Goal: Task Accomplishment & Management: Manage account settings

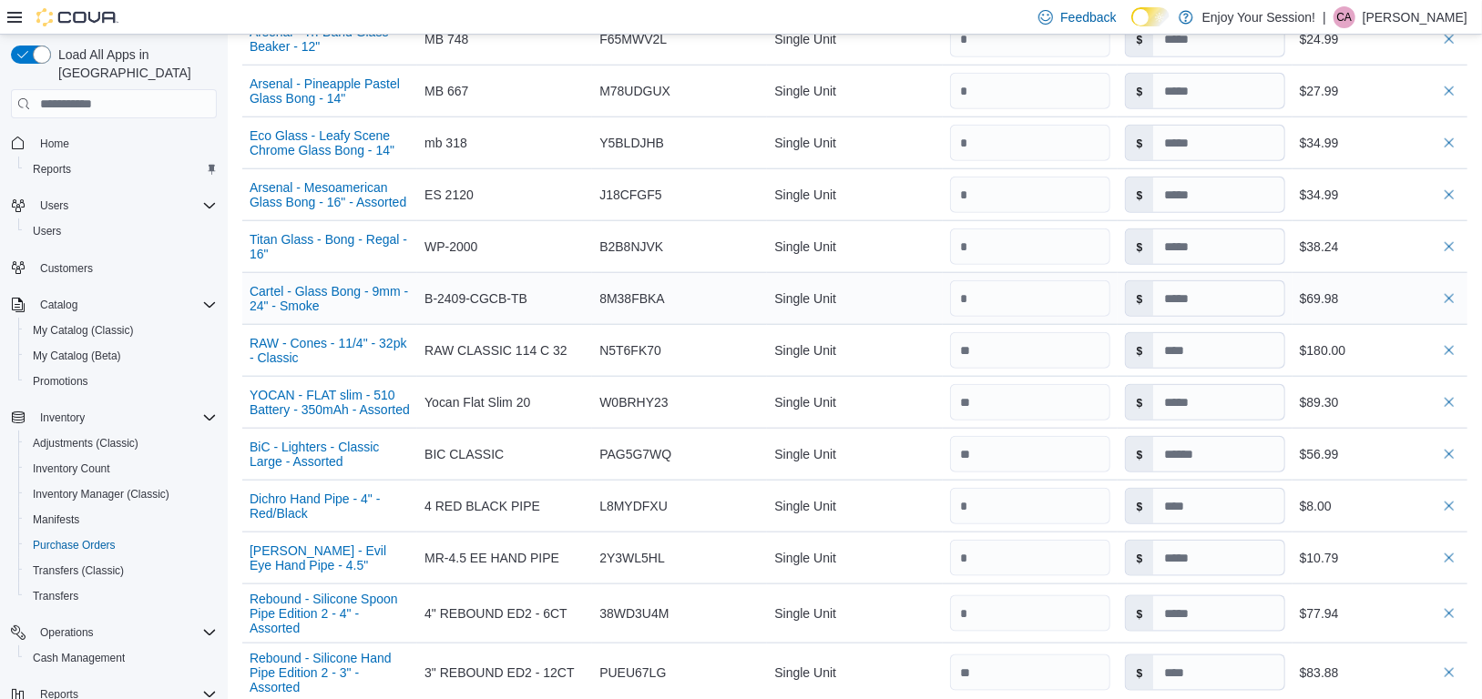
scroll to position [1184, 0]
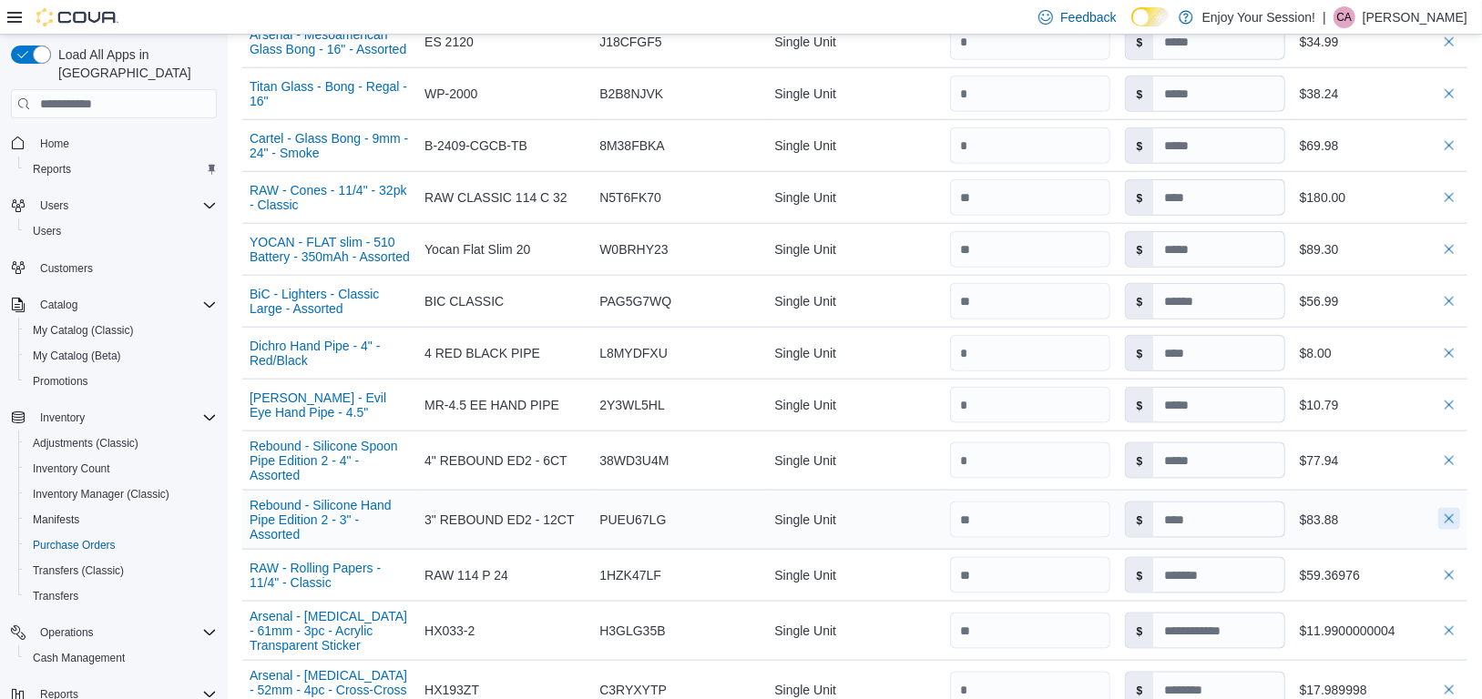
click at [1460, 508] on button "button" at bounding box center [1449, 519] width 22 height 22
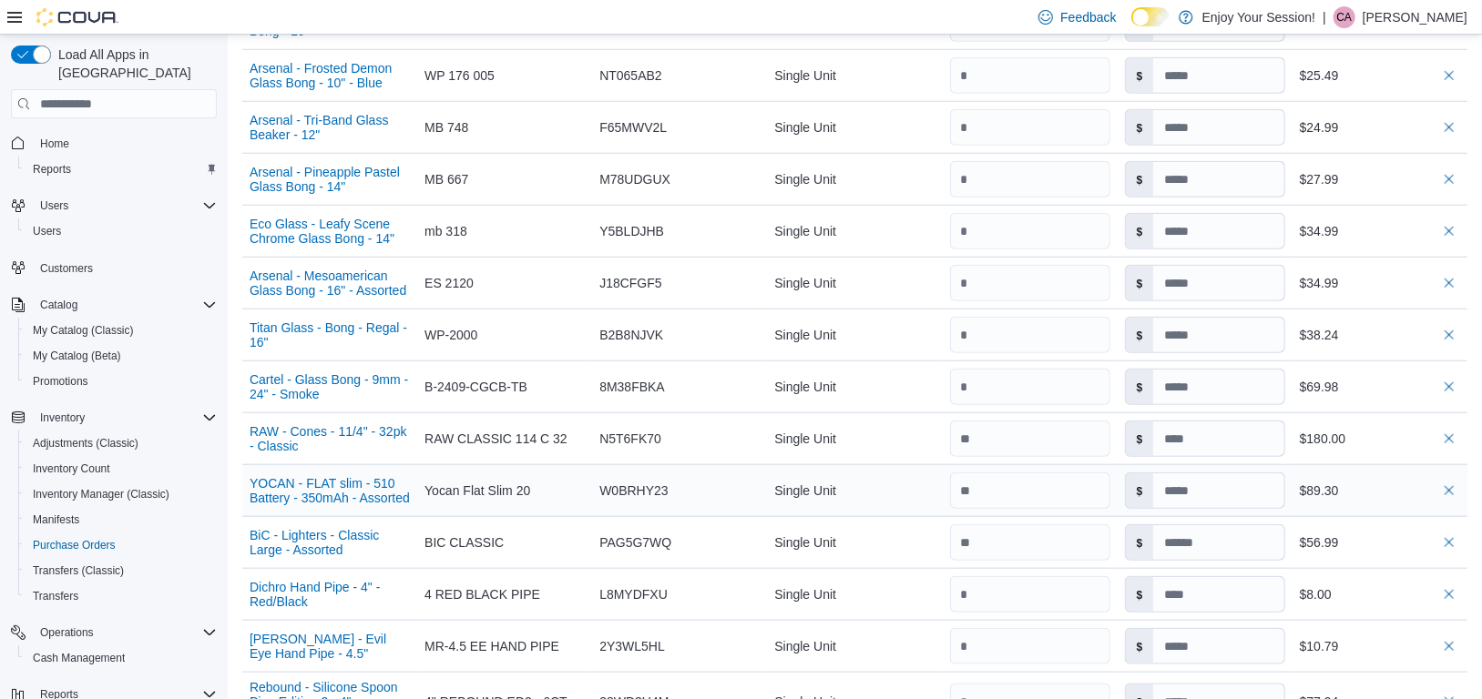
scroll to position [911, 0]
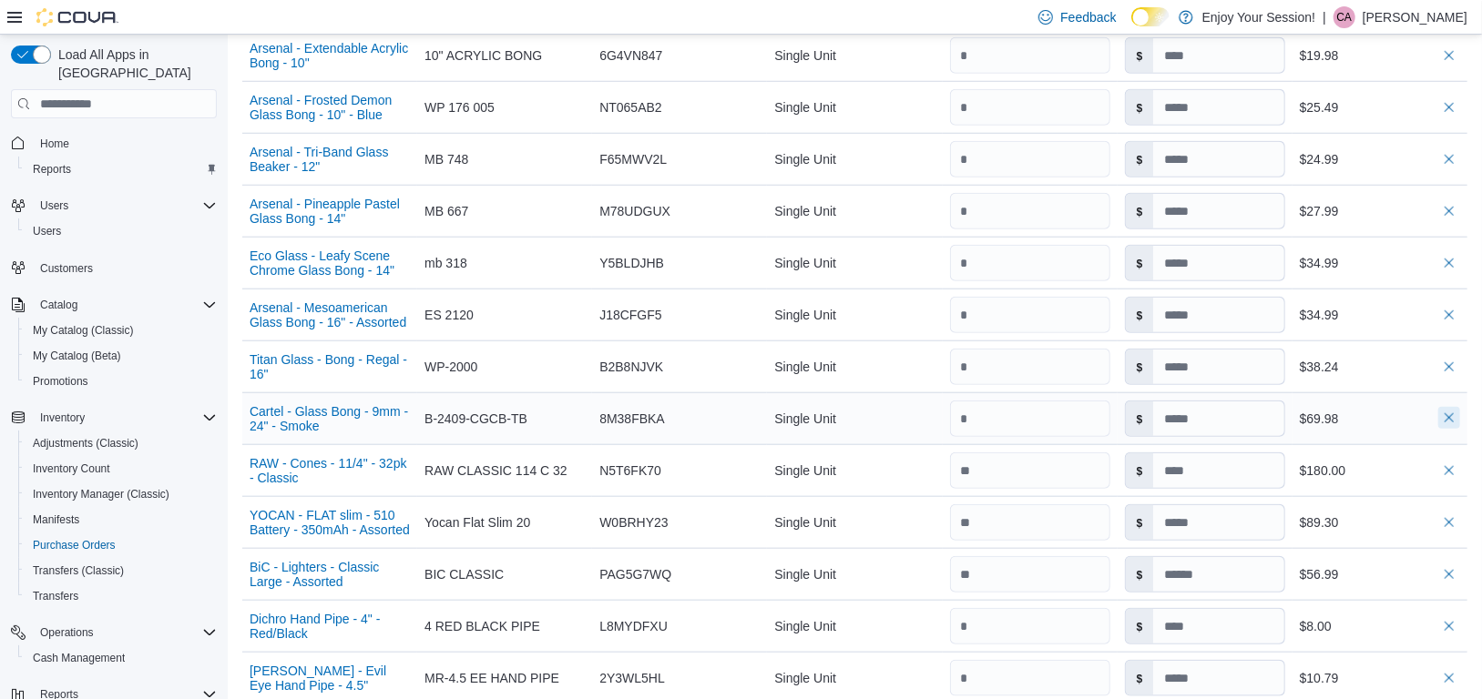
click at [1460, 413] on button "button" at bounding box center [1449, 418] width 22 height 22
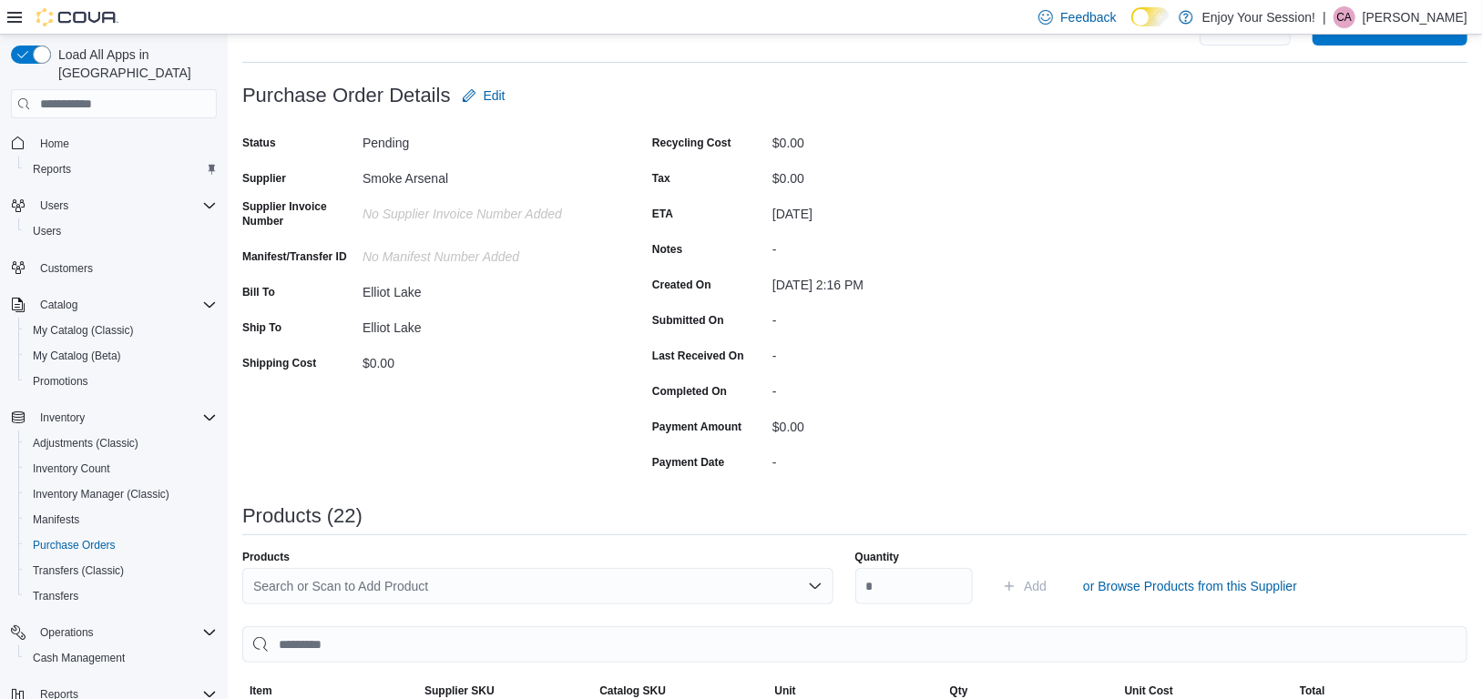
scroll to position [0, 0]
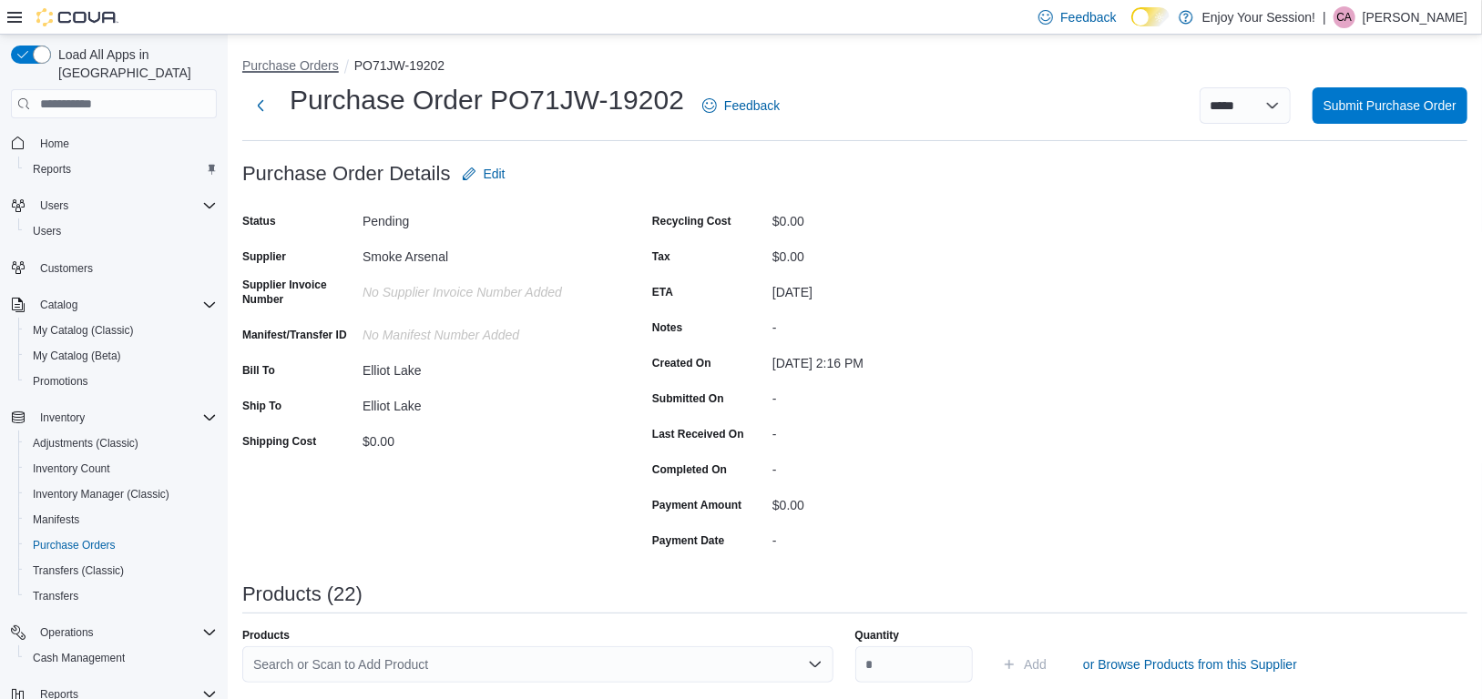
click at [299, 67] on button "Purchase Orders" at bounding box center [290, 65] width 97 height 15
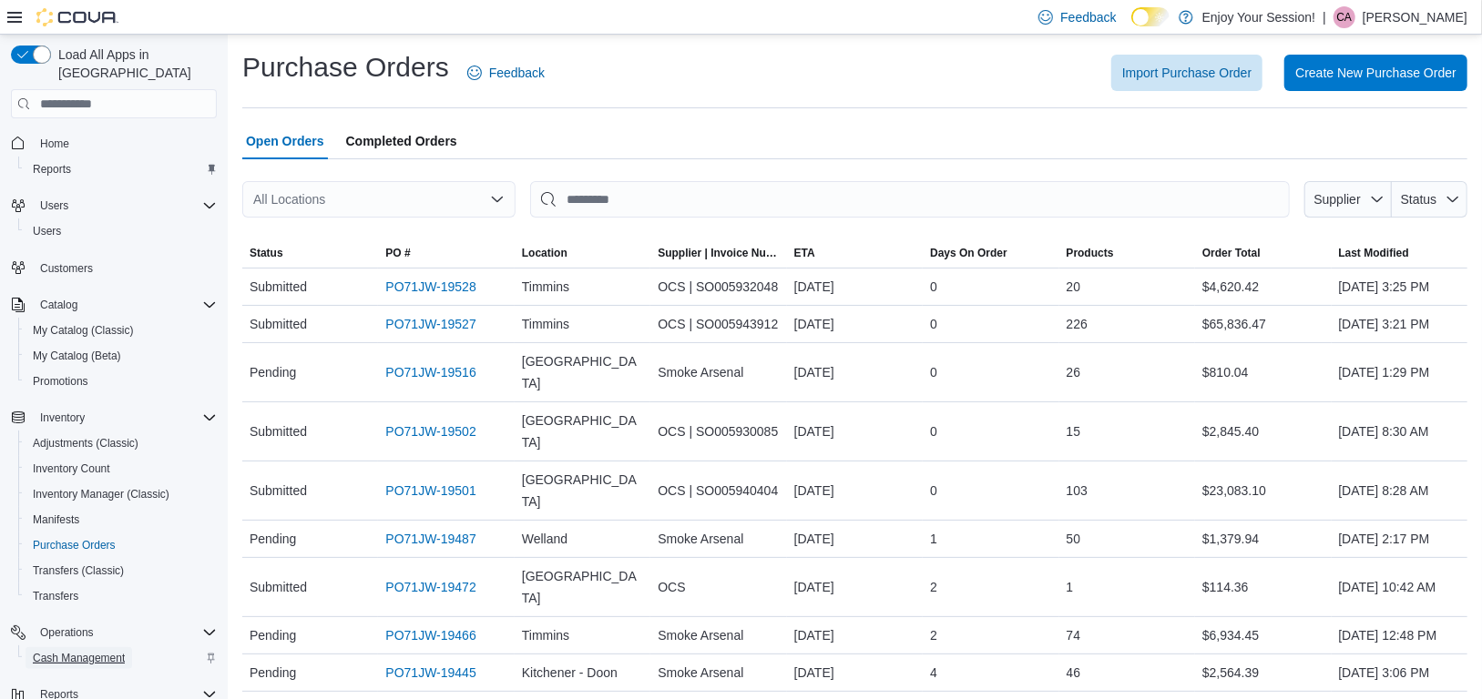
click at [97, 651] on span "Cash Management" at bounding box center [79, 658] width 92 height 15
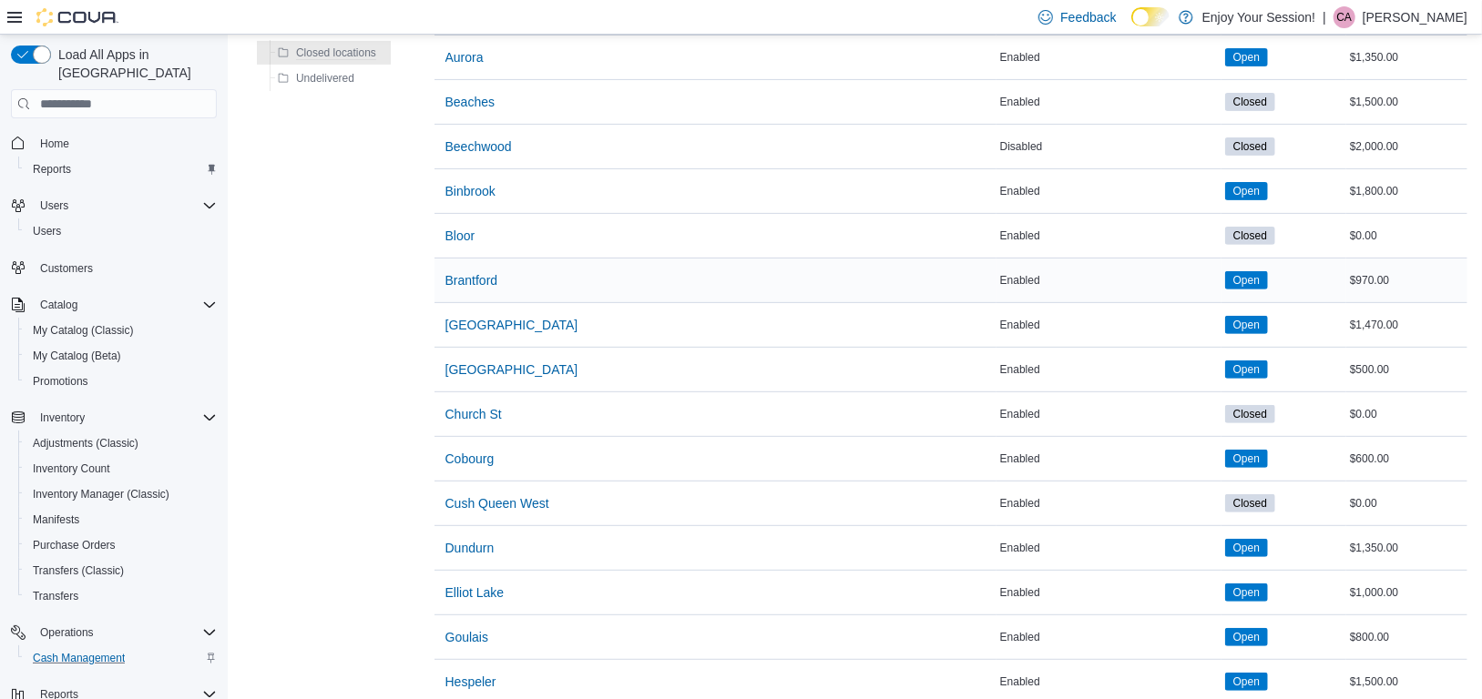
scroll to position [364, 0]
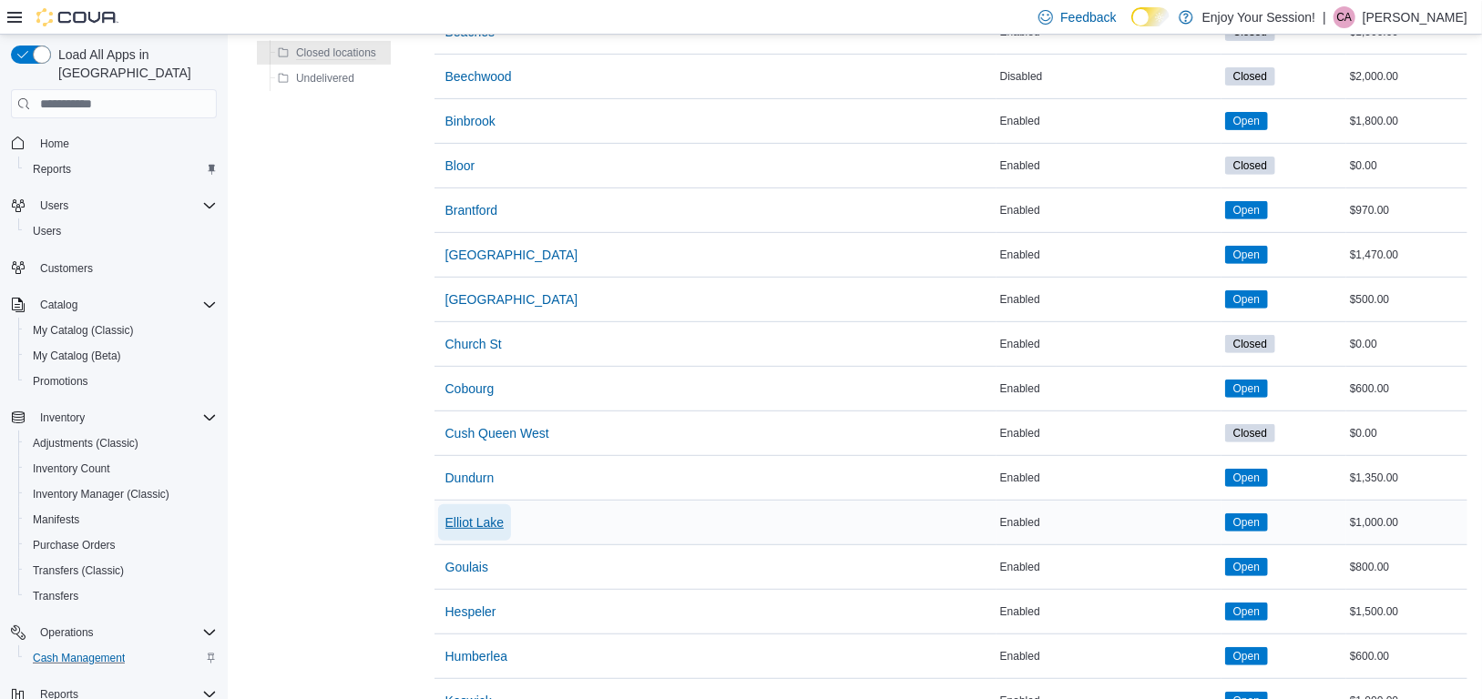
click at [464, 522] on span "Elliot Lake" at bounding box center [474, 523] width 59 height 18
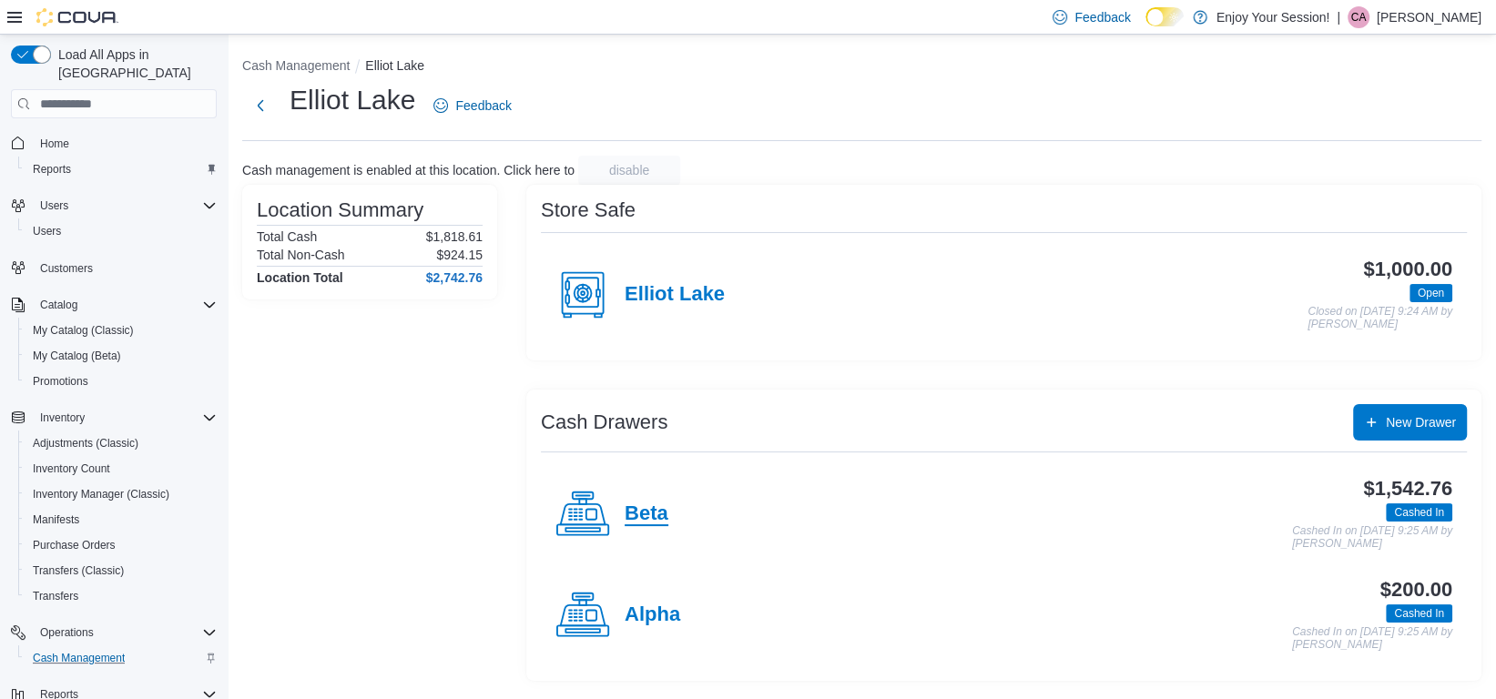
click at [653, 516] on h4 "Beta" at bounding box center [647, 515] width 44 height 24
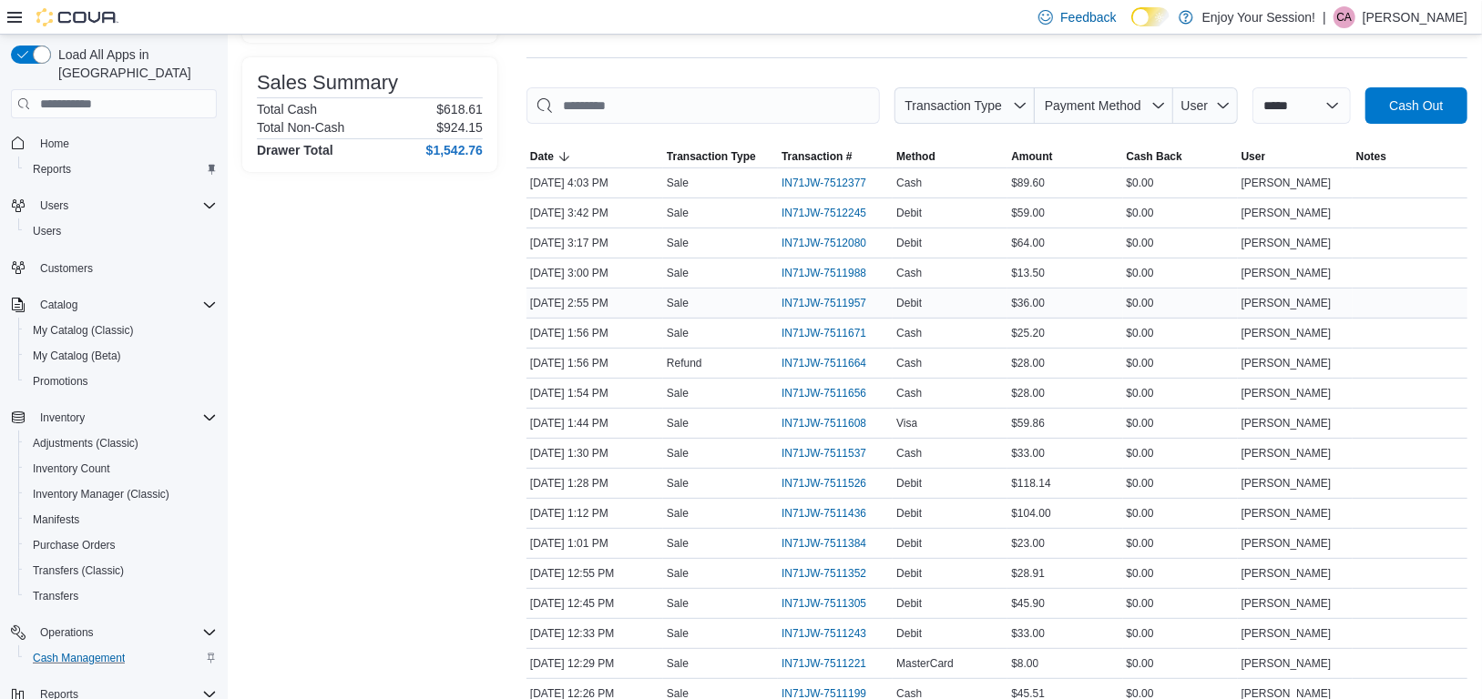
scroll to position [273, 0]
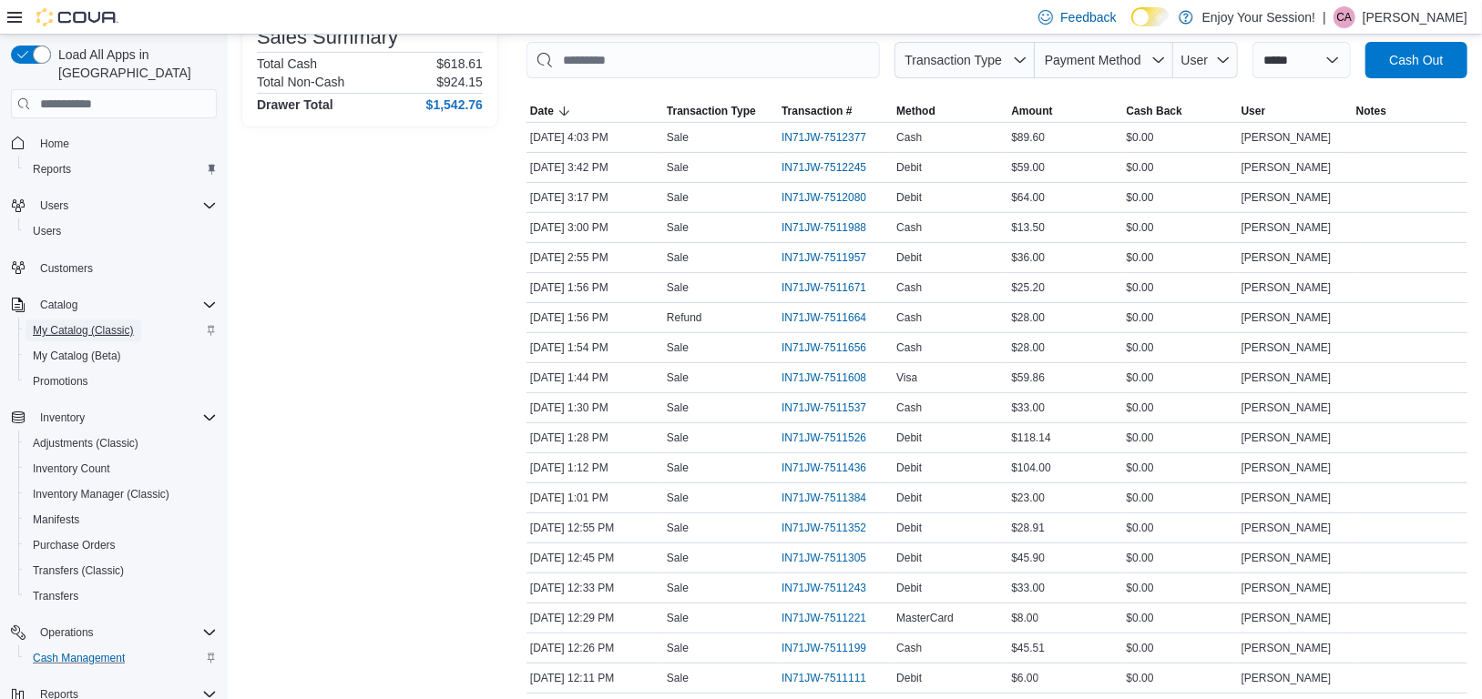
click at [104, 323] on span "My Catalog (Classic)" at bounding box center [83, 330] width 101 height 15
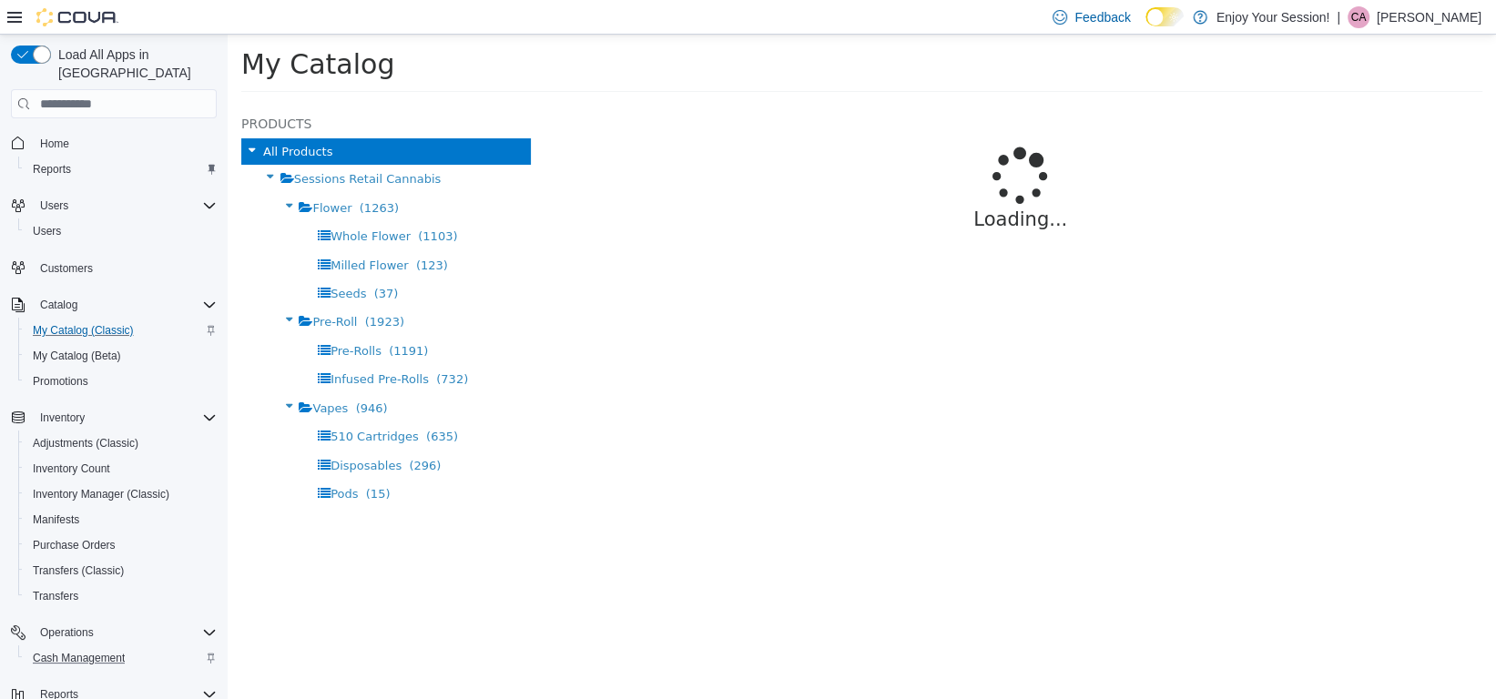
select select "**********"
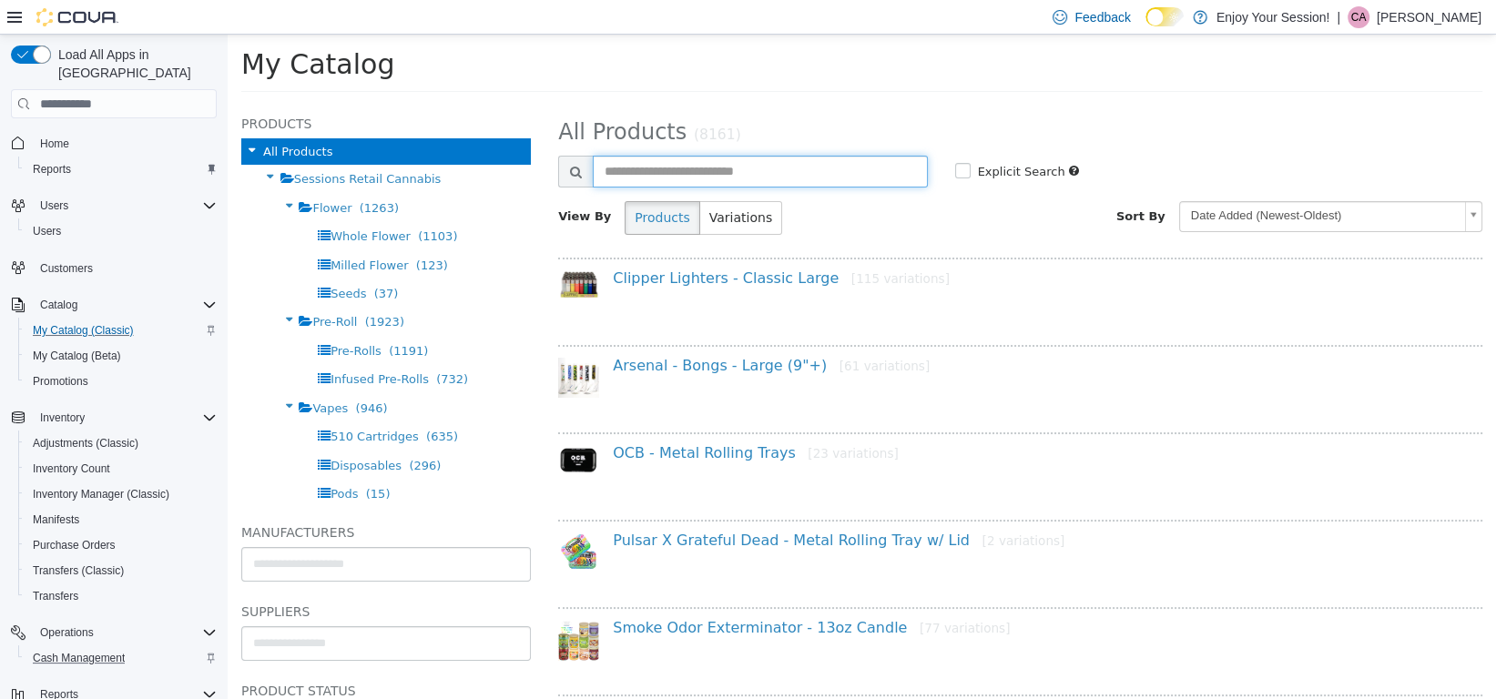
click at [693, 174] on input "text" at bounding box center [760, 172] width 334 height 32
type input "********"
select select "**********"
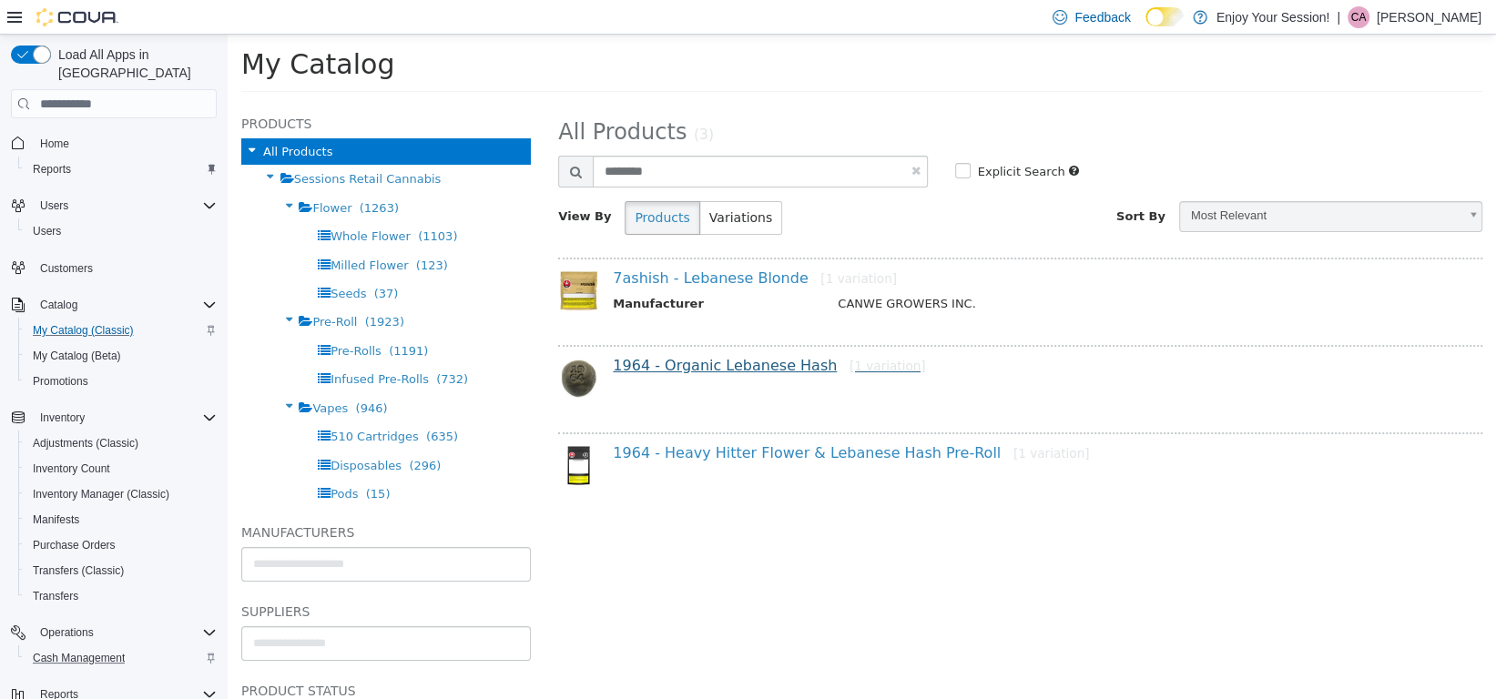
click at [712, 374] on div "1964 - Organic Lebanese Hash [1 variation]" at bounding box center [1035, 370] width 872 height 26
click at [712, 362] on link "1964 - Organic Lebanese Hash [1 variation]" at bounding box center [769, 365] width 312 height 17
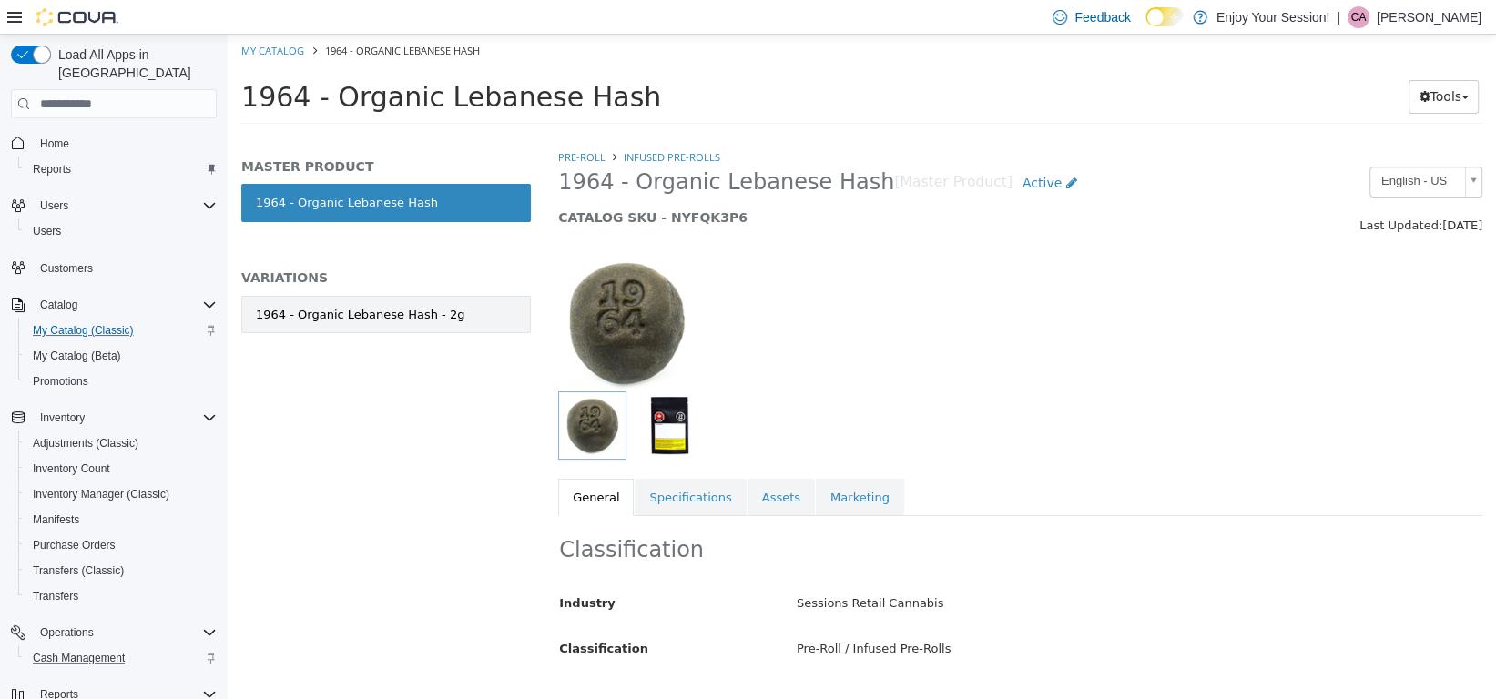
click at [380, 311] on div "1964 - Organic Lebanese Hash - 2g" at bounding box center [360, 315] width 209 height 18
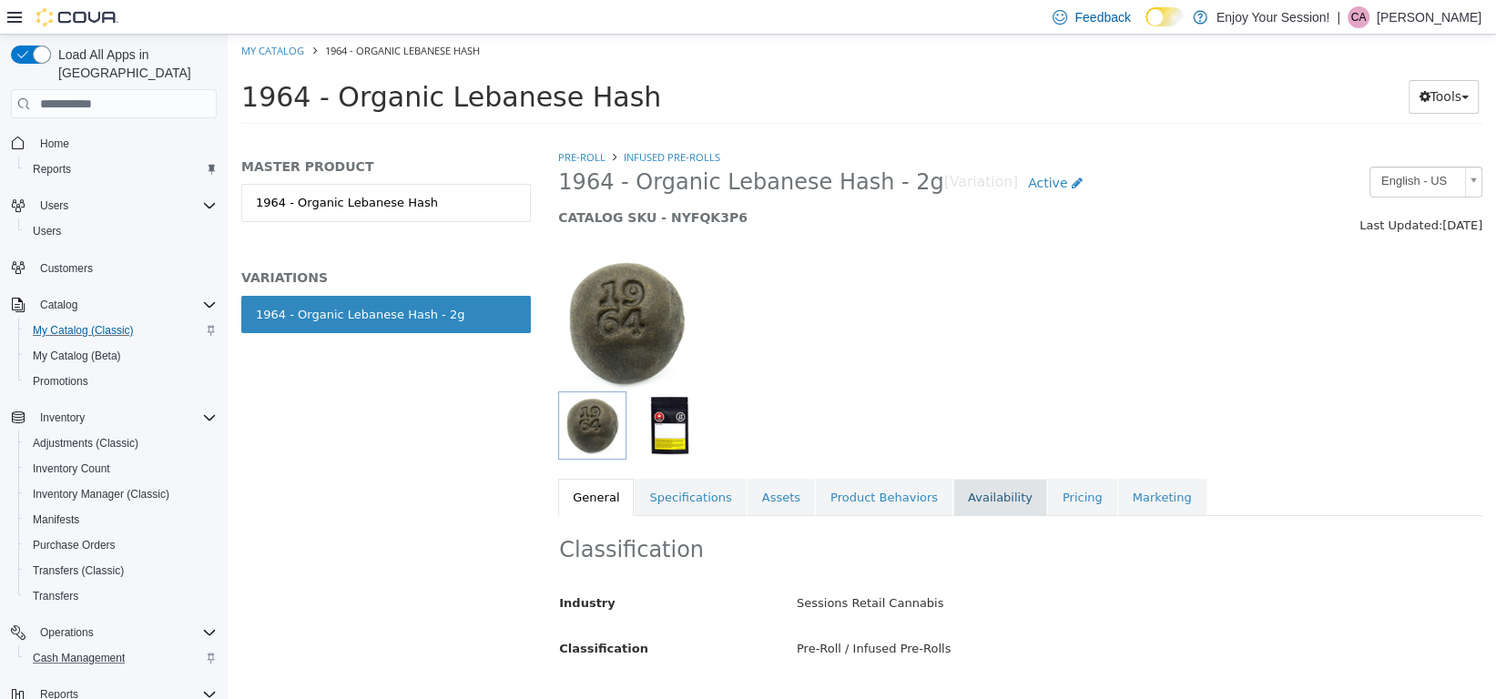
click at [979, 503] on link "Availability" at bounding box center [1001, 498] width 94 height 38
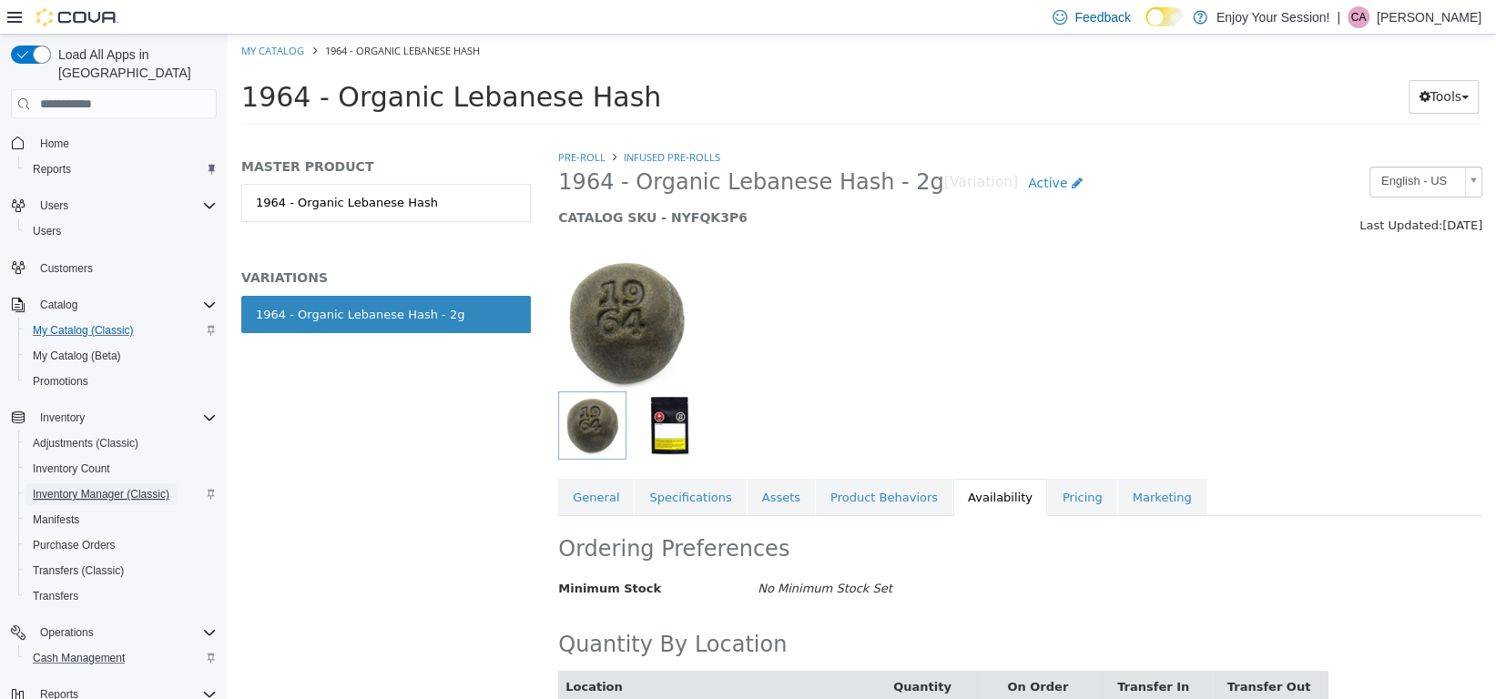
click at [134, 487] on span "Inventory Manager (Classic)" at bounding box center [101, 494] width 137 height 15
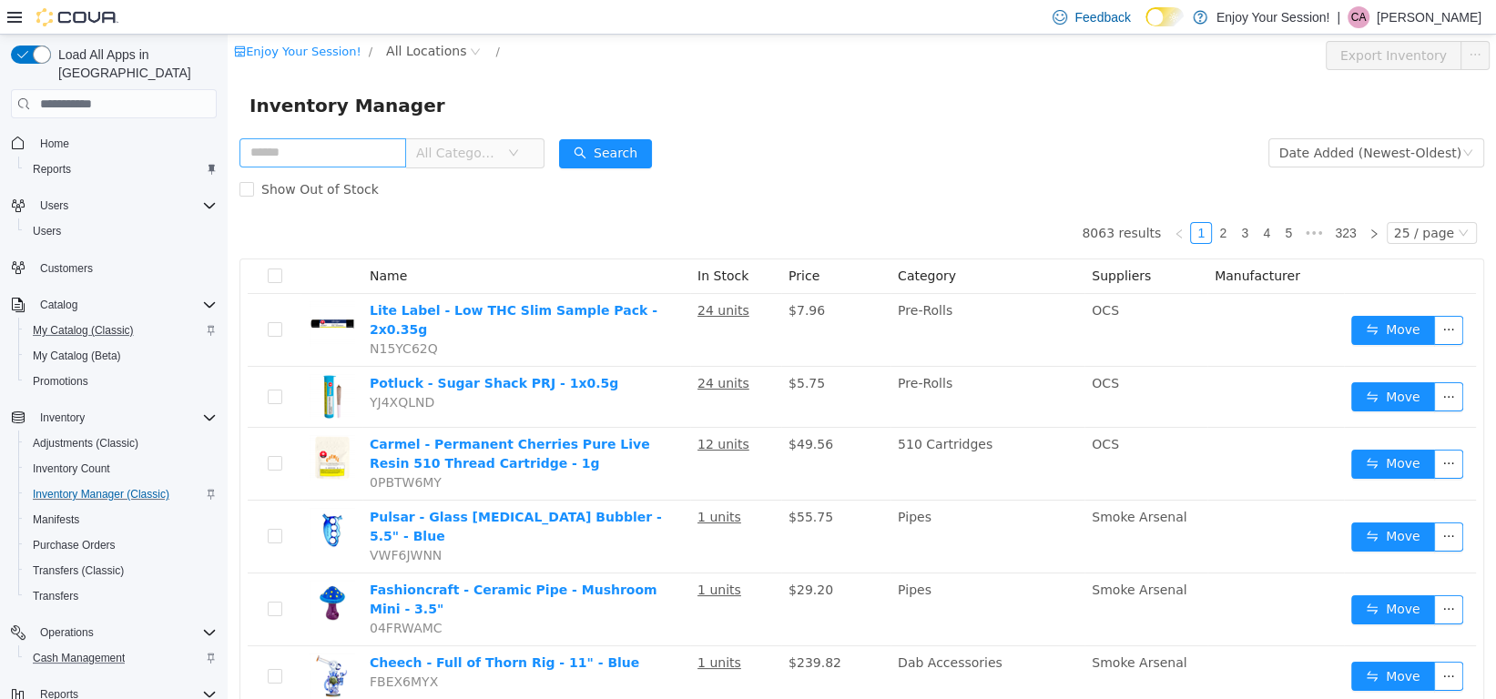
click at [283, 153] on input "text" at bounding box center [323, 152] width 167 height 29
type input "********"
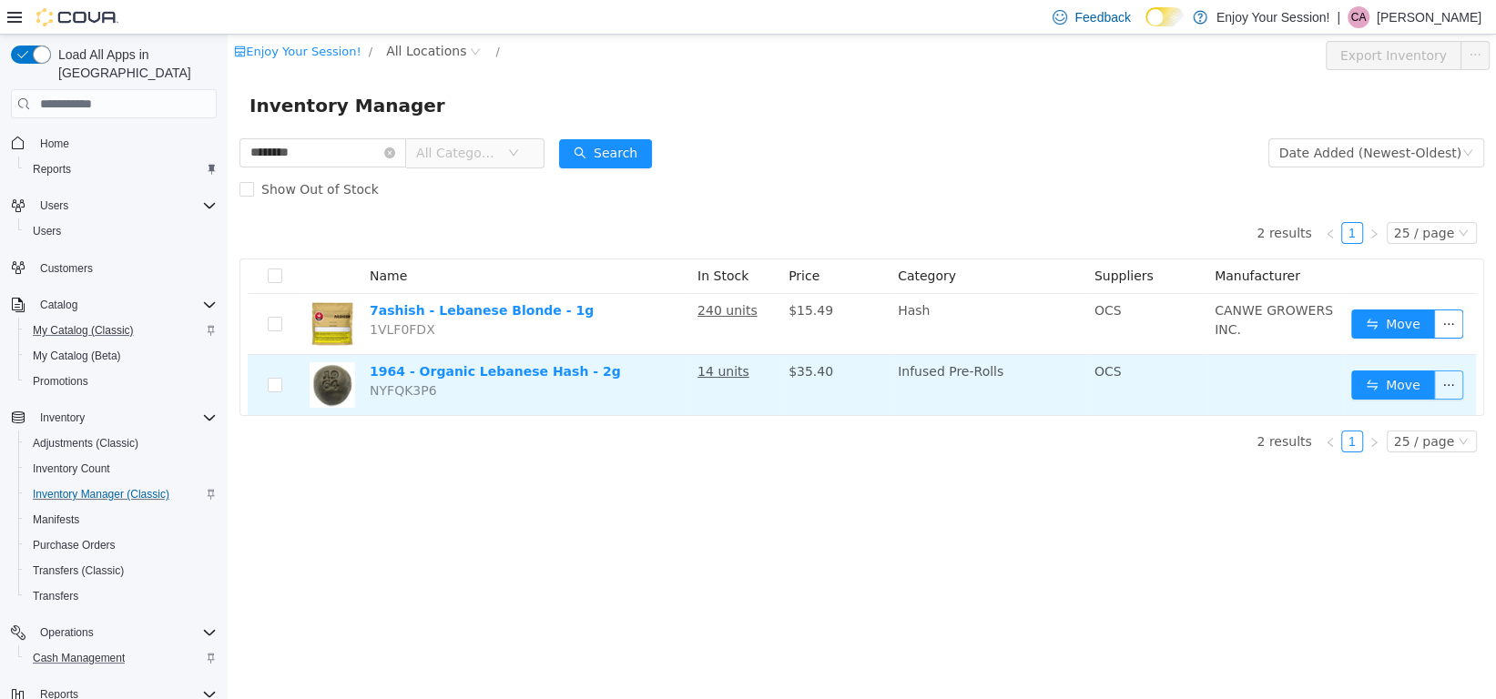
click at [1447, 378] on button "button" at bounding box center [1448, 385] width 29 height 29
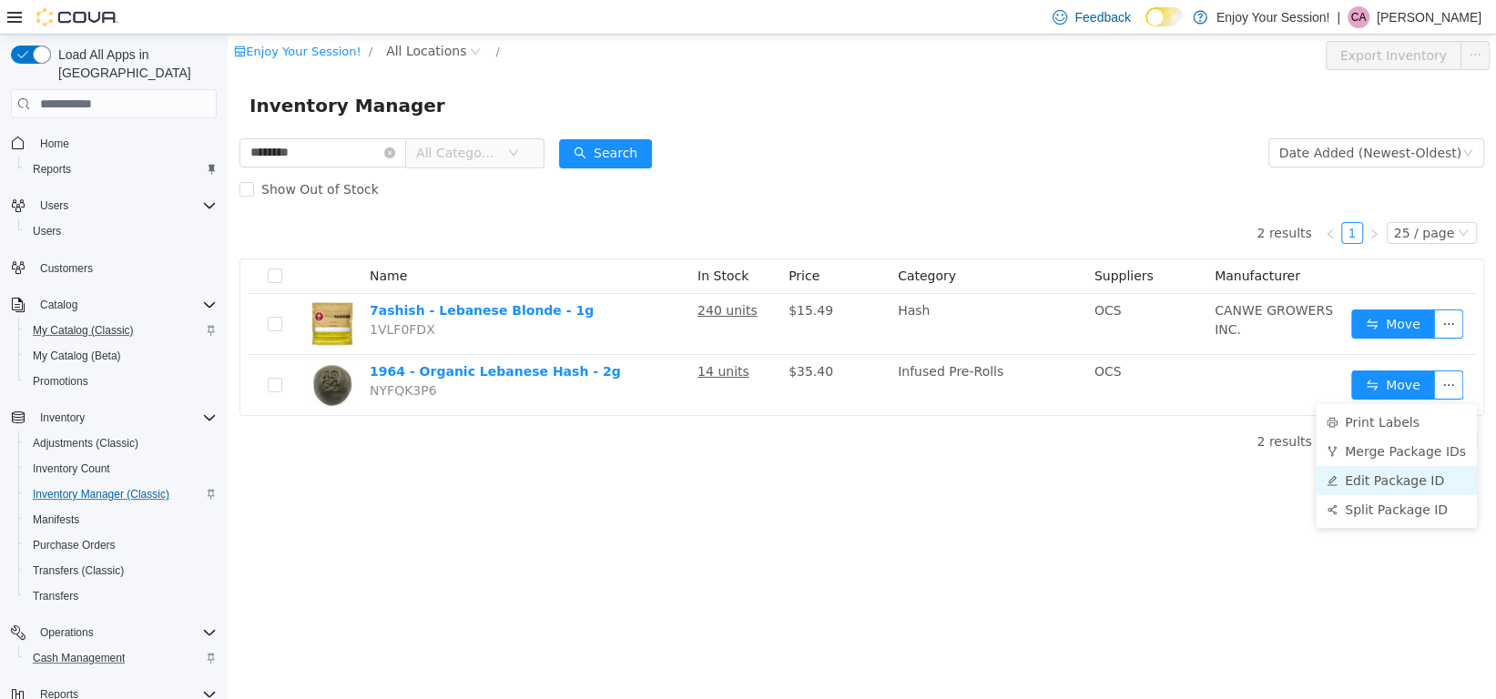
click at [1416, 481] on li "Edit Package ID" at bounding box center [1396, 480] width 161 height 29
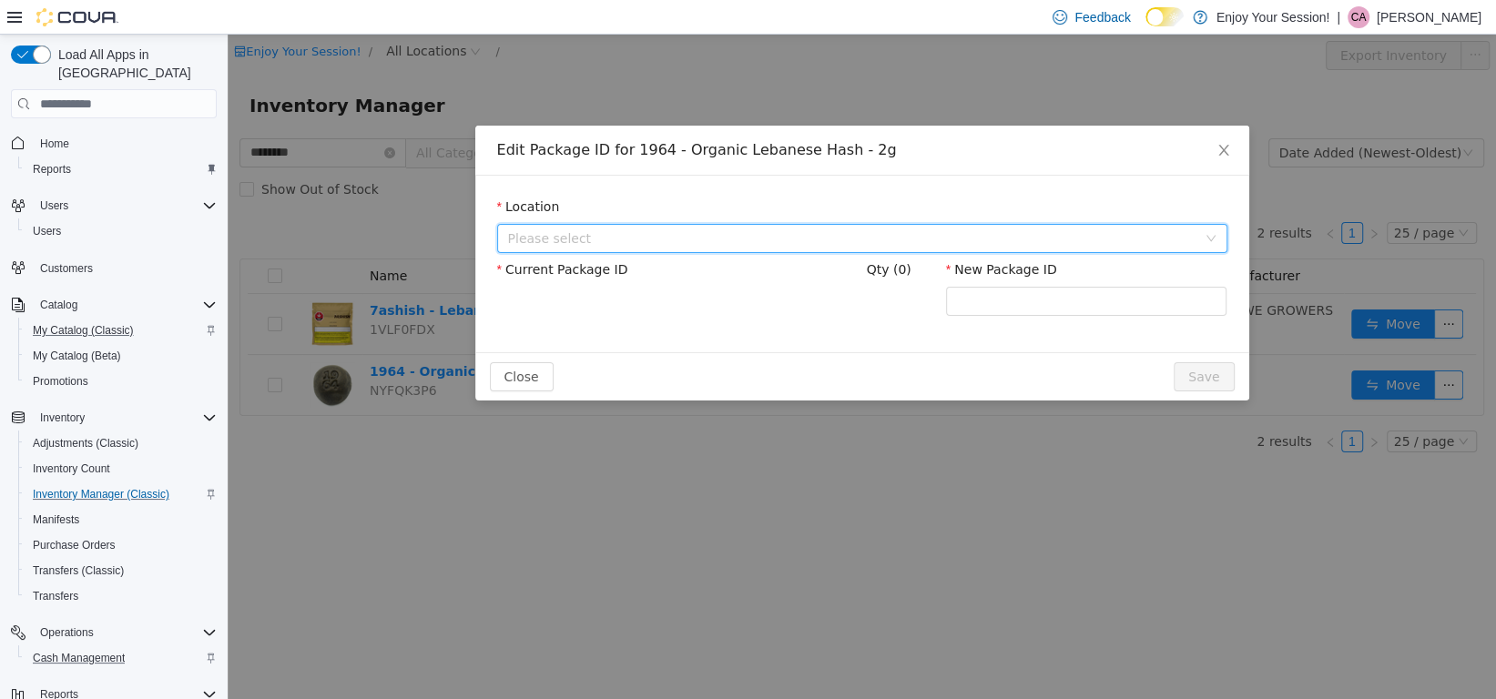
click at [589, 234] on span "Please select" at bounding box center [852, 239] width 689 height 18
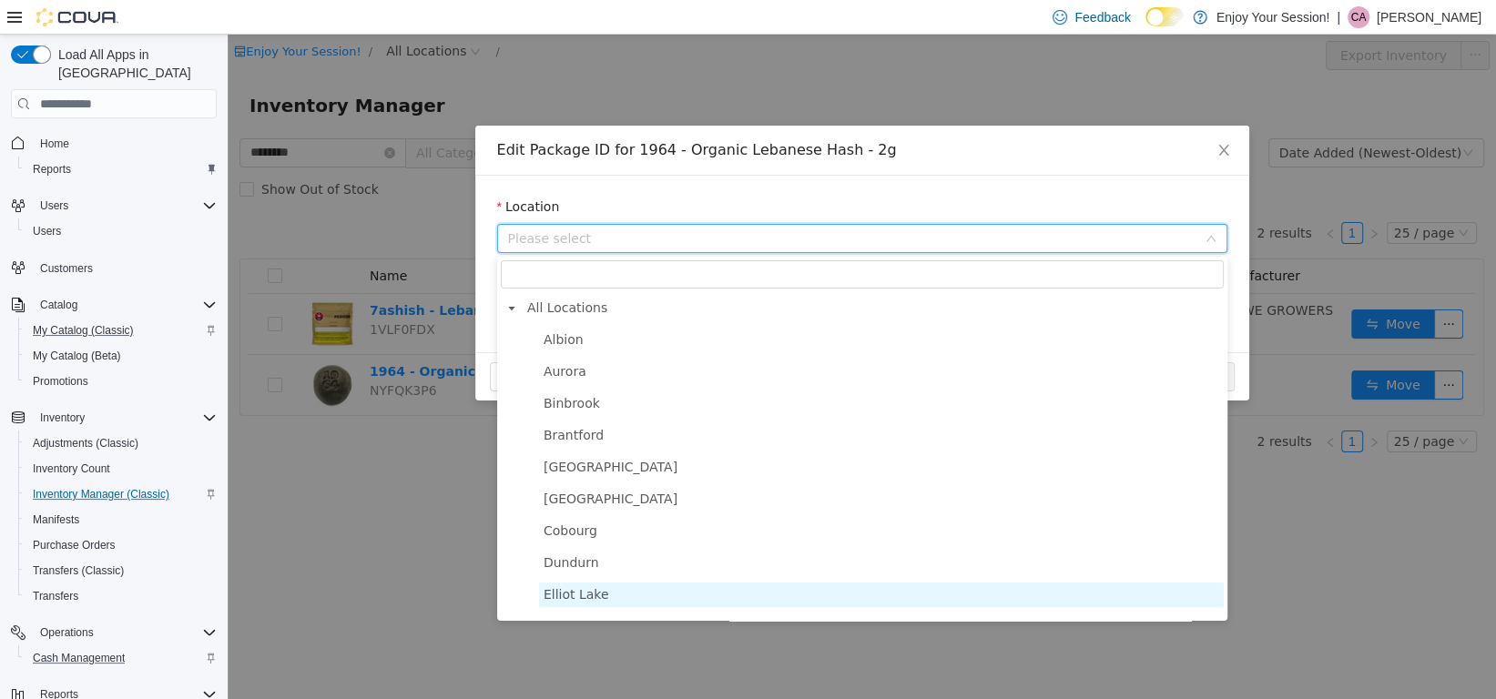
click at [601, 598] on span "Elliot Lake" at bounding box center [881, 595] width 685 height 25
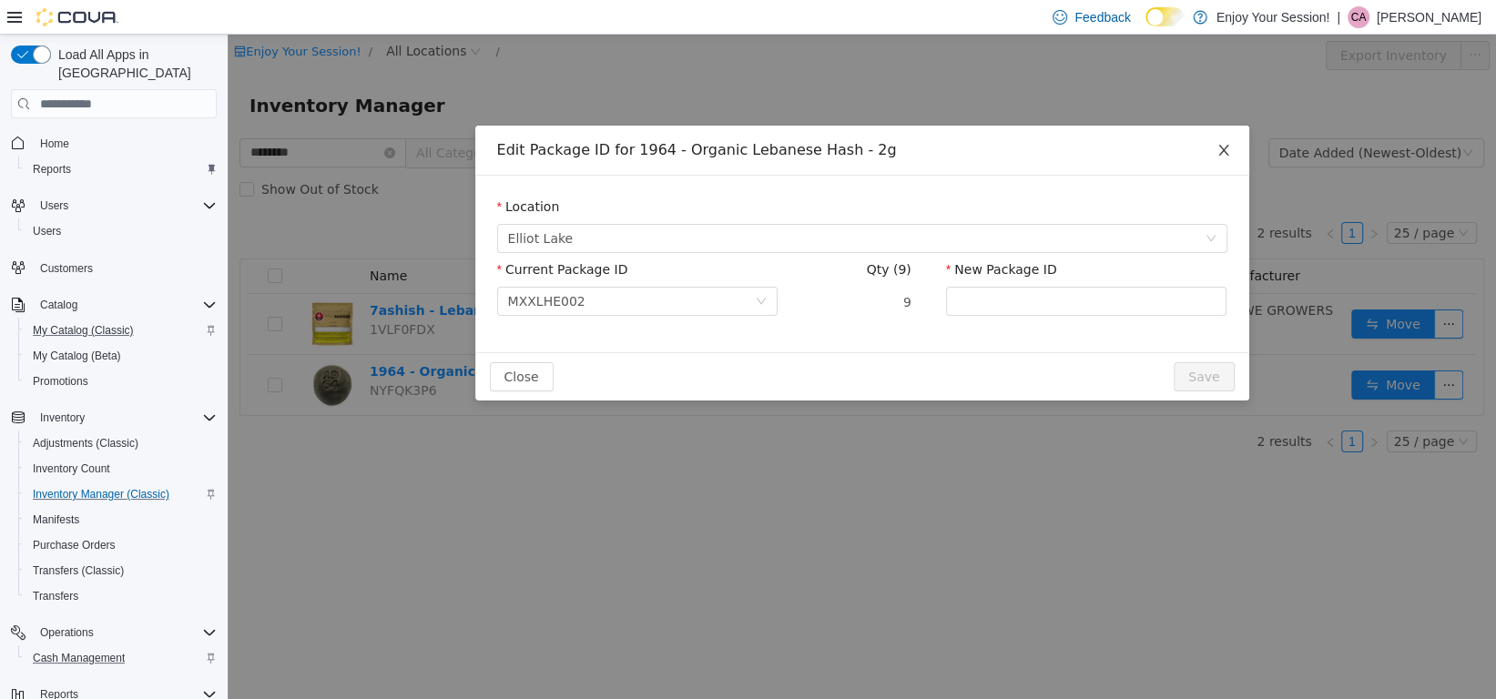
click at [1230, 158] on icon "icon: close" at bounding box center [1224, 150] width 15 height 15
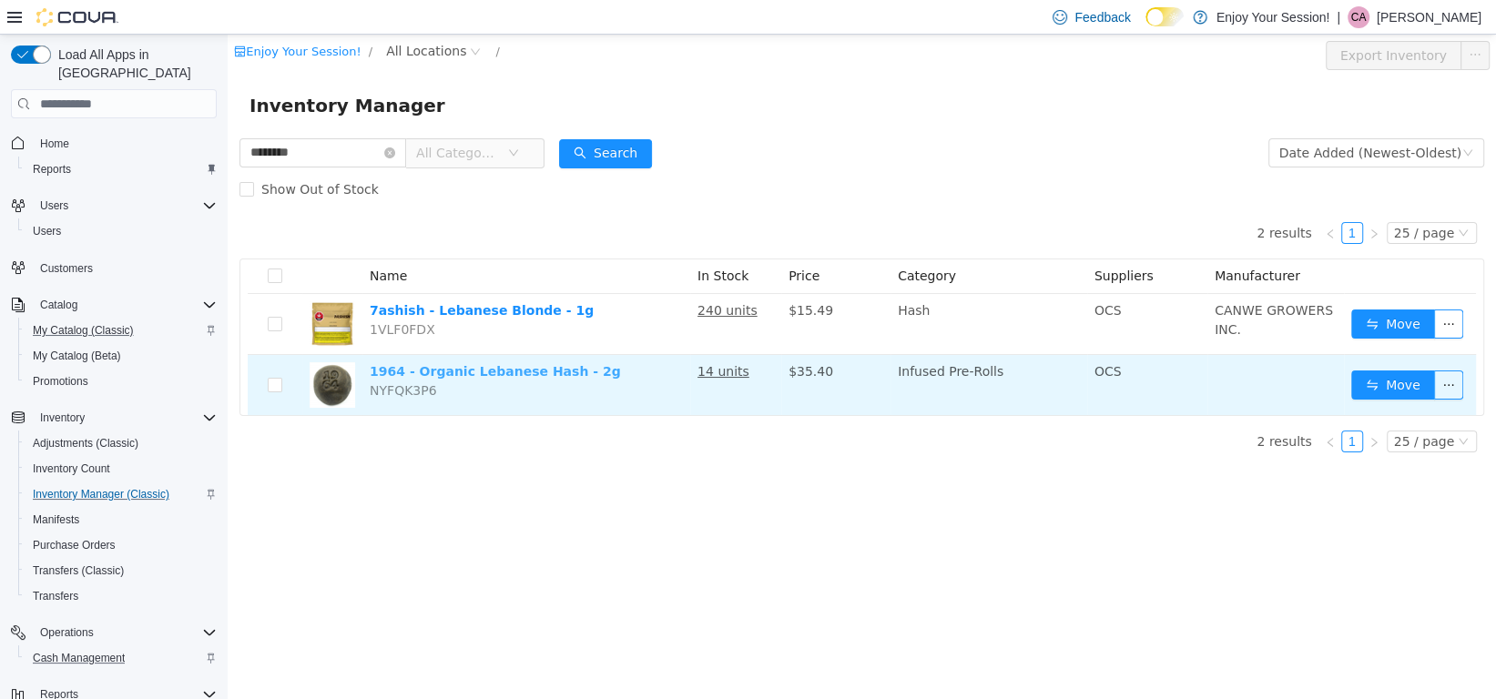
click at [434, 377] on link "1964 - Organic Lebanese Hash - 2g" at bounding box center [495, 371] width 251 height 15
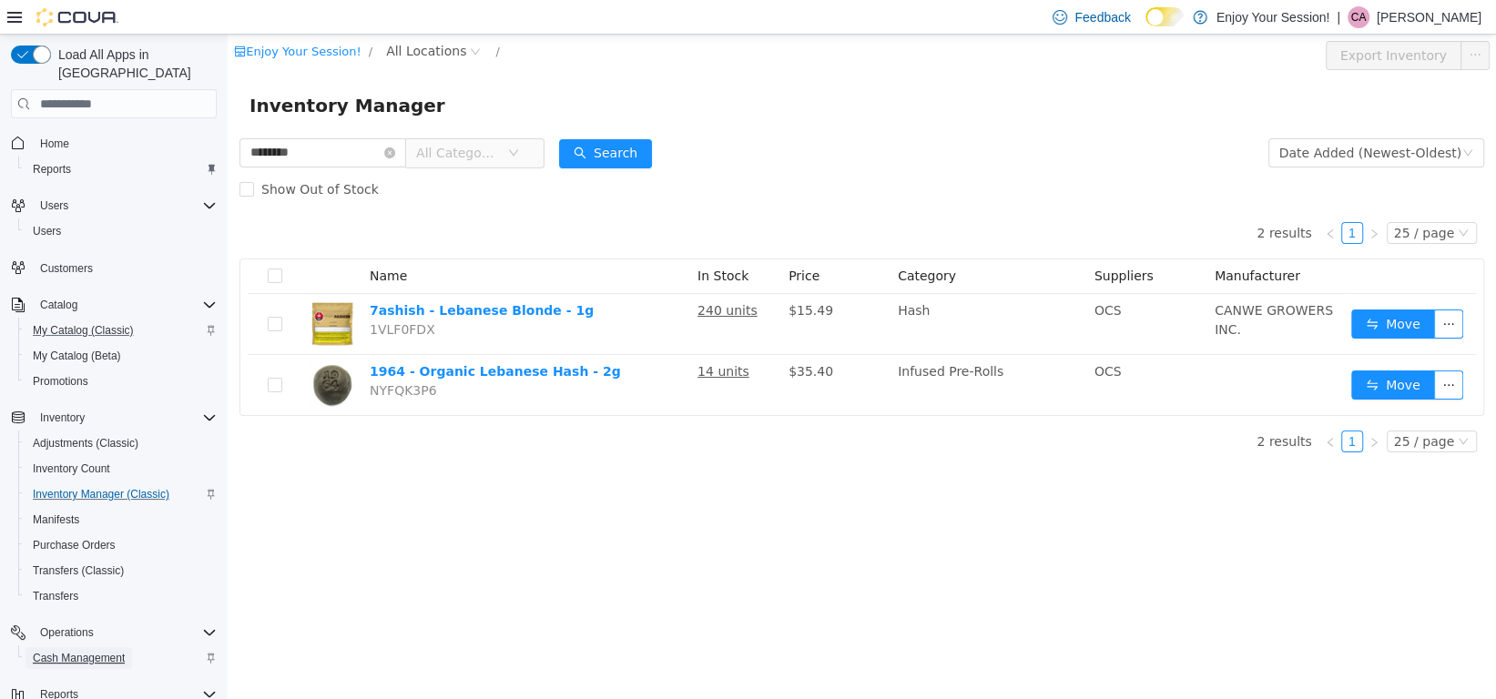
click at [74, 651] on span "Cash Management" at bounding box center [79, 658] width 92 height 15
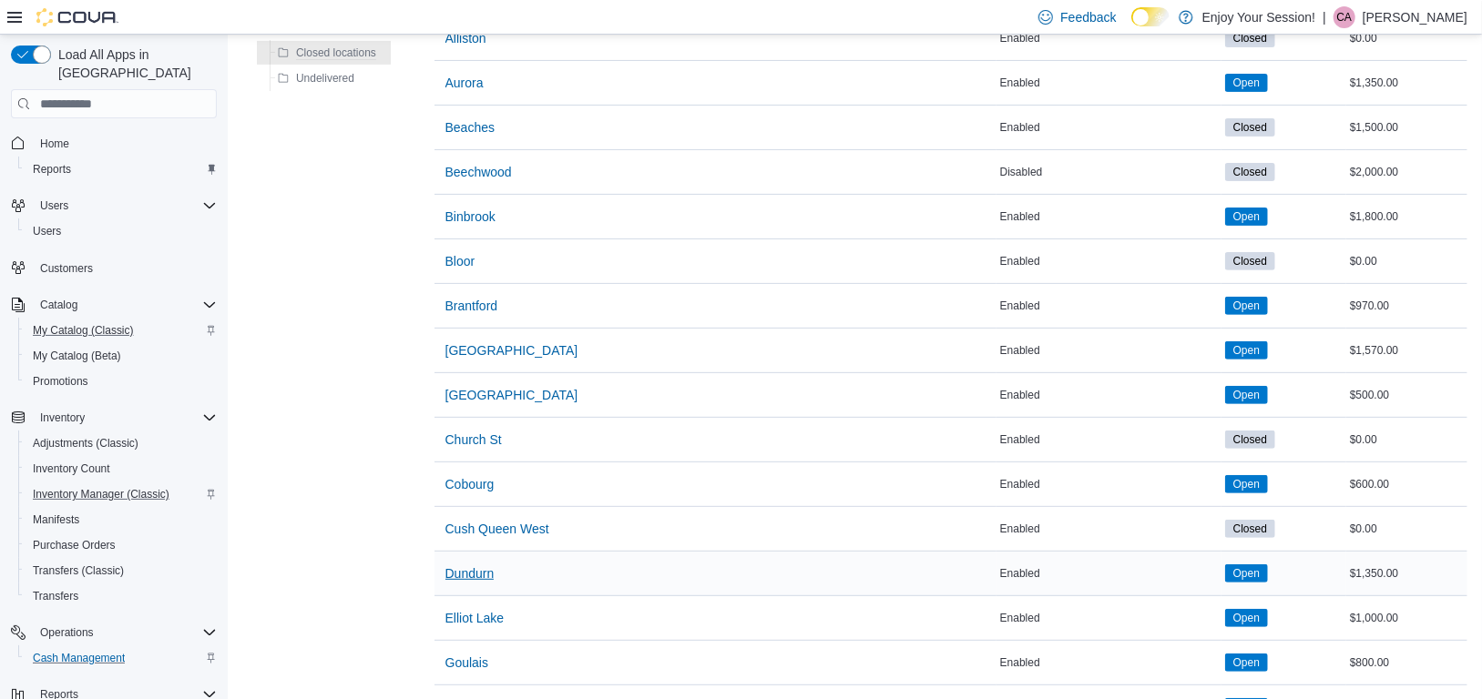
scroll to position [273, 0]
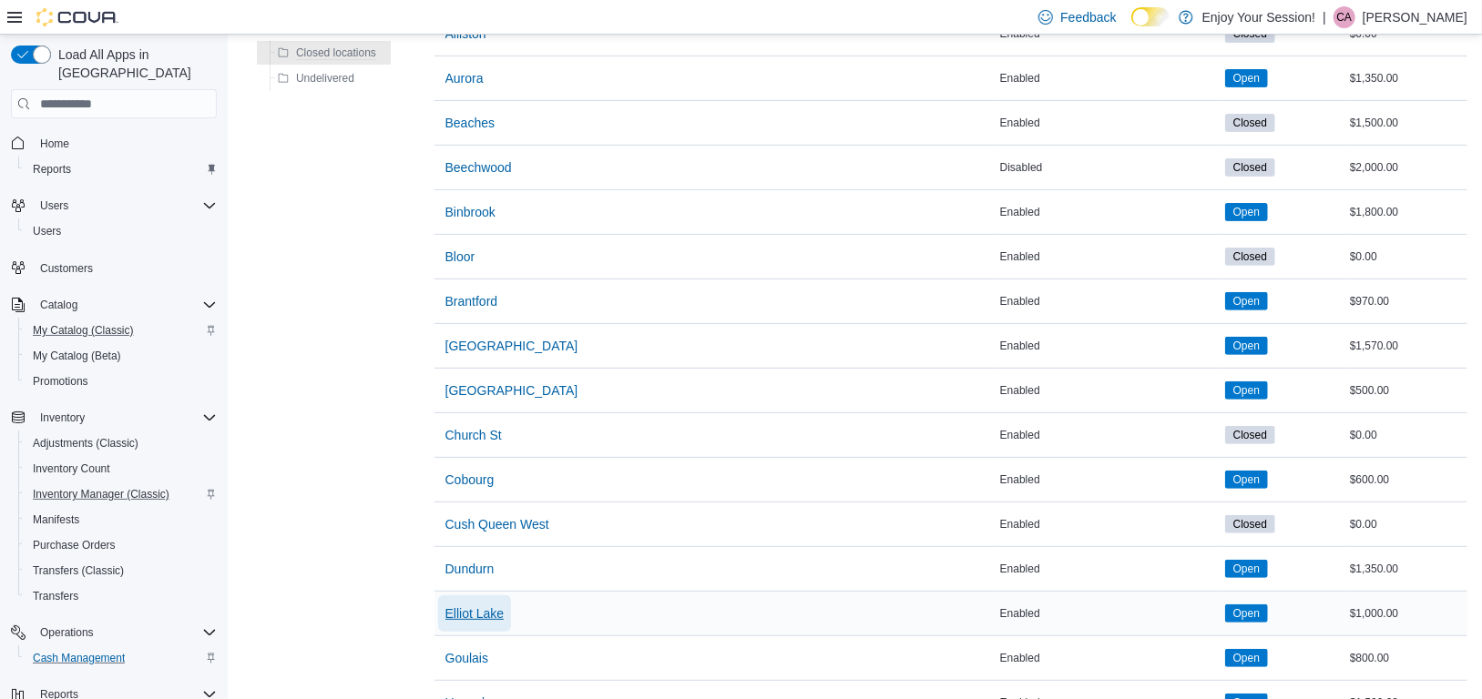
click at [491, 610] on span "Elliot Lake" at bounding box center [474, 614] width 59 height 18
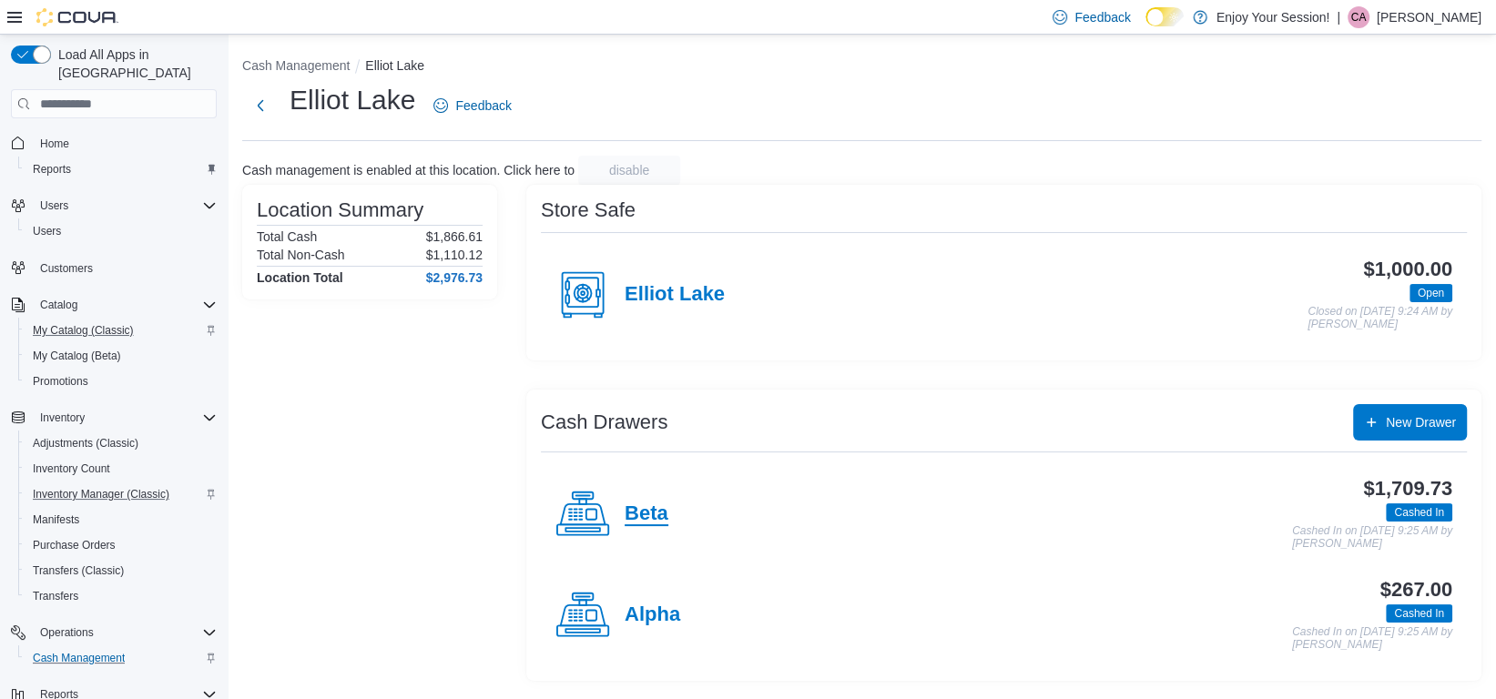
click at [653, 516] on h4 "Beta" at bounding box center [647, 515] width 44 height 24
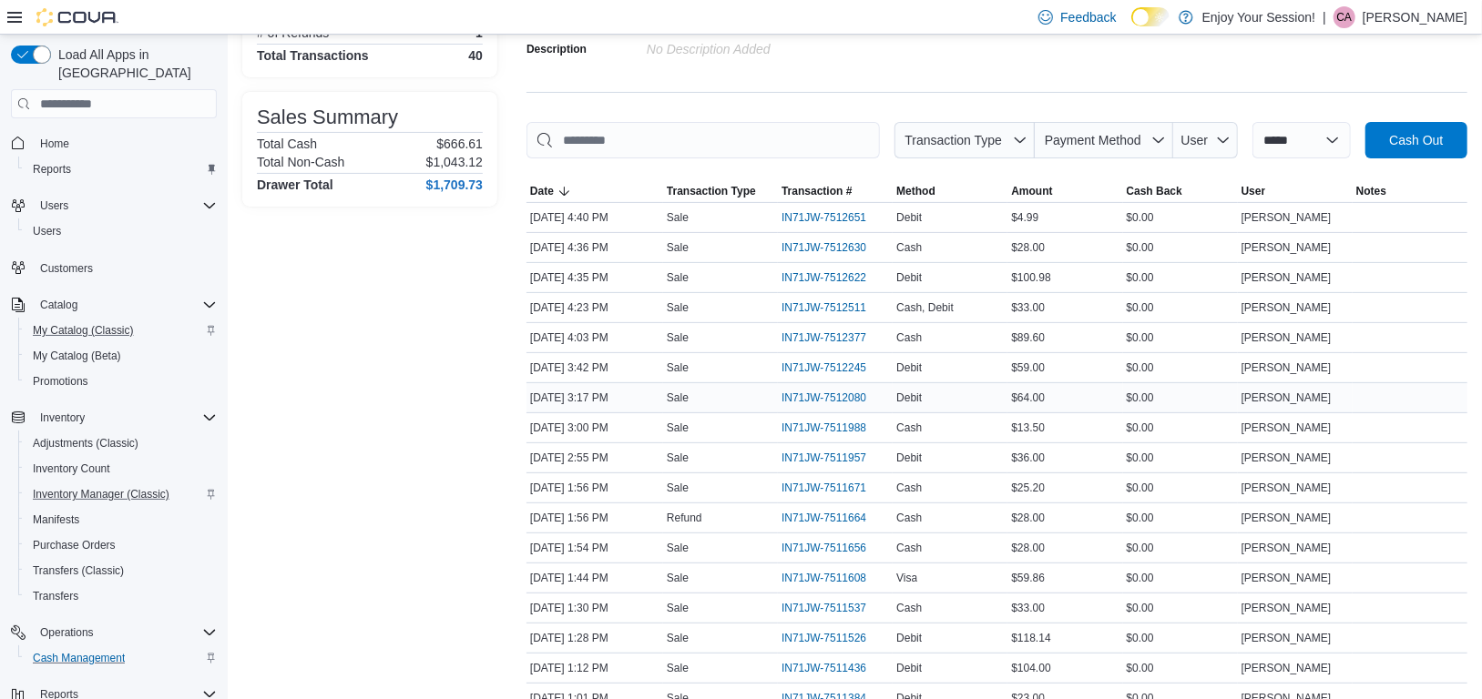
scroll to position [182, 0]
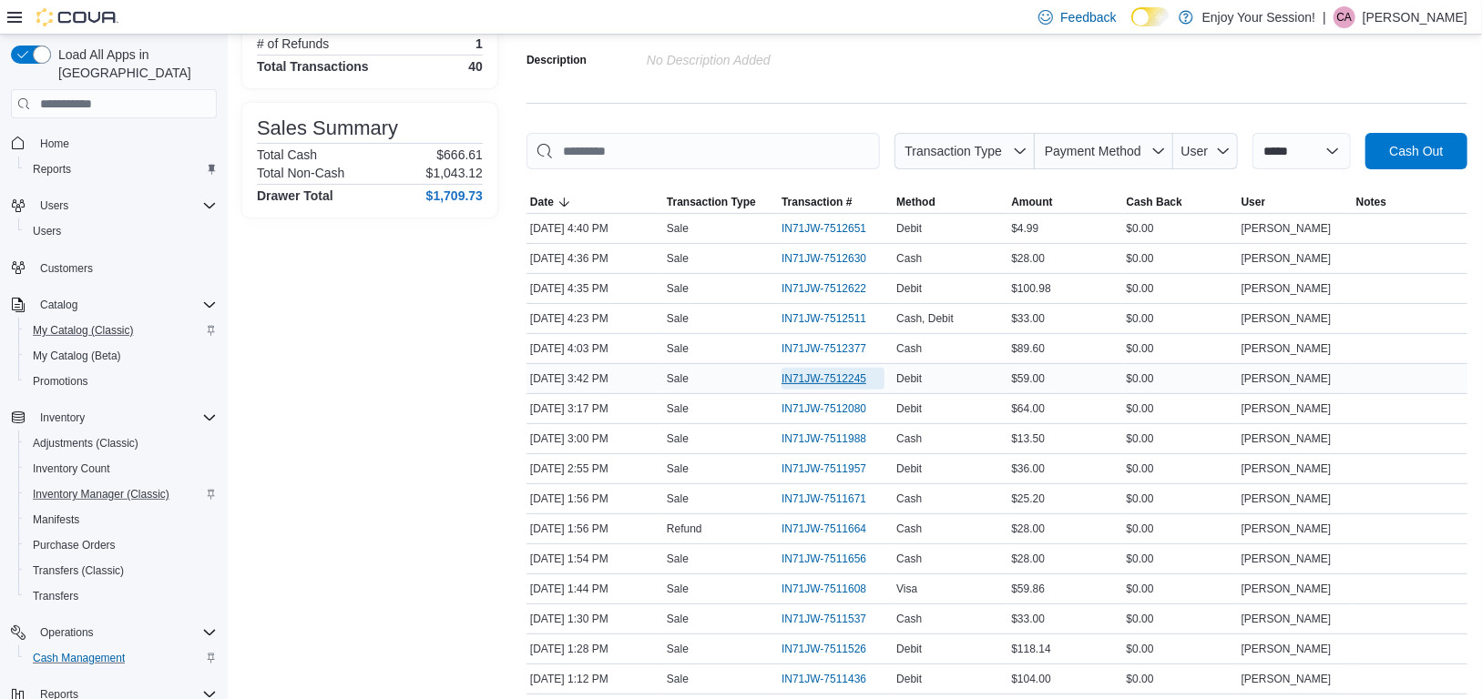
click at [846, 383] on span "IN71JW-7512245" at bounding box center [823, 379] width 85 height 15
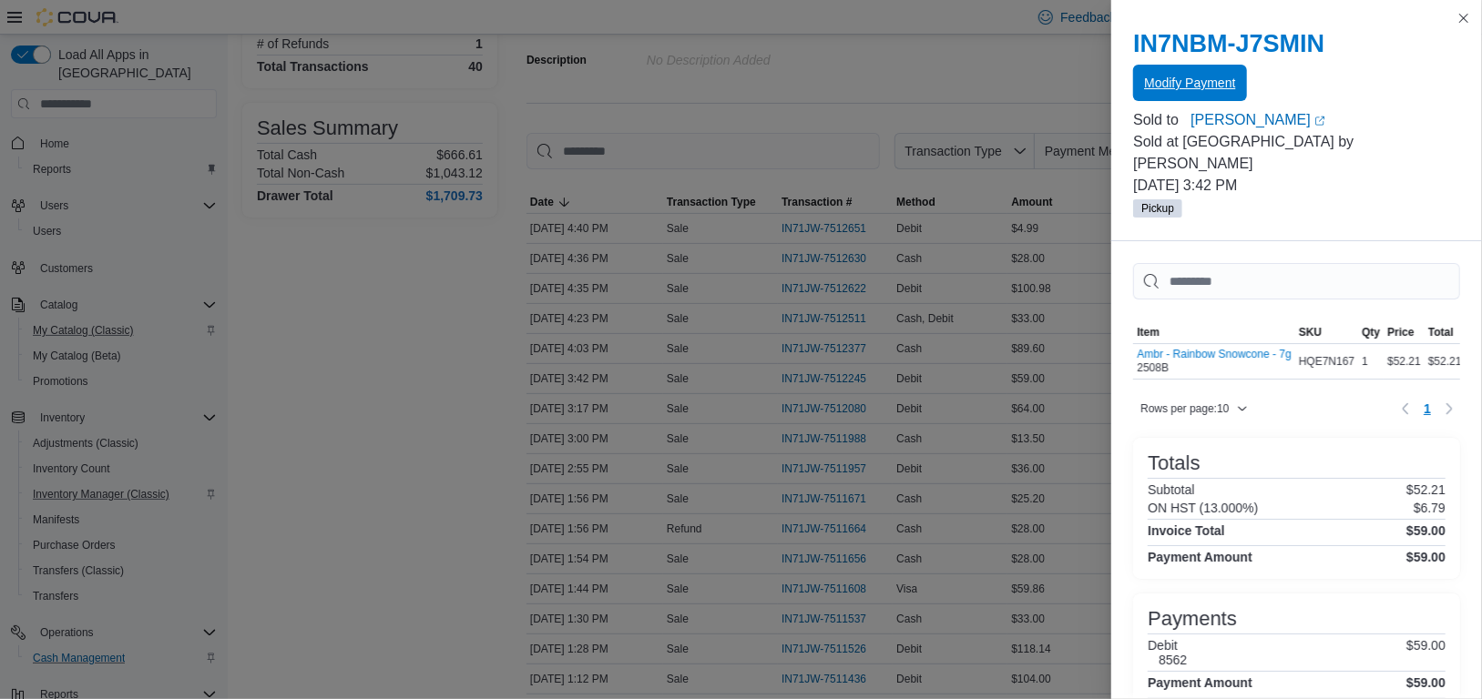
click at [1188, 93] on span "Modify Payment" at bounding box center [1189, 83] width 91 height 36
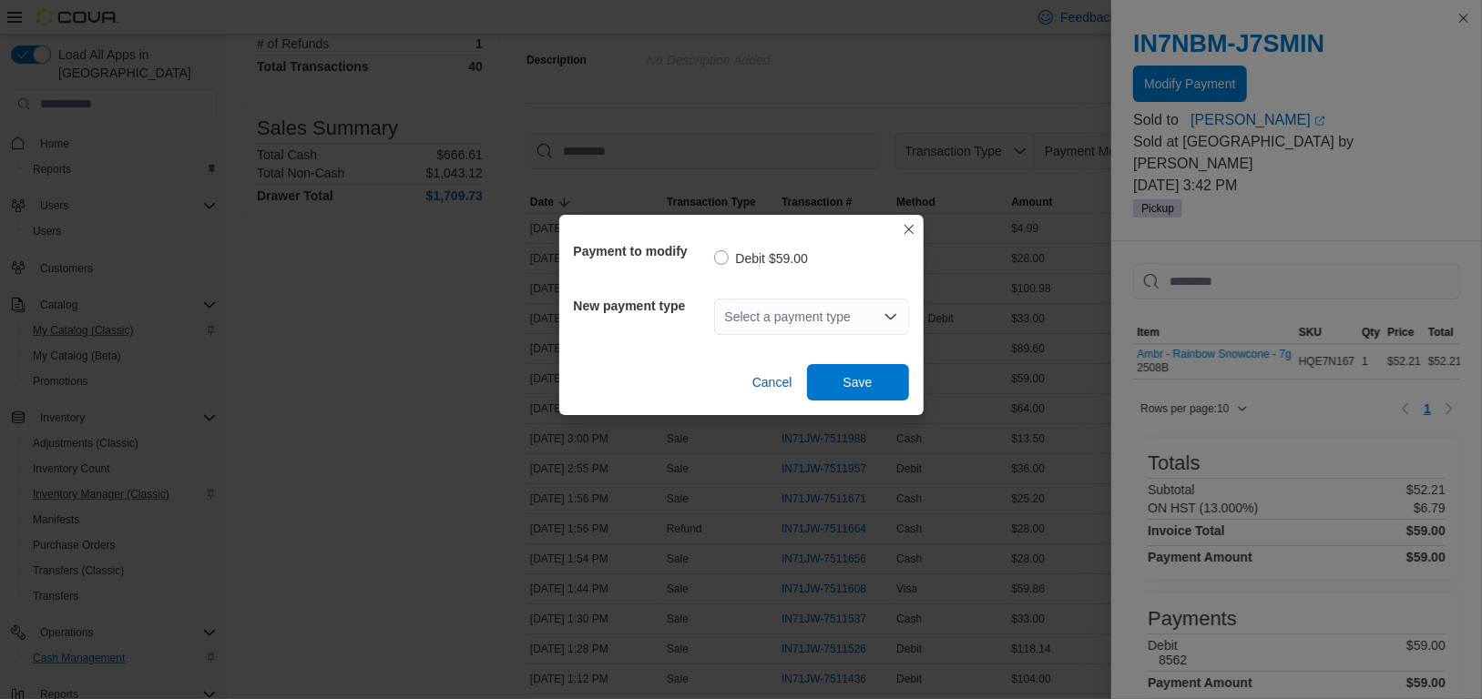
click at [883, 321] on icon "Open list of options" at bounding box center [890, 317] width 15 height 15
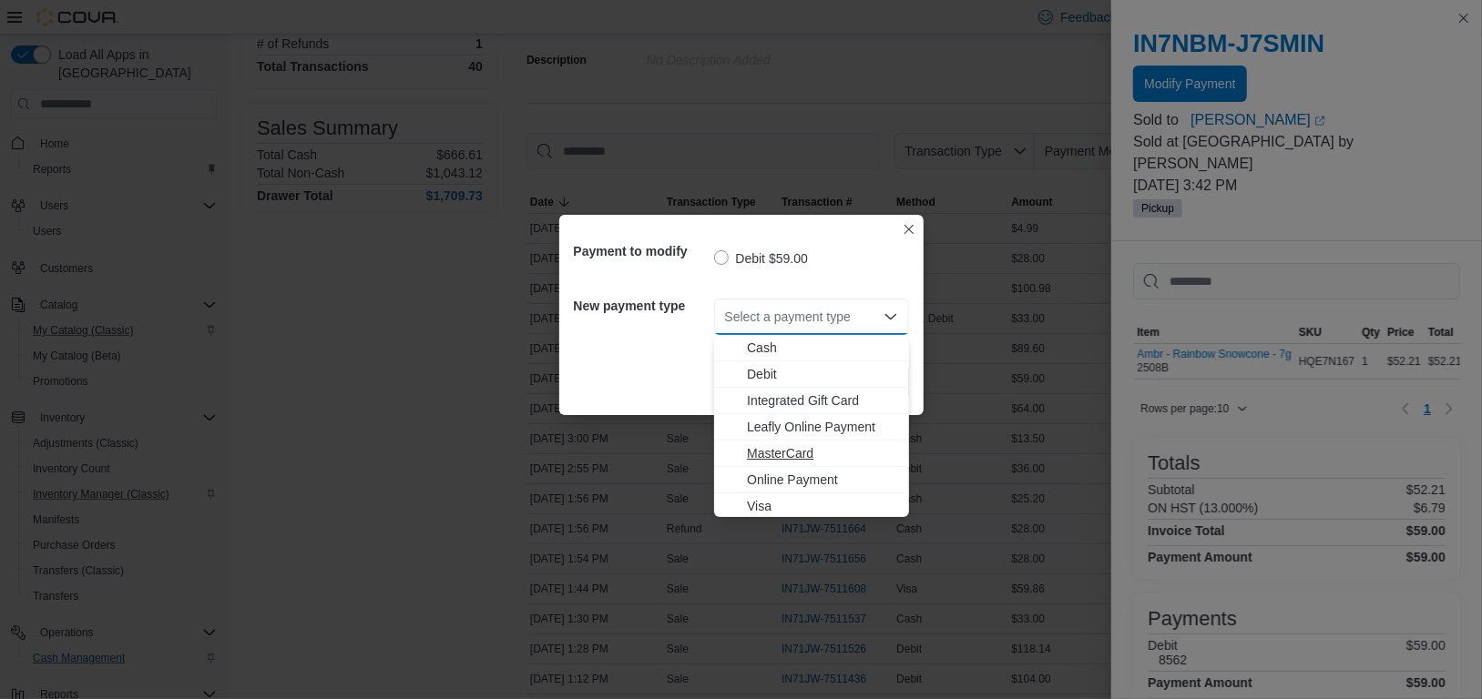
click at [780, 457] on span "MasterCard" at bounding box center [822, 453] width 151 height 18
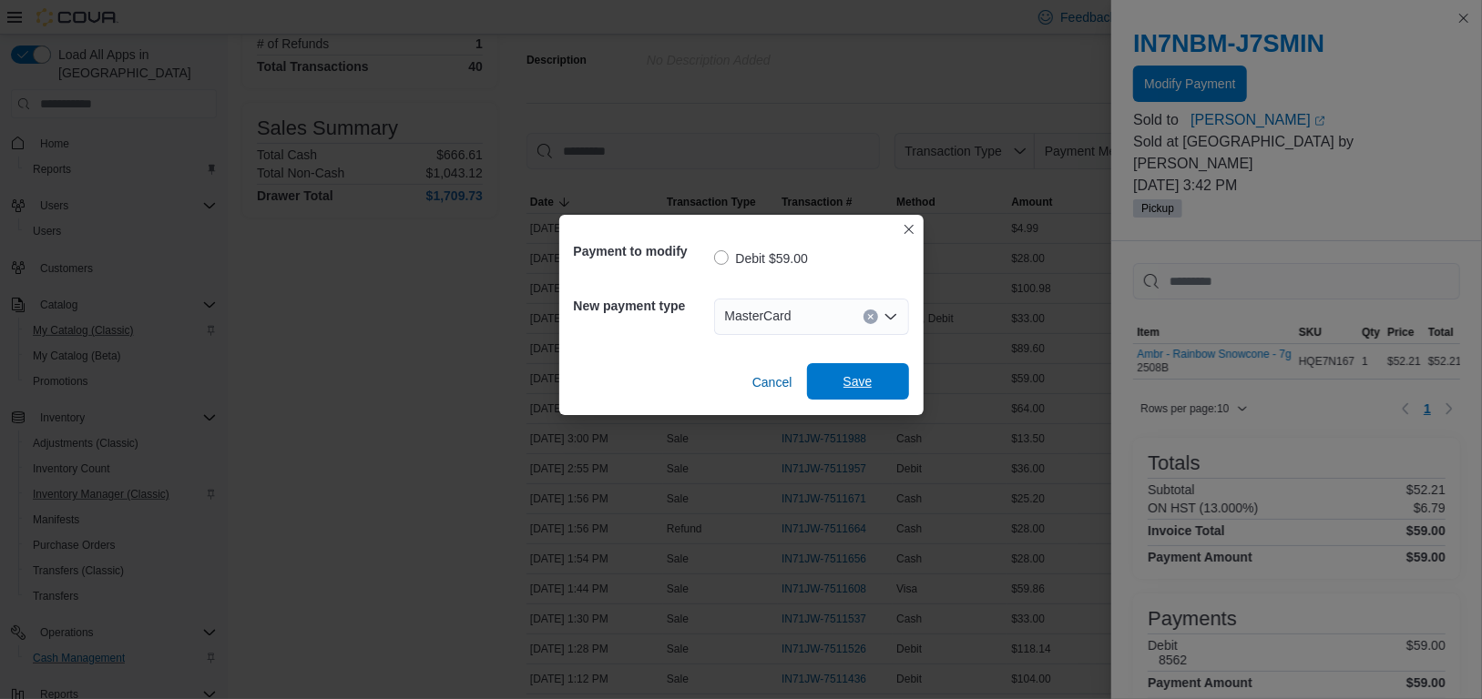
click at [857, 375] on span "Save" at bounding box center [857, 381] width 29 height 18
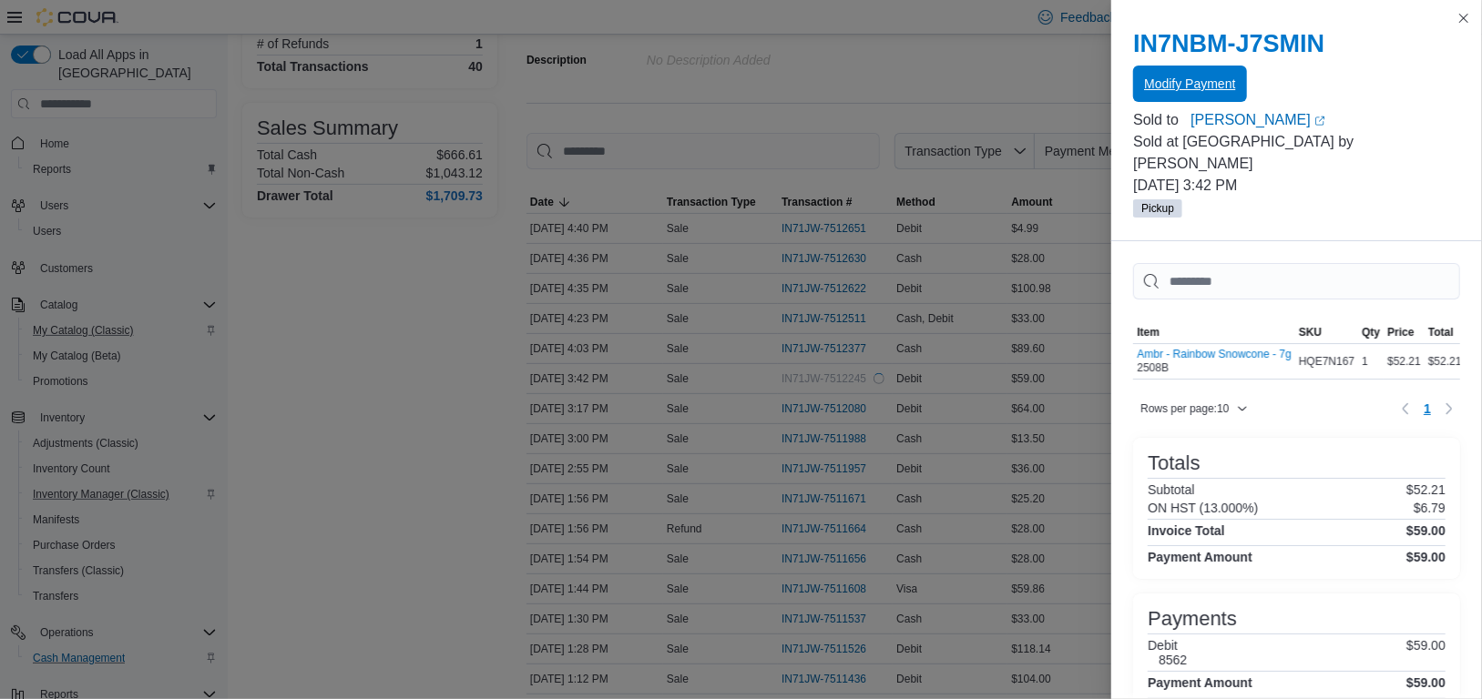
scroll to position [0, 0]
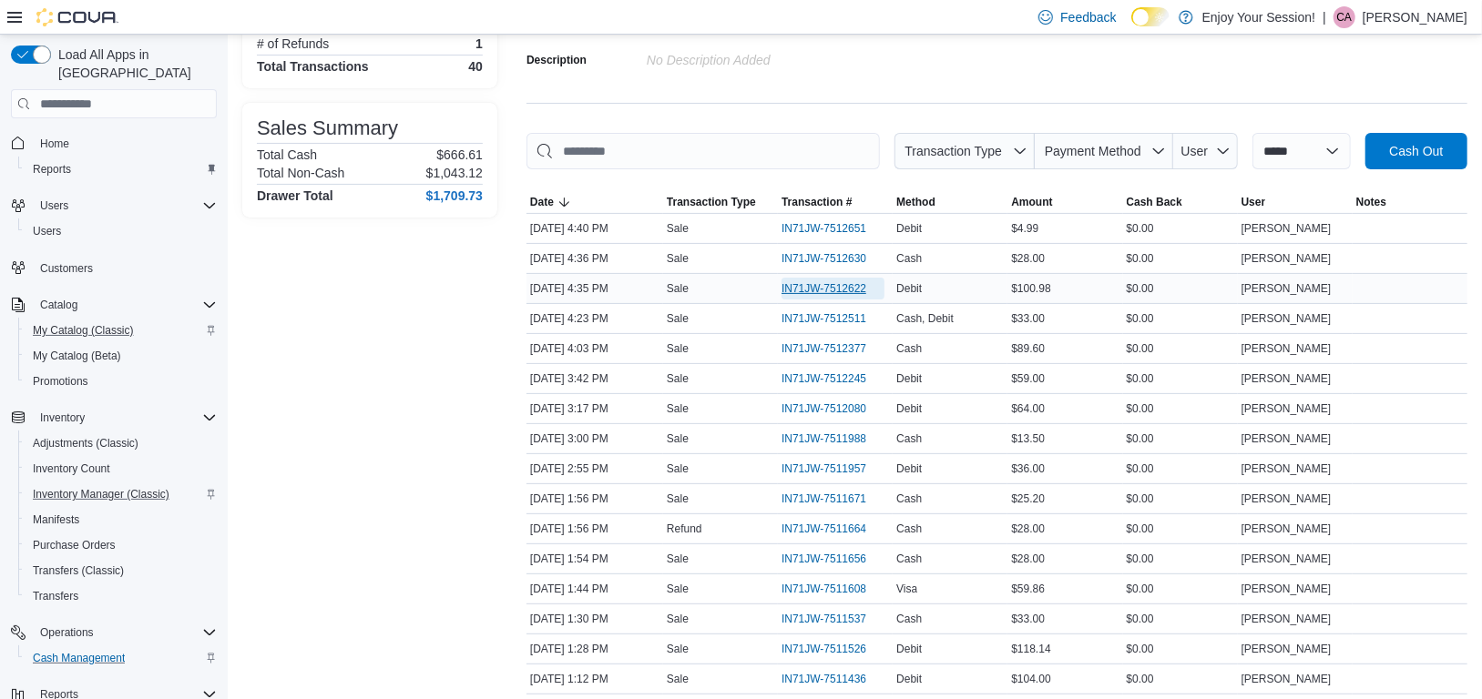
click at [830, 286] on span "IN71JW-7512622" at bounding box center [823, 288] width 85 height 15
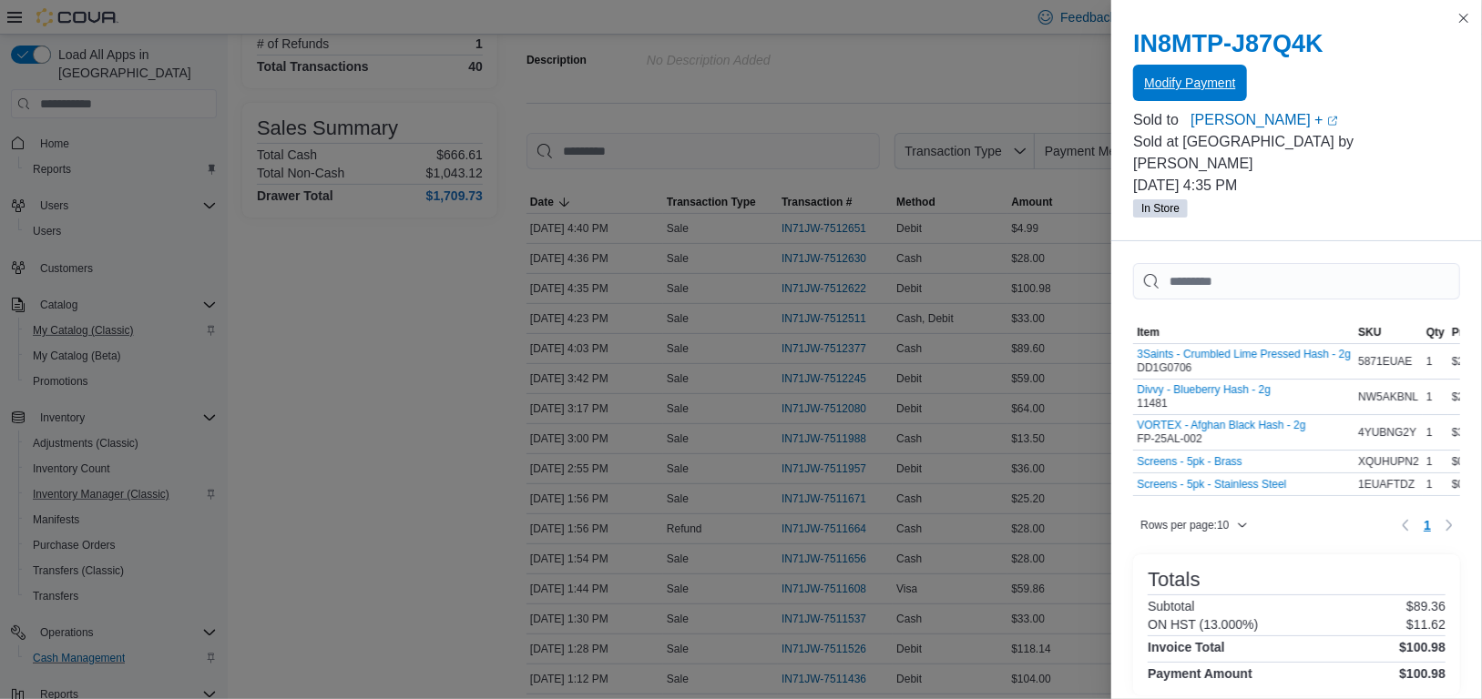
click at [1188, 88] on span "Modify Payment" at bounding box center [1189, 83] width 91 height 18
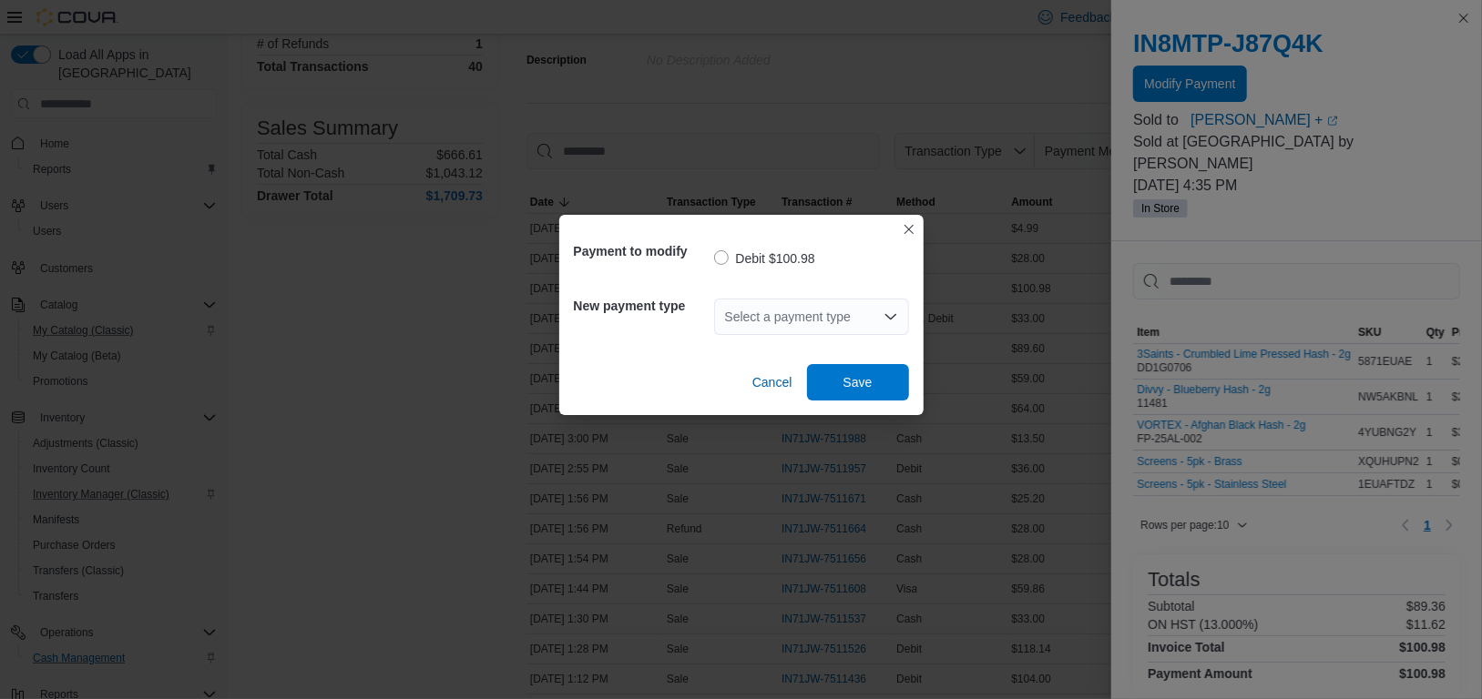
click at [857, 321] on div "Select a payment type" at bounding box center [811, 317] width 195 height 36
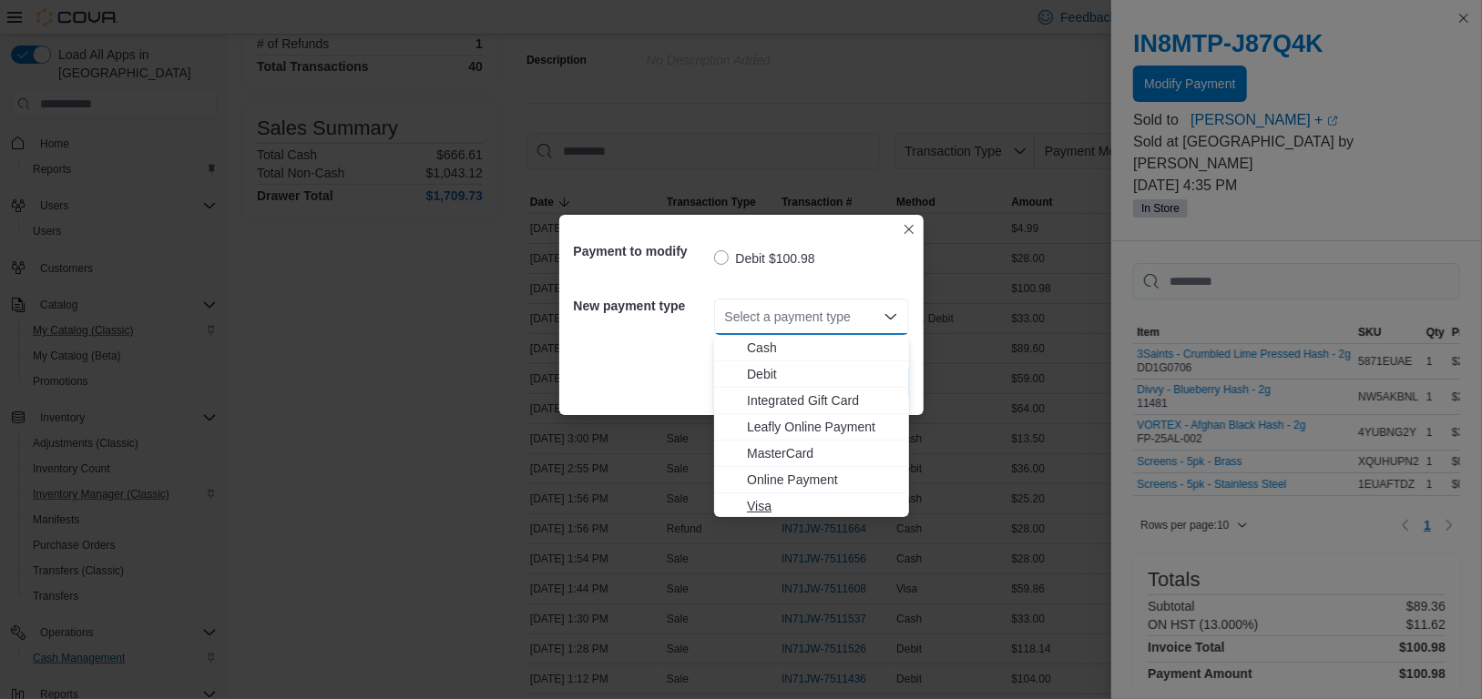
click at [767, 503] on span "Visa" at bounding box center [822, 506] width 151 height 18
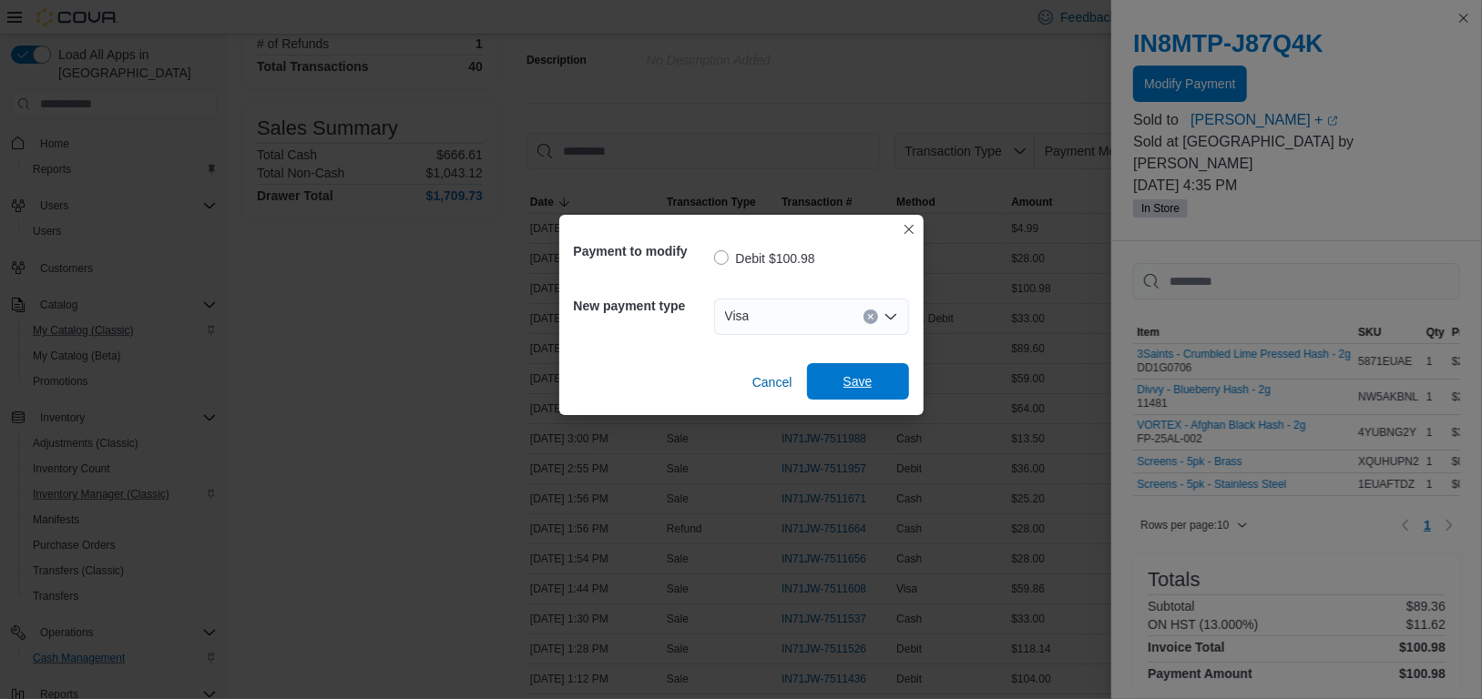
click at [846, 383] on span "Save" at bounding box center [857, 381] width 29 height 18
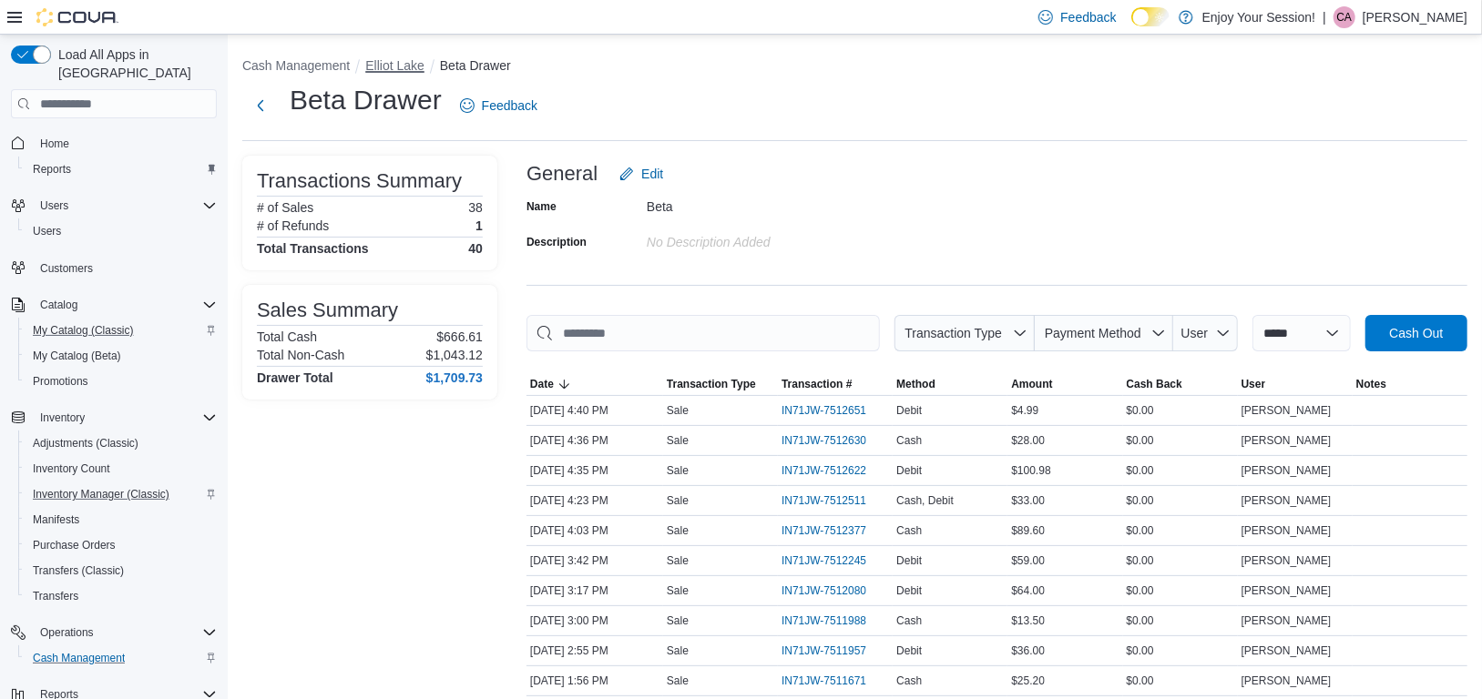
click at [402, 58] on button "Elliot Lake" at bounding box center [394, 65] width 59 height 15
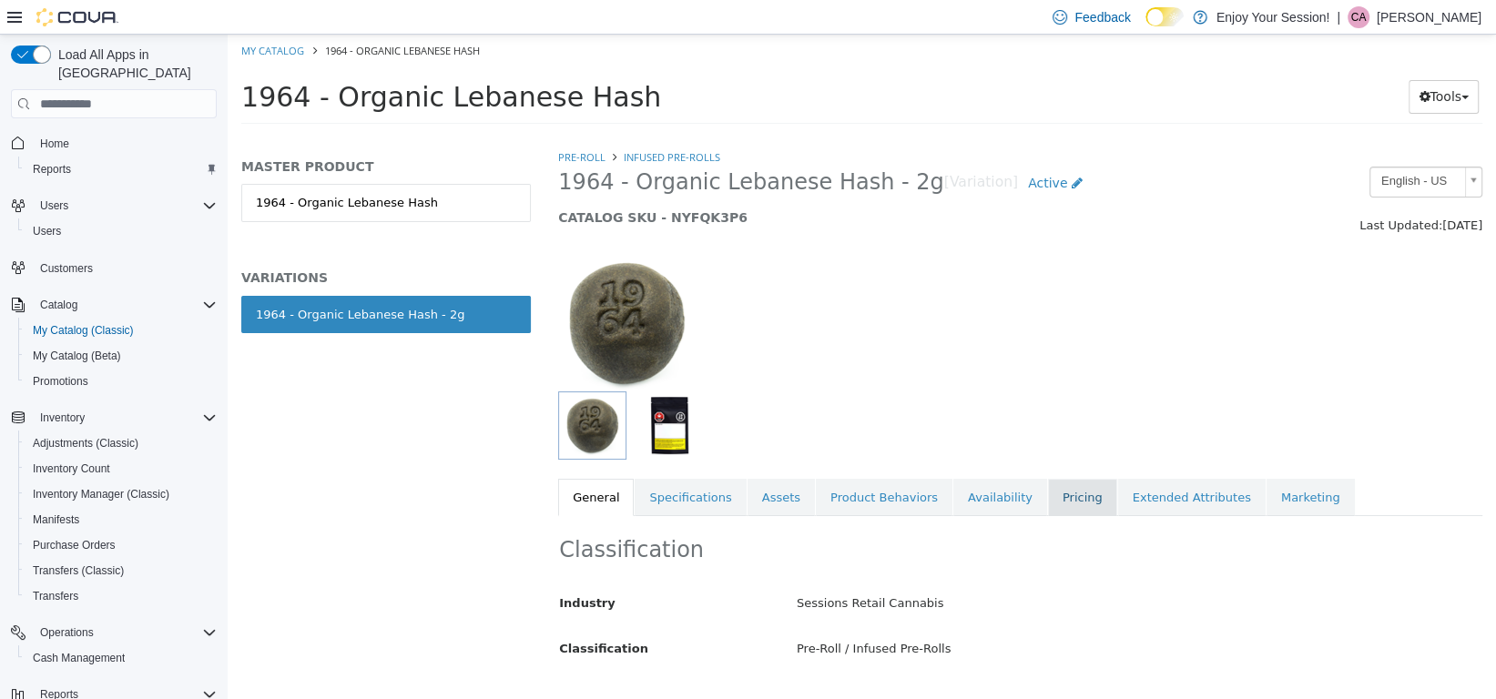
click at [1048, 506] on link "Pricing" at bounding box center [1082, 498] width 69 height 38
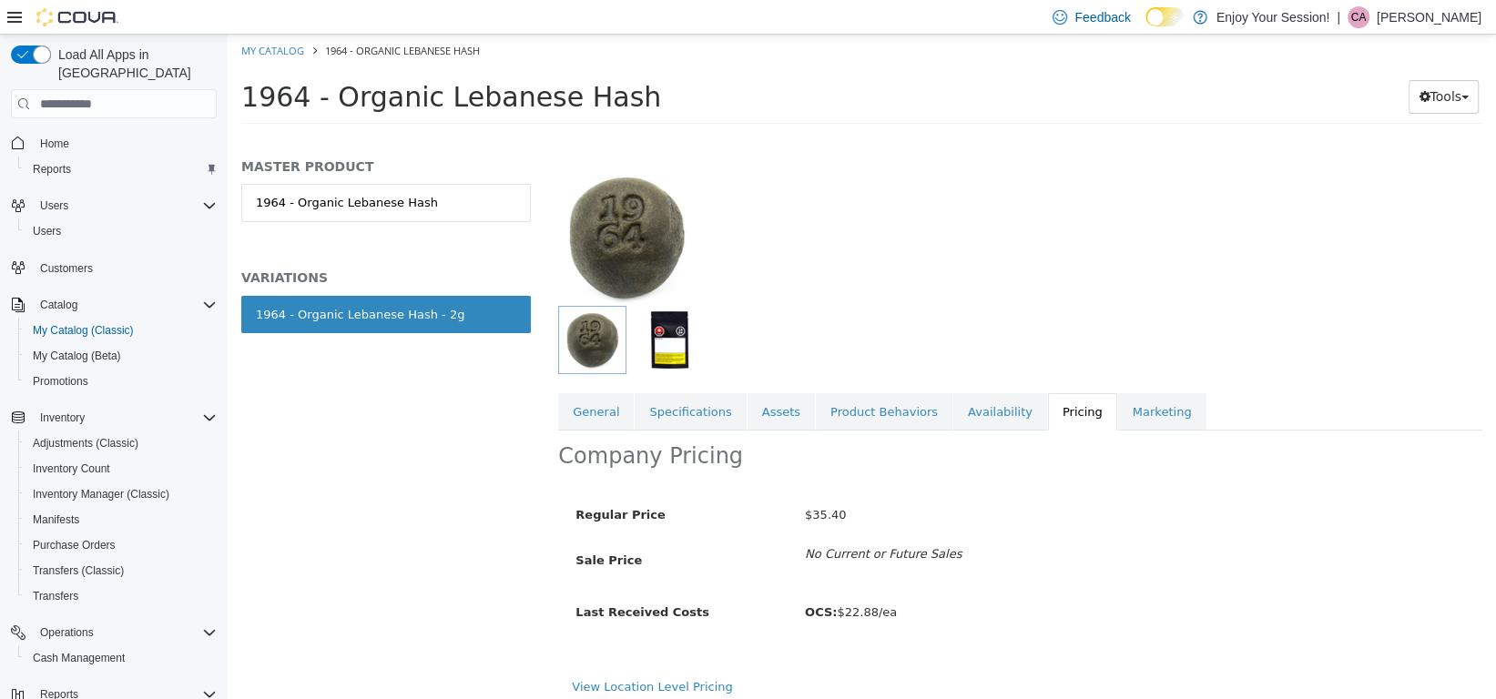
scroll to position [96, 0]
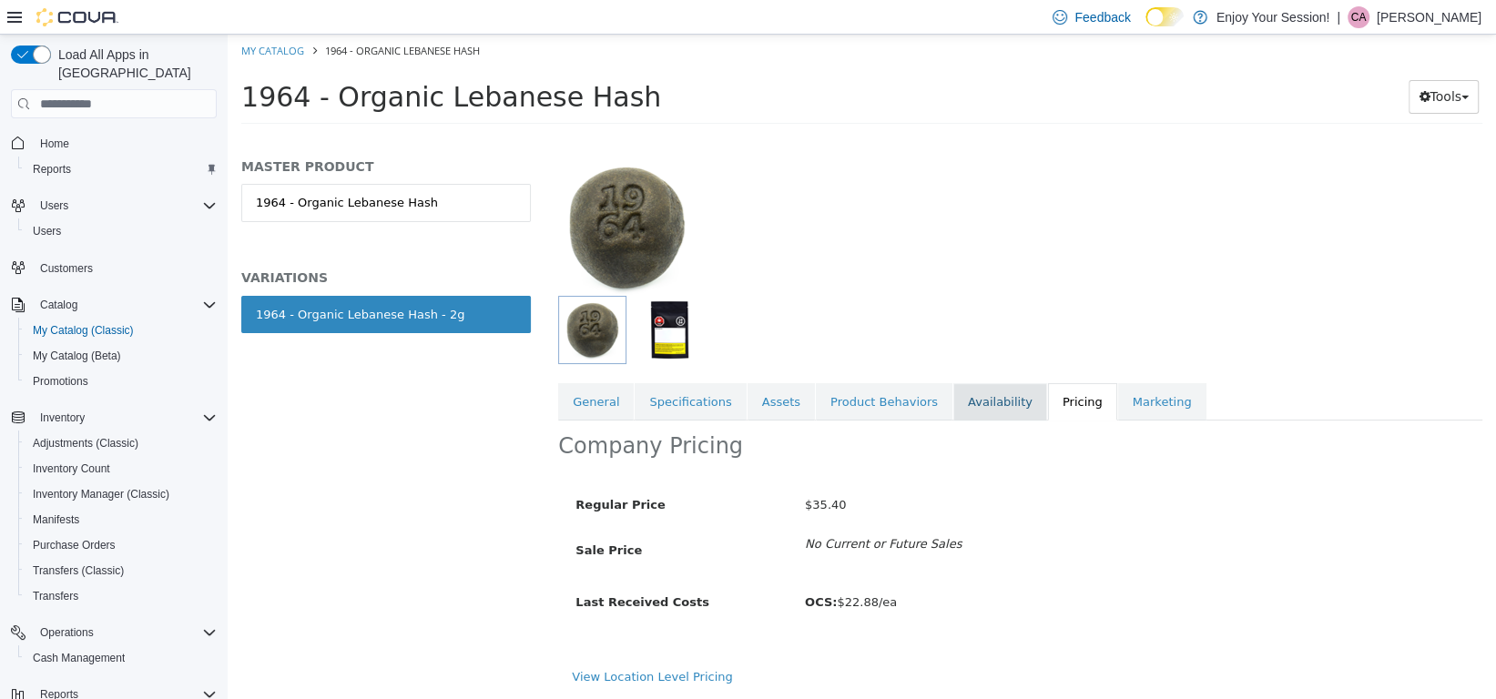
click at [977, 397] on link "Availability" at bounding box center [1001, 402] width 94 height 38
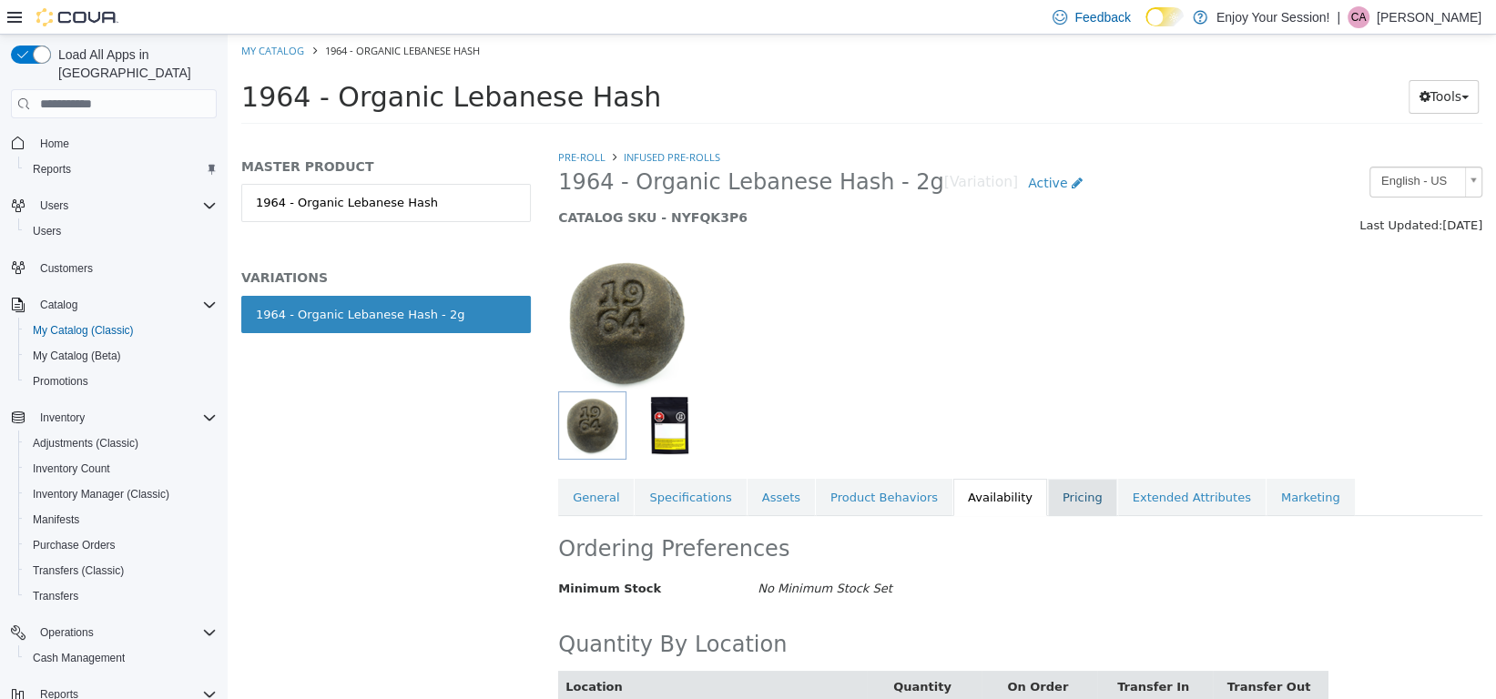
click at [1051, 504] on link "Pricing" at bounding box center [1082, 498] width 69 height 38
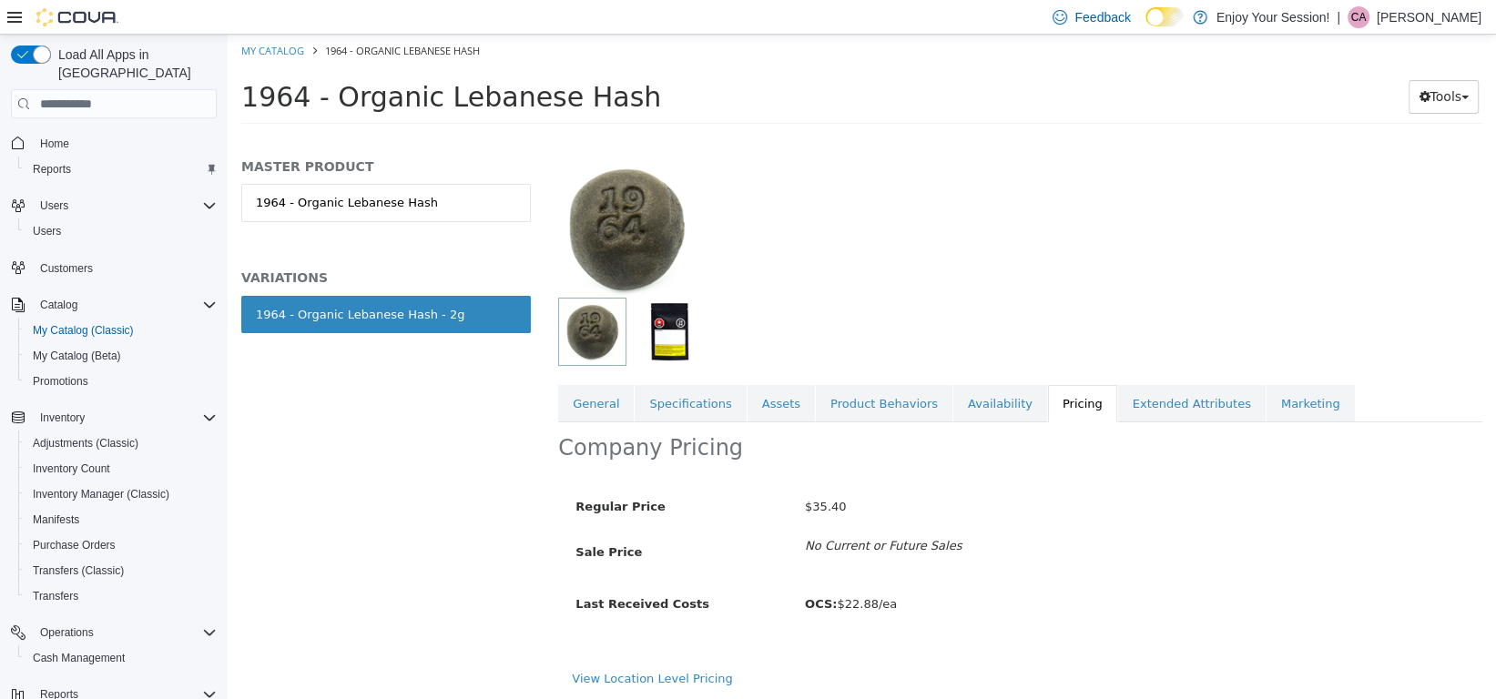
scroll to position [96, 0]
click at [591, 403] on link "General" at bounding box center [596, 402] width 76 height 38
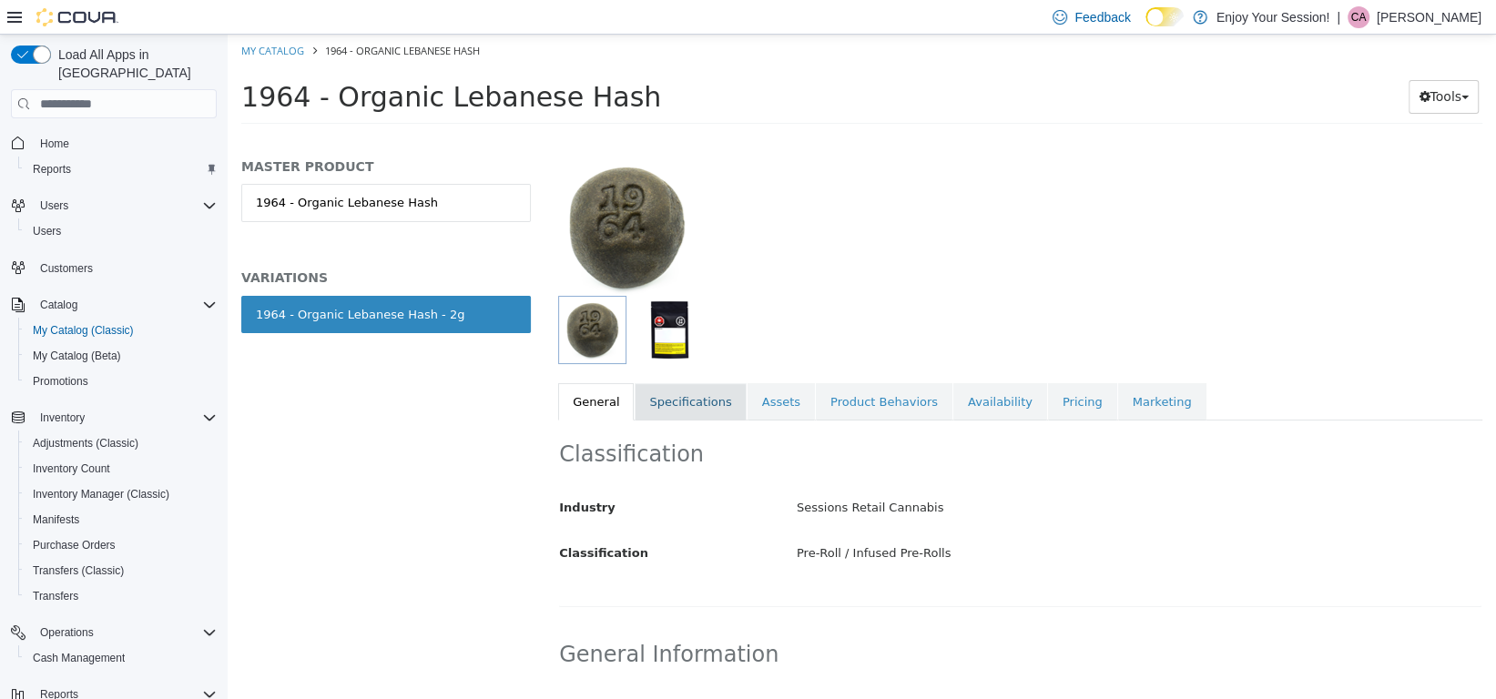
click at [699, 401] on link "Specifications" at bounding box center [690, 402] width 111 height 38
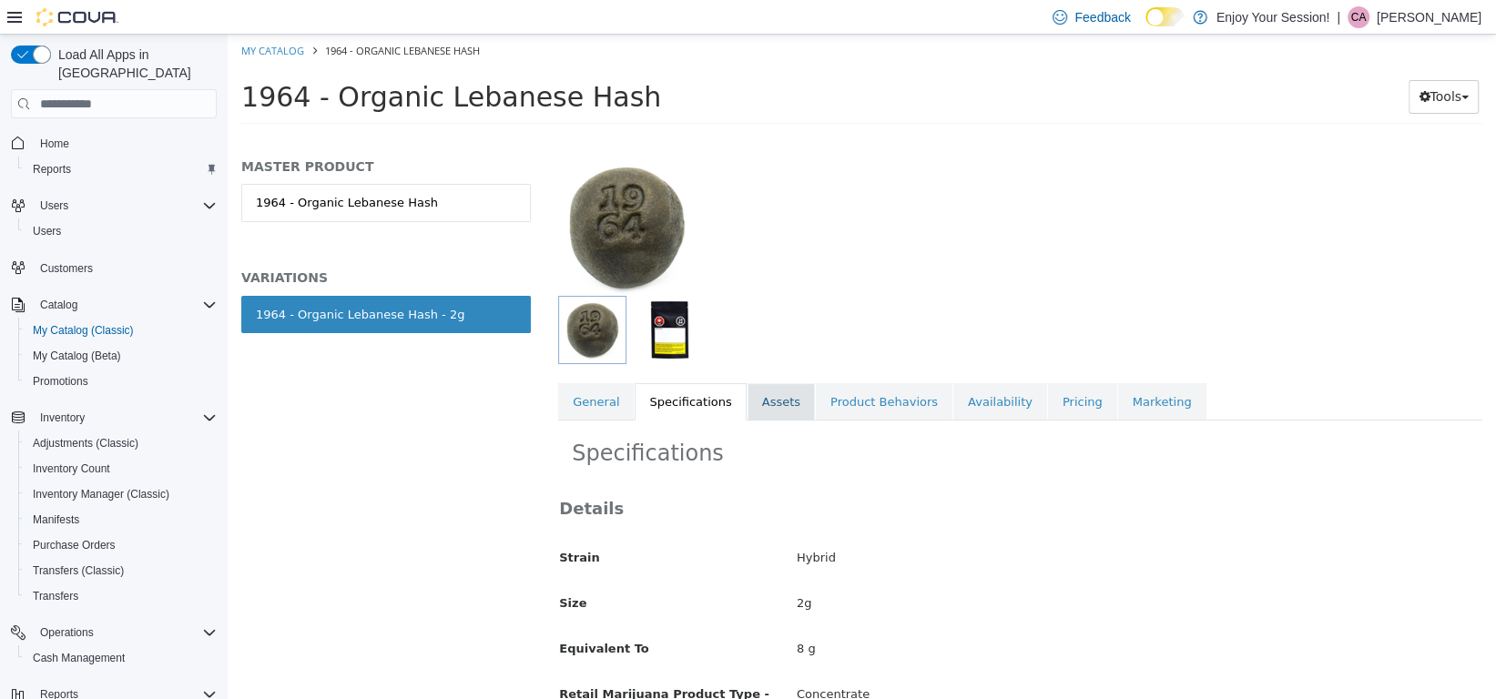
click at [751, 409] on link "Assets" at bounding box center [781, 402] width 67 height 38
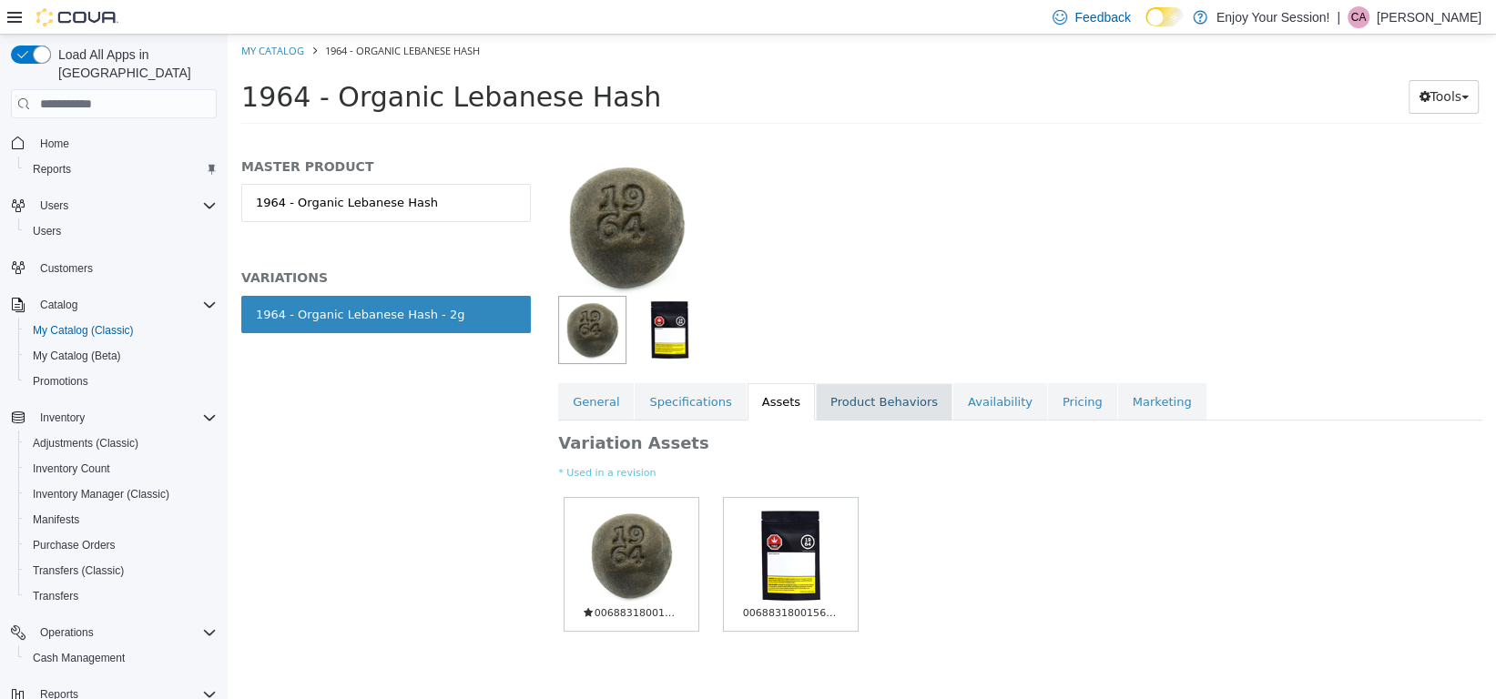
click at [835, 407] on link "Product Behaviors" at bounding box center [884, 402] width 137 height 38
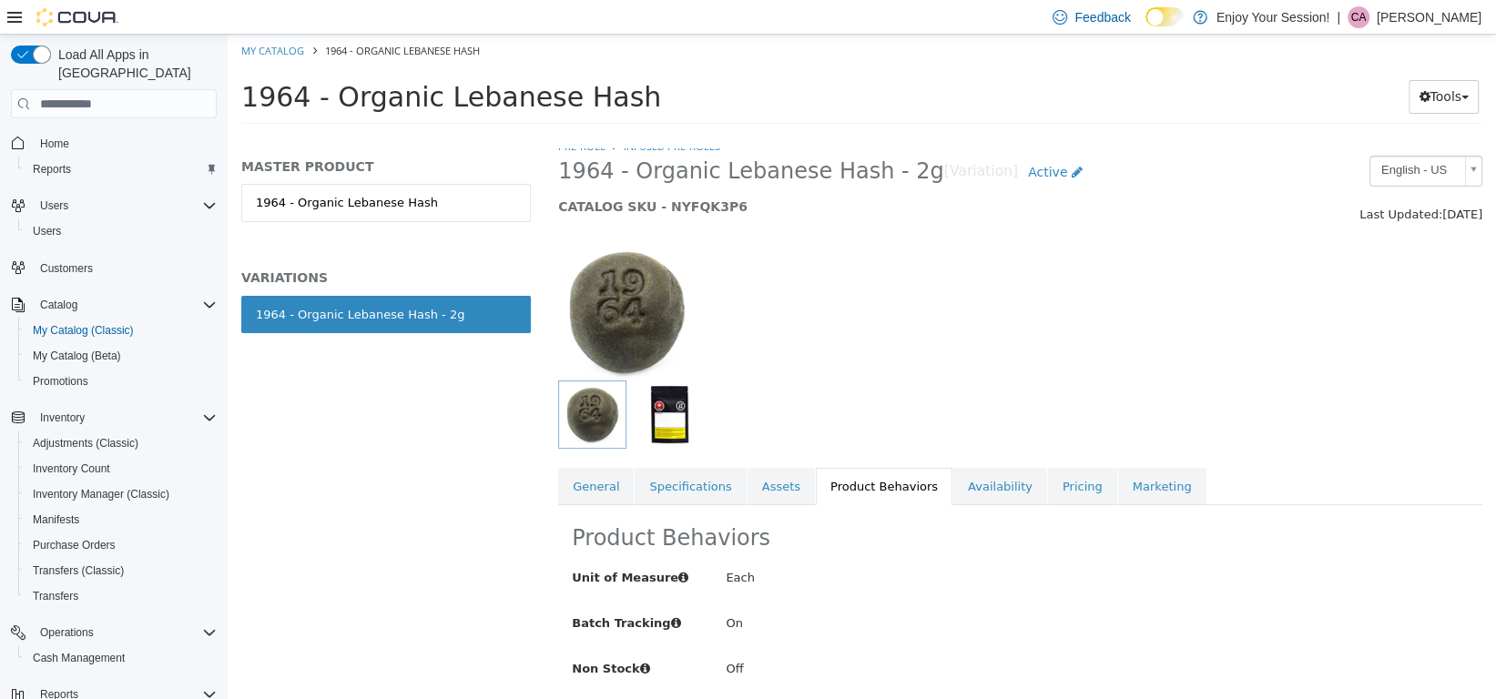
scroll to position [10, 0]
click at [974, 483] on link "Availability" at bounding box center [1001, 488] width 94 height 38
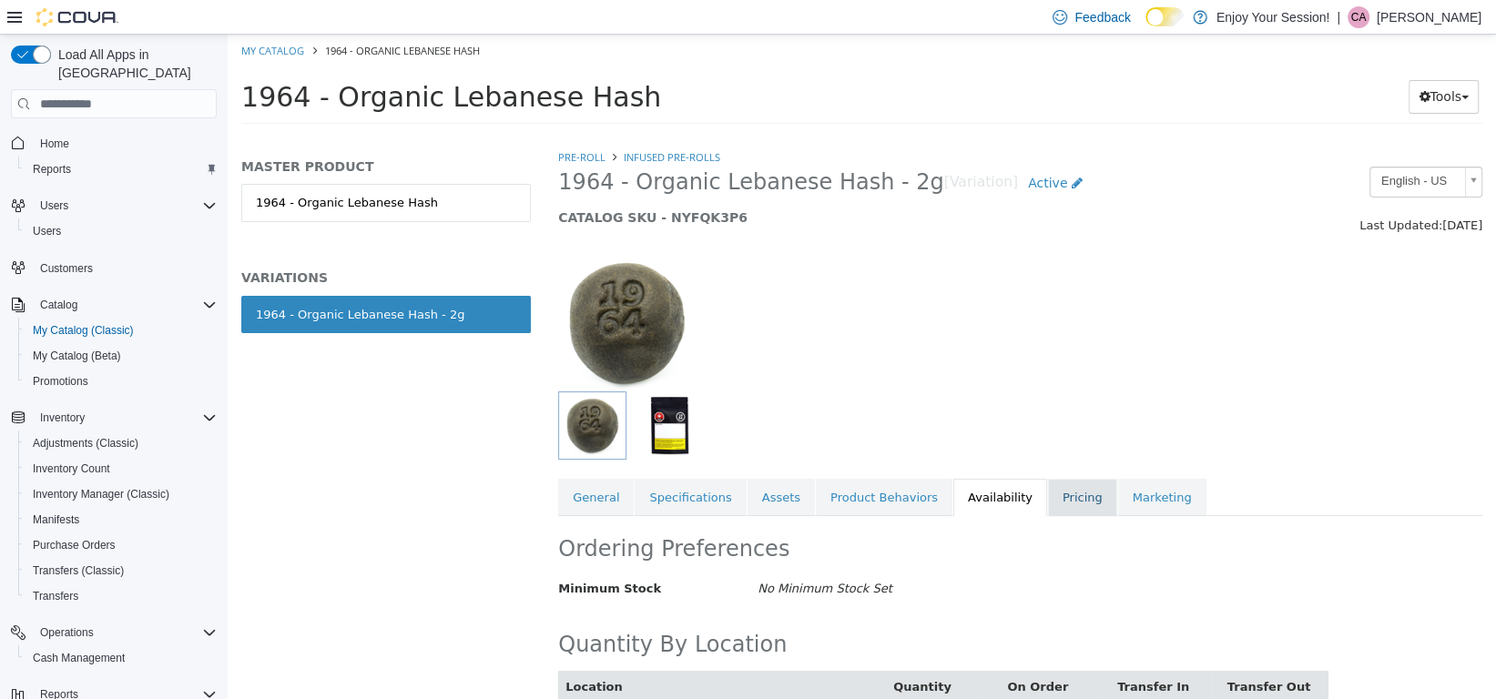
click at [1057, 503] on link "Pricing" at bounding box center [1082, 498] width 69 height 38
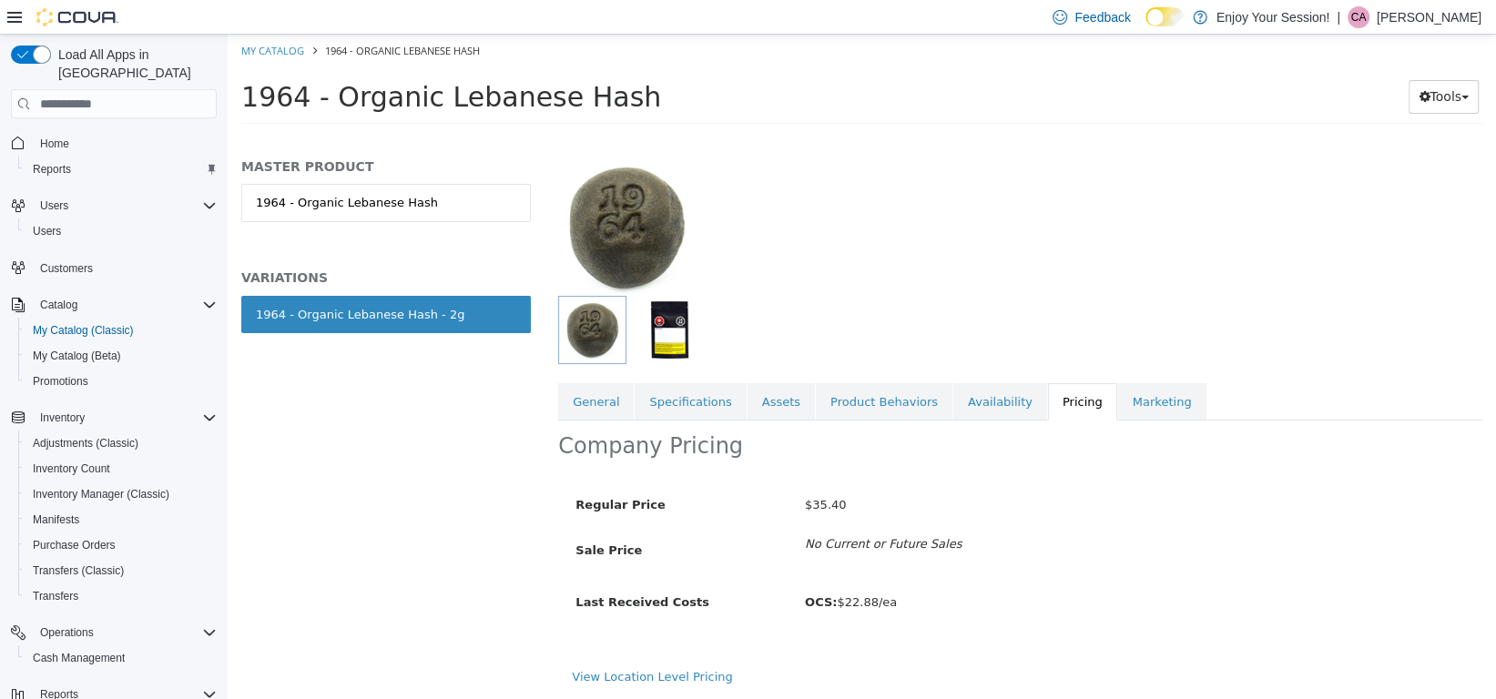
scroll to position [96, 0]
click at [1118, 407] on link "Marketing" at bounding box center [1162, 402] width 88 height 38
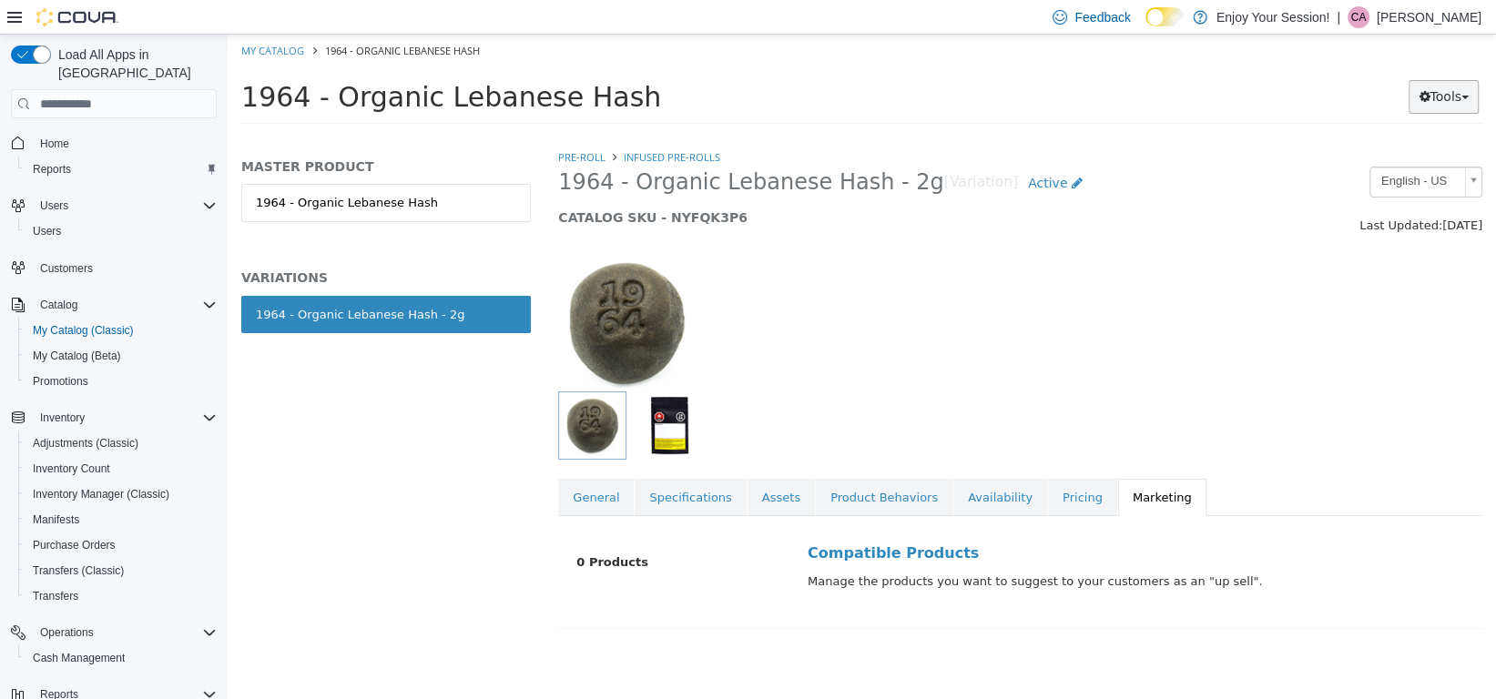
click at [1444, 98] on button "Tools" at bounding box center [1444, 97] width 70 height 34
click at [964, 136] on html "Saving Bulk Changes... × My Catalog 1964 - Organic Lebanese Hash 1964 - Organic…" at bounding box center [862, 85] width 1269 height 101
click at [651, 155] on link "Infused Pre-Rolls" at bounding box center [672, 157] width 97 height 14
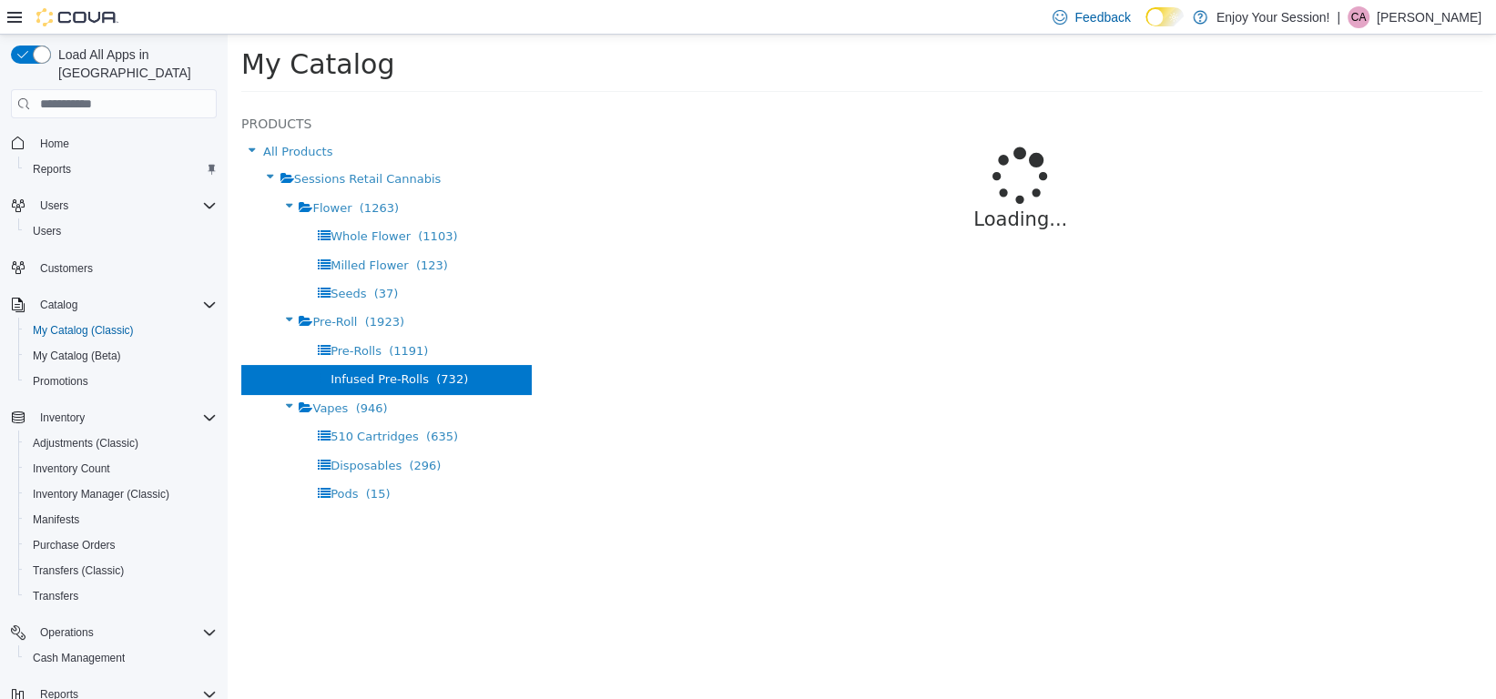
select select "**********"
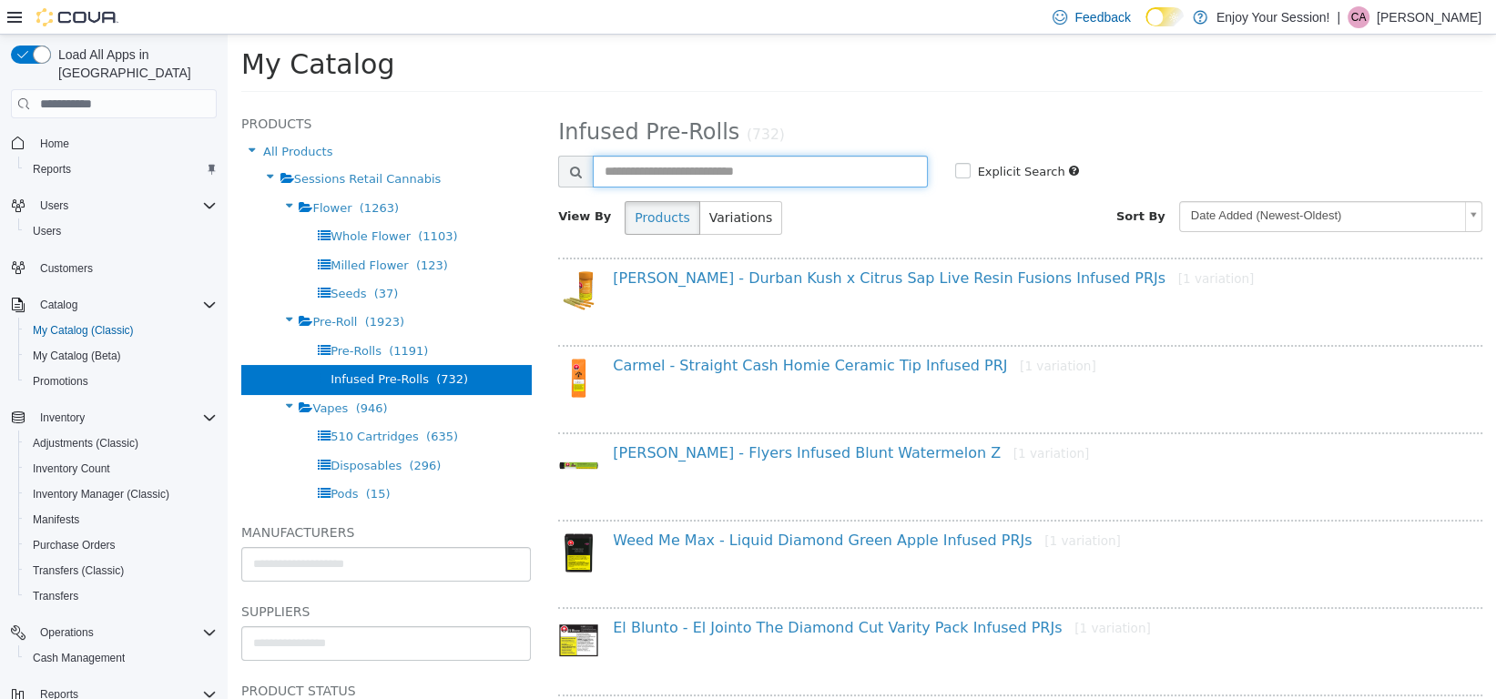
click at [627, 172] on input "text" at bounding box center [760, 172] width 334 height 32
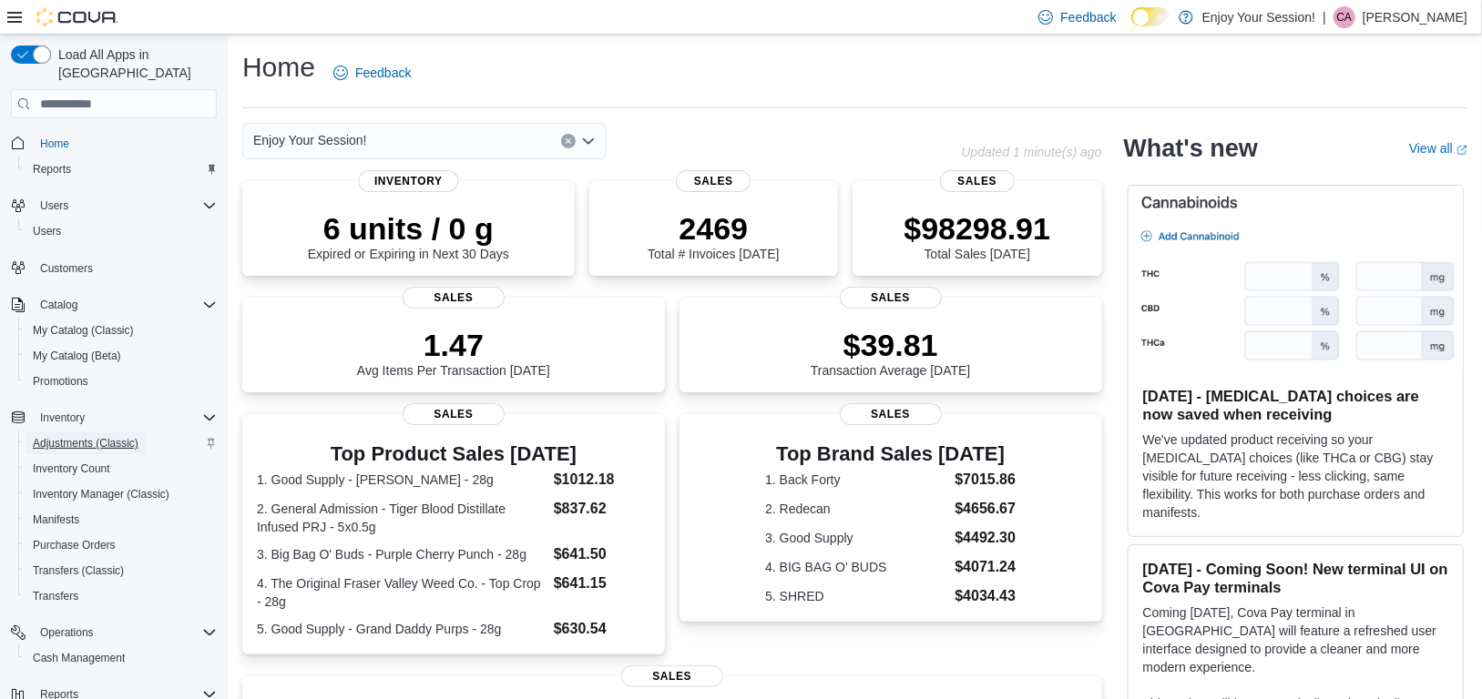
click at [81, 436] on span "Adjustments (Classic)" at bounding box center [86, 443] width 106 height 15
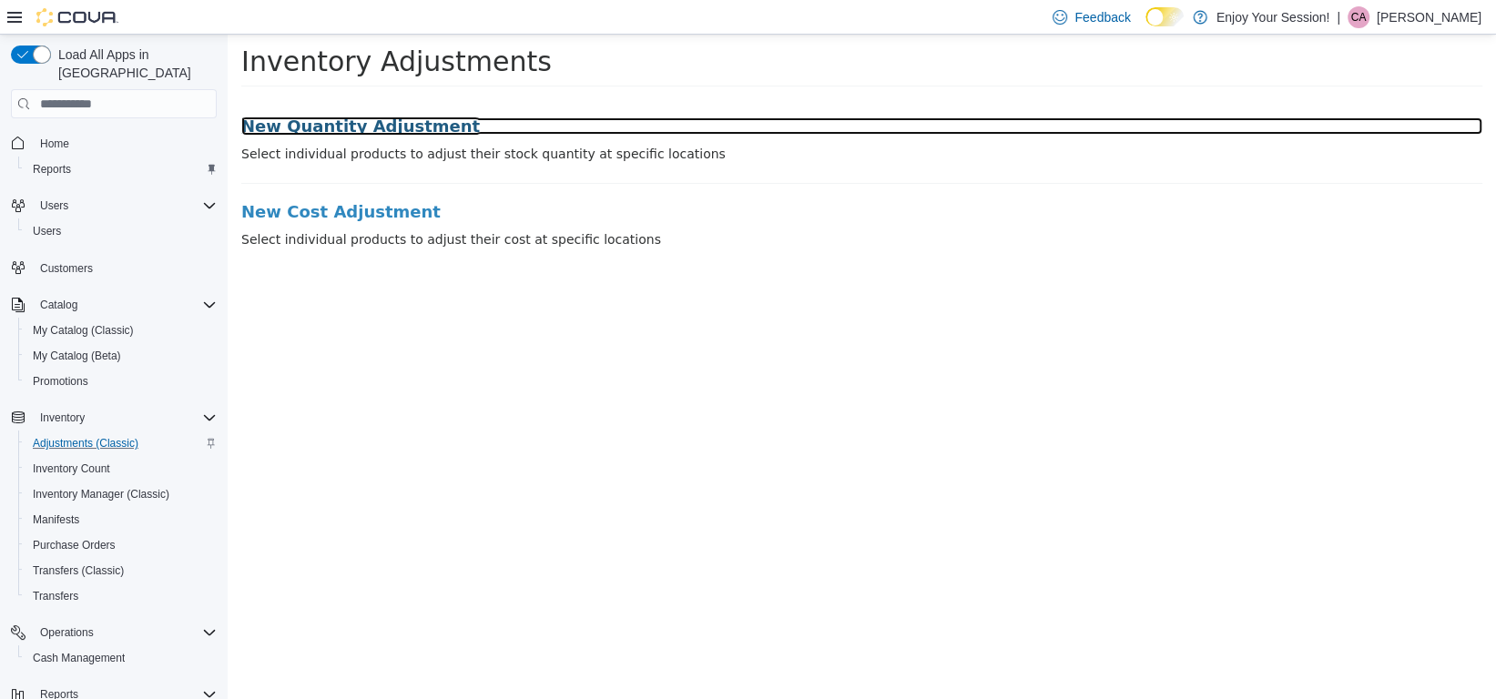
click at [340, 124] on h3 "New Quantity Adjustment" at bounding box center [861, 126] width 1241 height 18
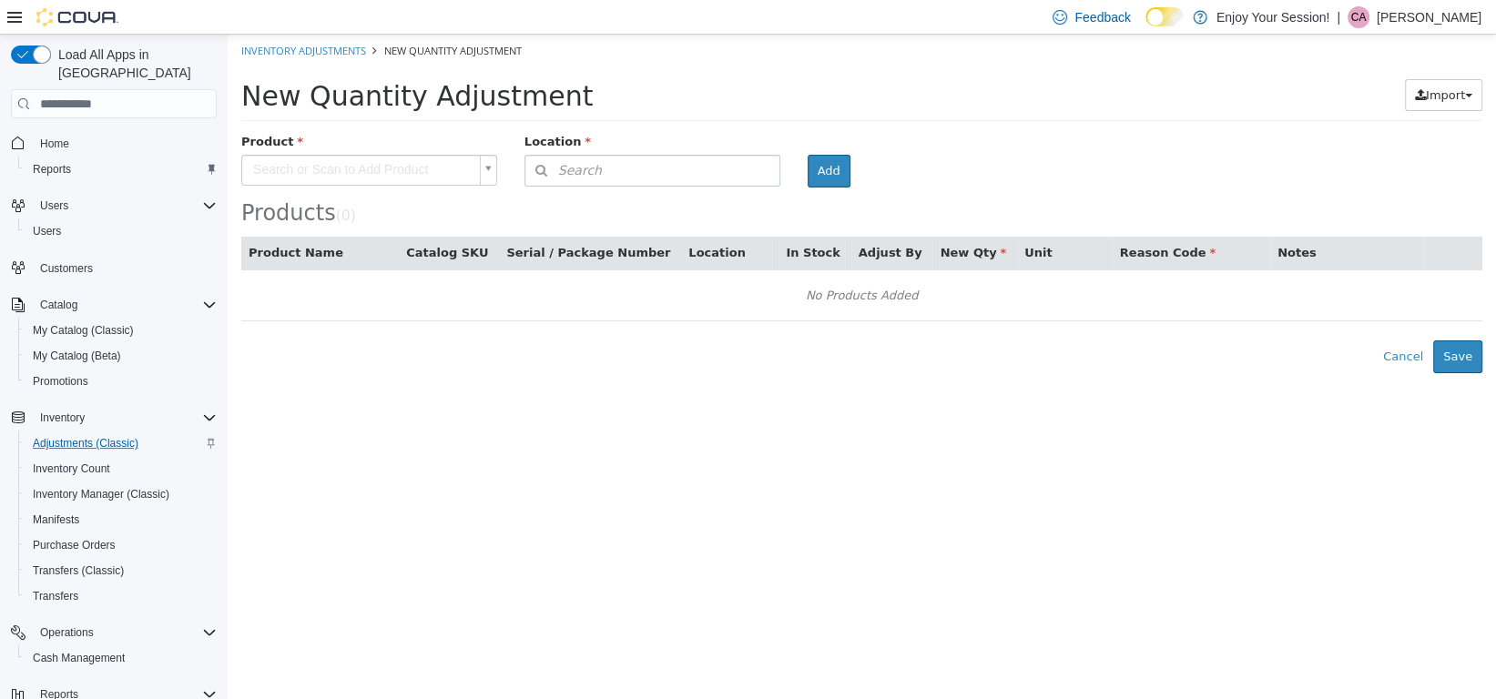
click at [291, 168] on body "× Inventory Adjustments New Quantity Adjustment New Quantity Adjustment Import …" at bounding box center [862, 204] width 1269 height 339
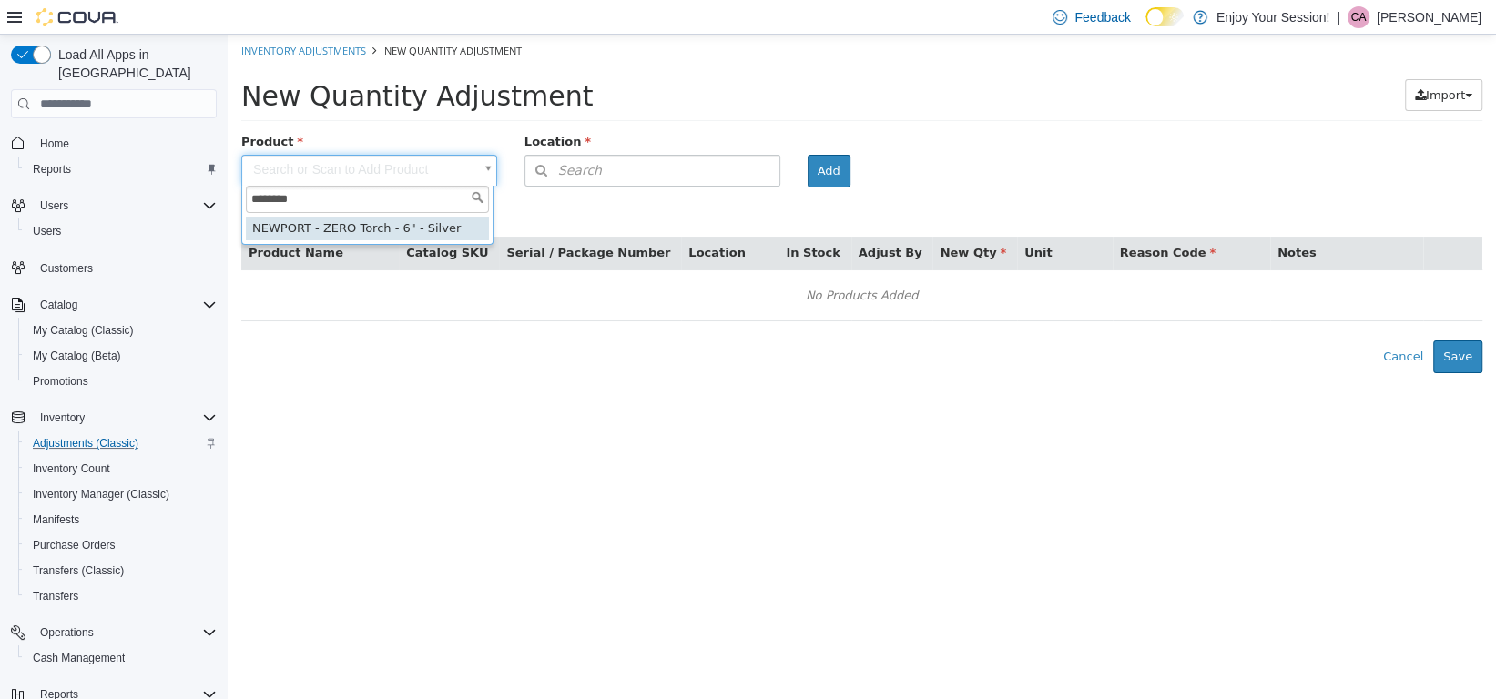
type input "********"
type input "**********"
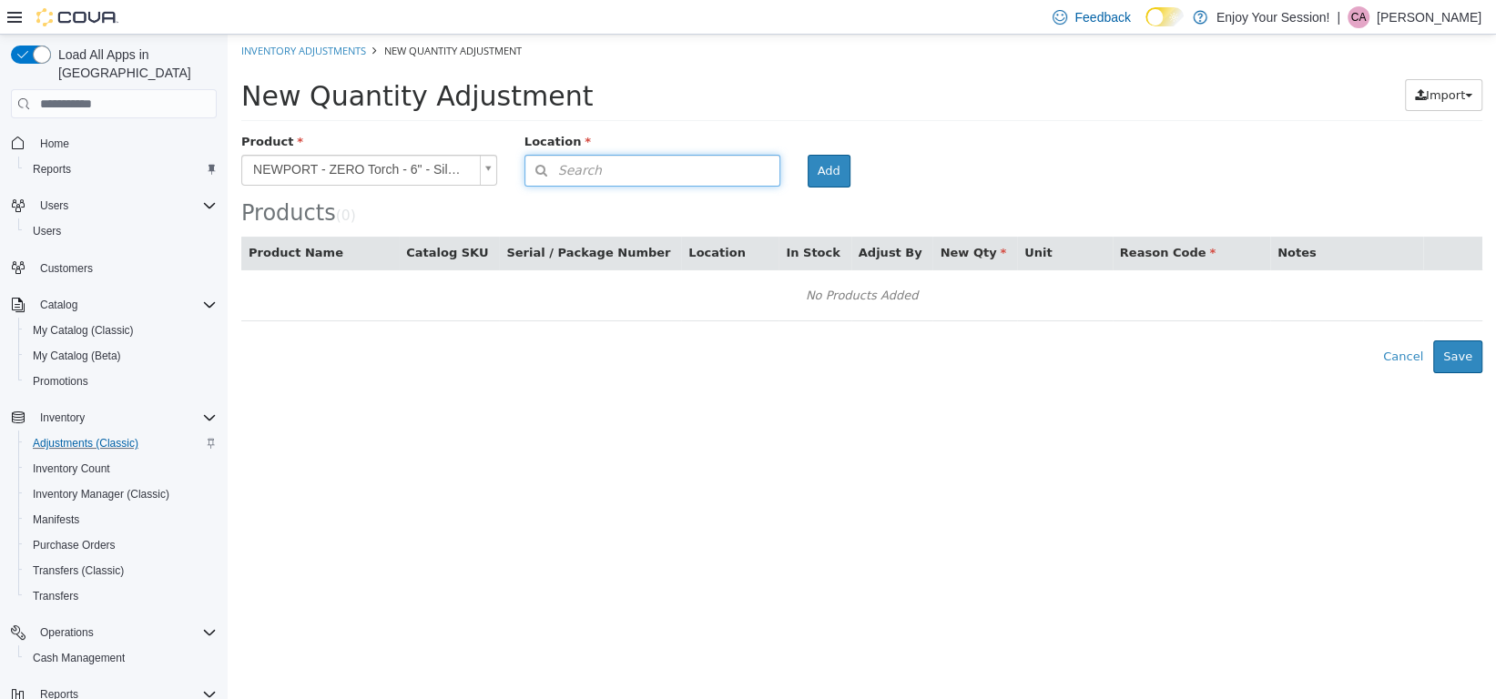
click at [584, 174] on span "Search" at bounding box center [563, 170] width 77 height 19
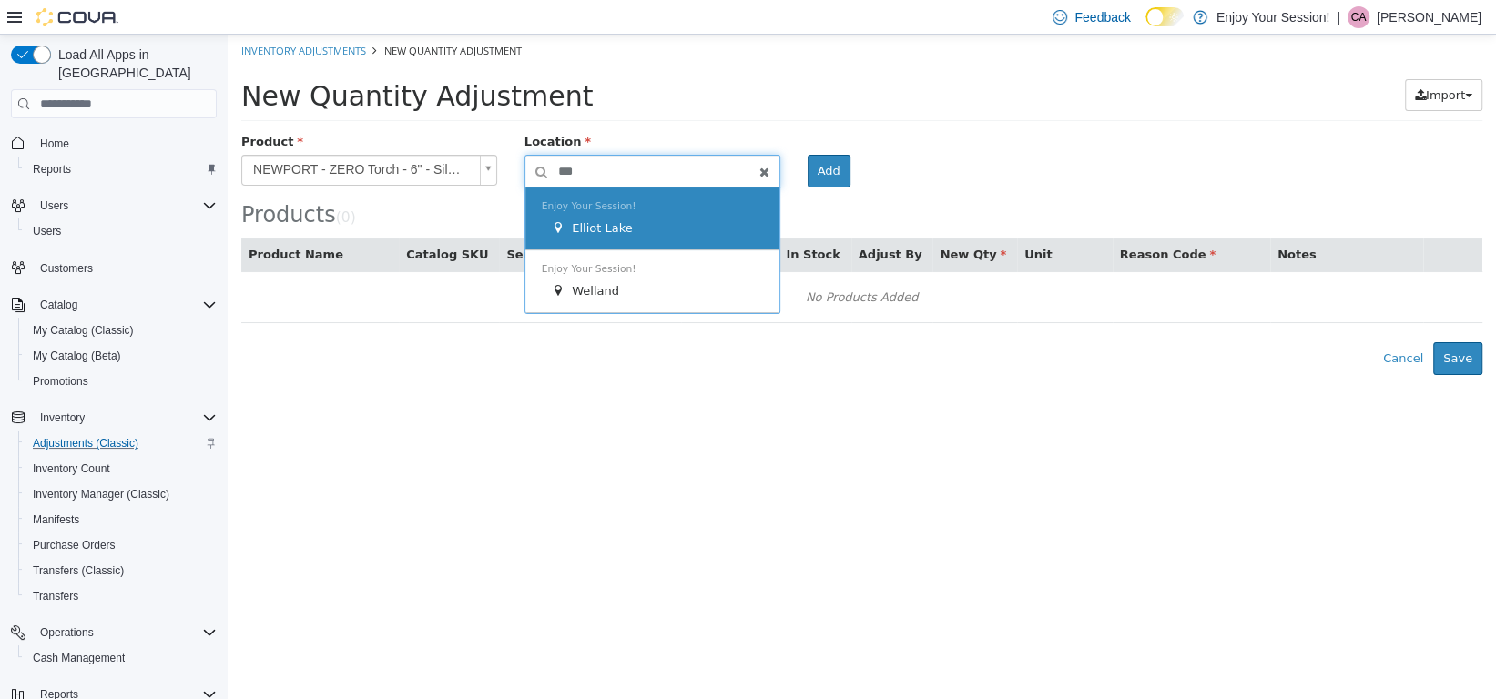
type input "***"
click at [659, 219] on div "Elliot Lake" at bounding box center [657, 228] width 212 height 18
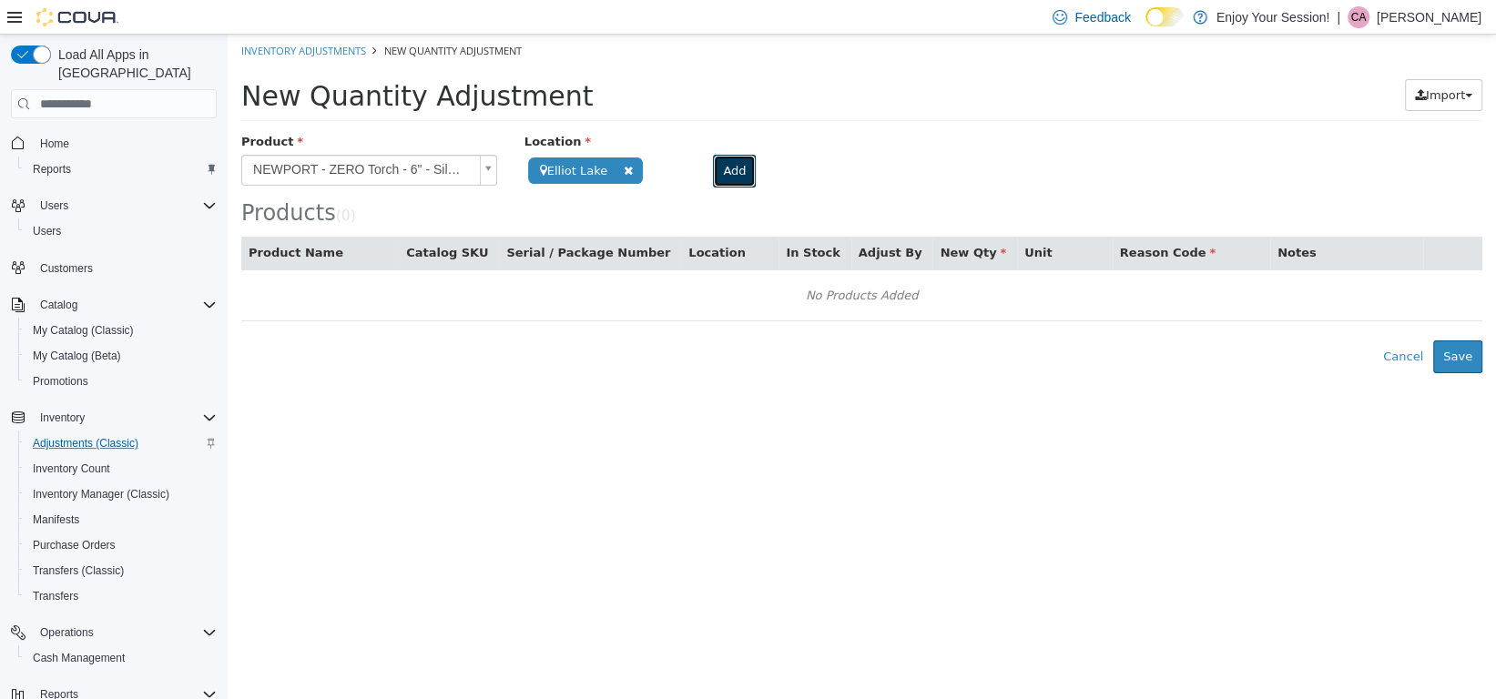
click at [729, 172] on button "Add" at bounding box center [734, 171] width 43 height 33
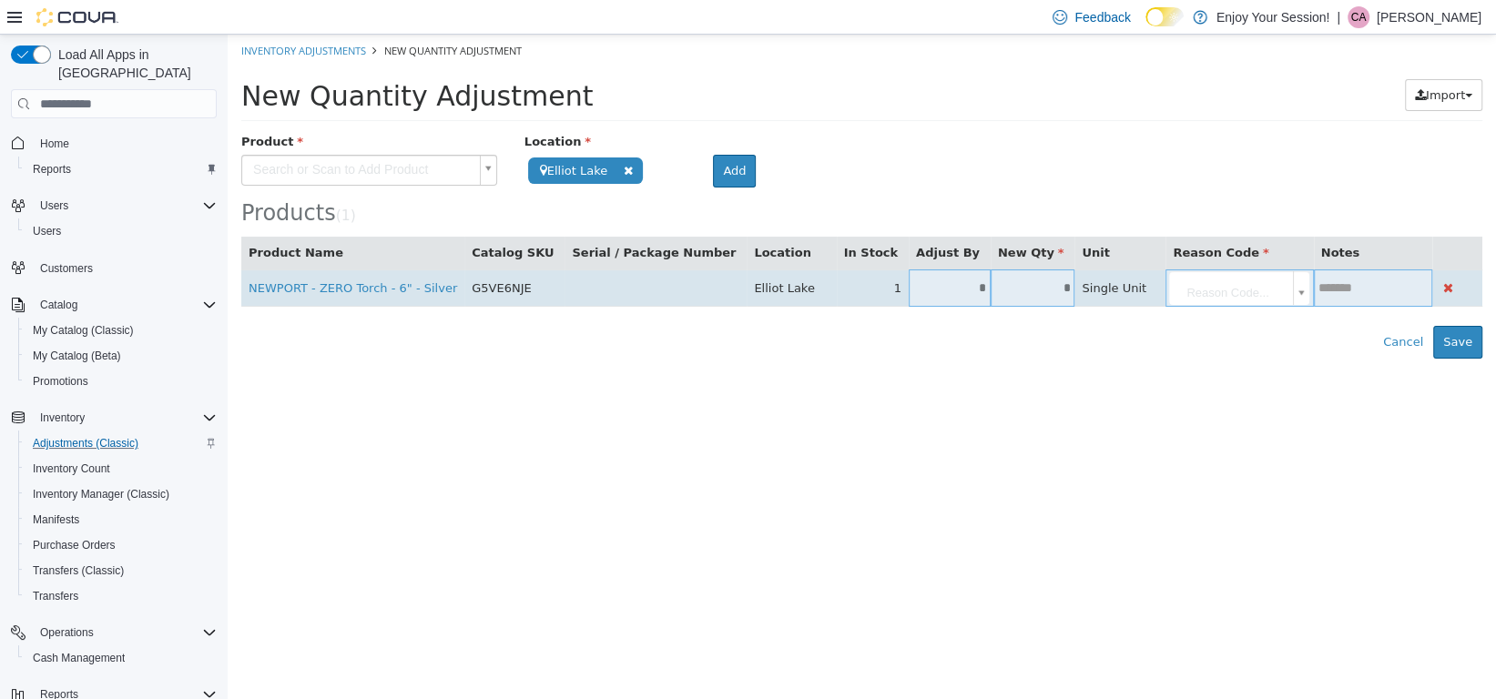
click at [911, 295] on input "*" at bounding box center [950, 288] width 82 height 14
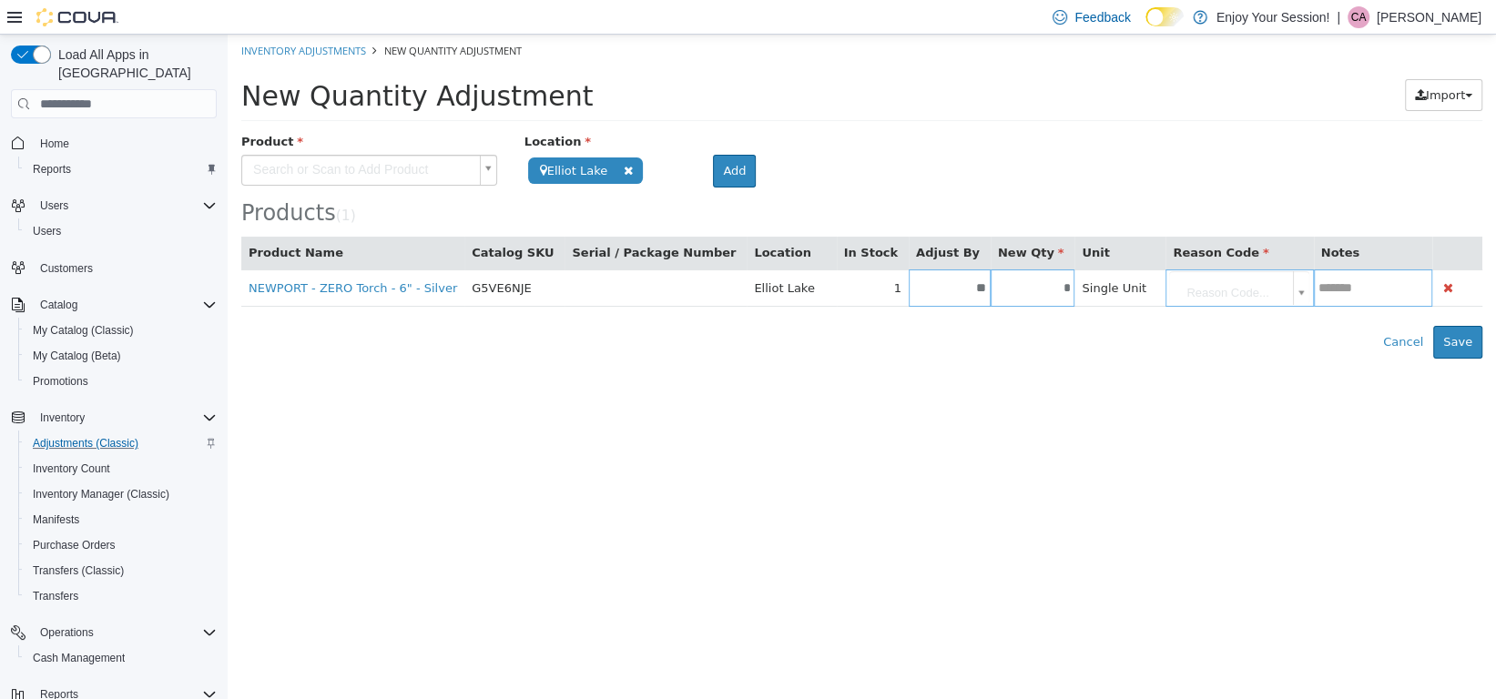
type input "**"
type input "*"
drag, startPoint x: 1097, startPoint y: 393, endPoint x: 1132, endPoint y: 314, distance: 86.5
click at [1097, 359] on html "**********" at bounding box center [862, 197] width 1269 height 324
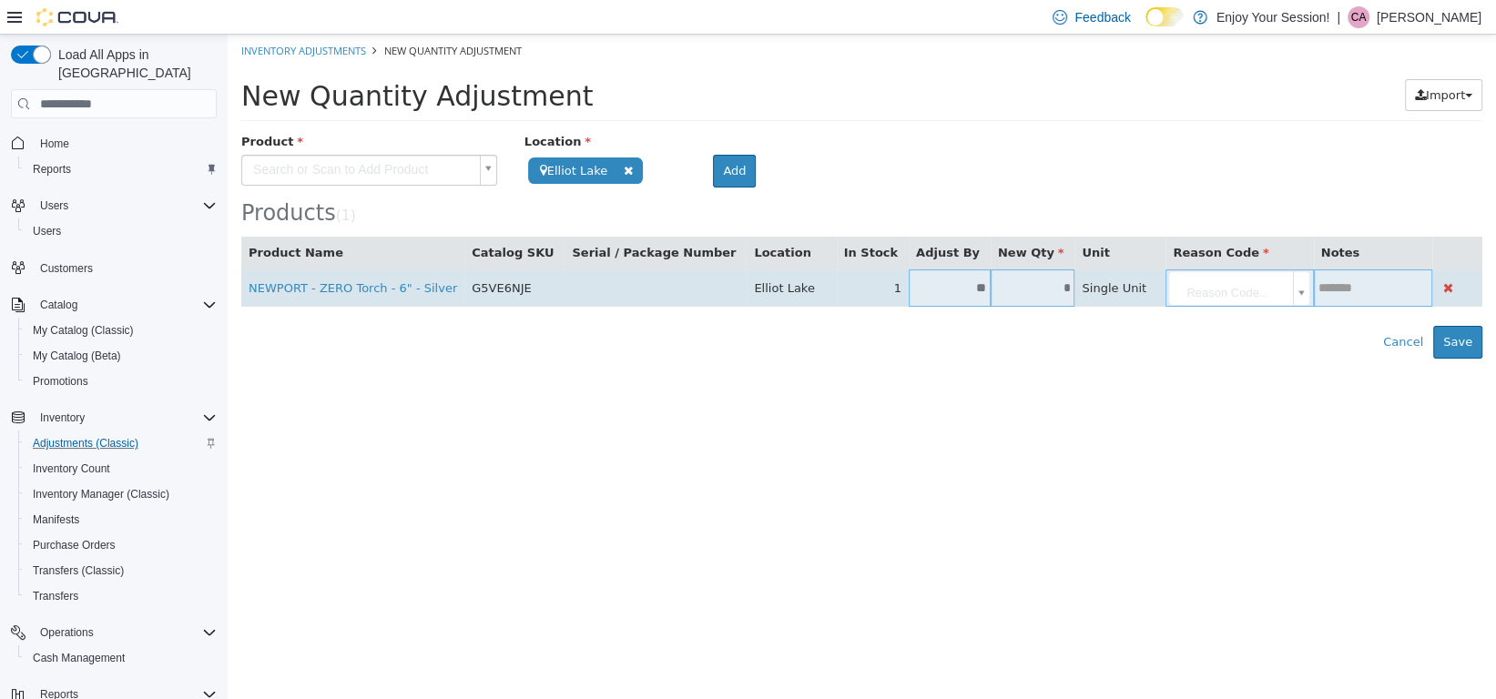
click at [1151, 291] on body "**********" at bounding box center [862, 197] width 1269 height 324
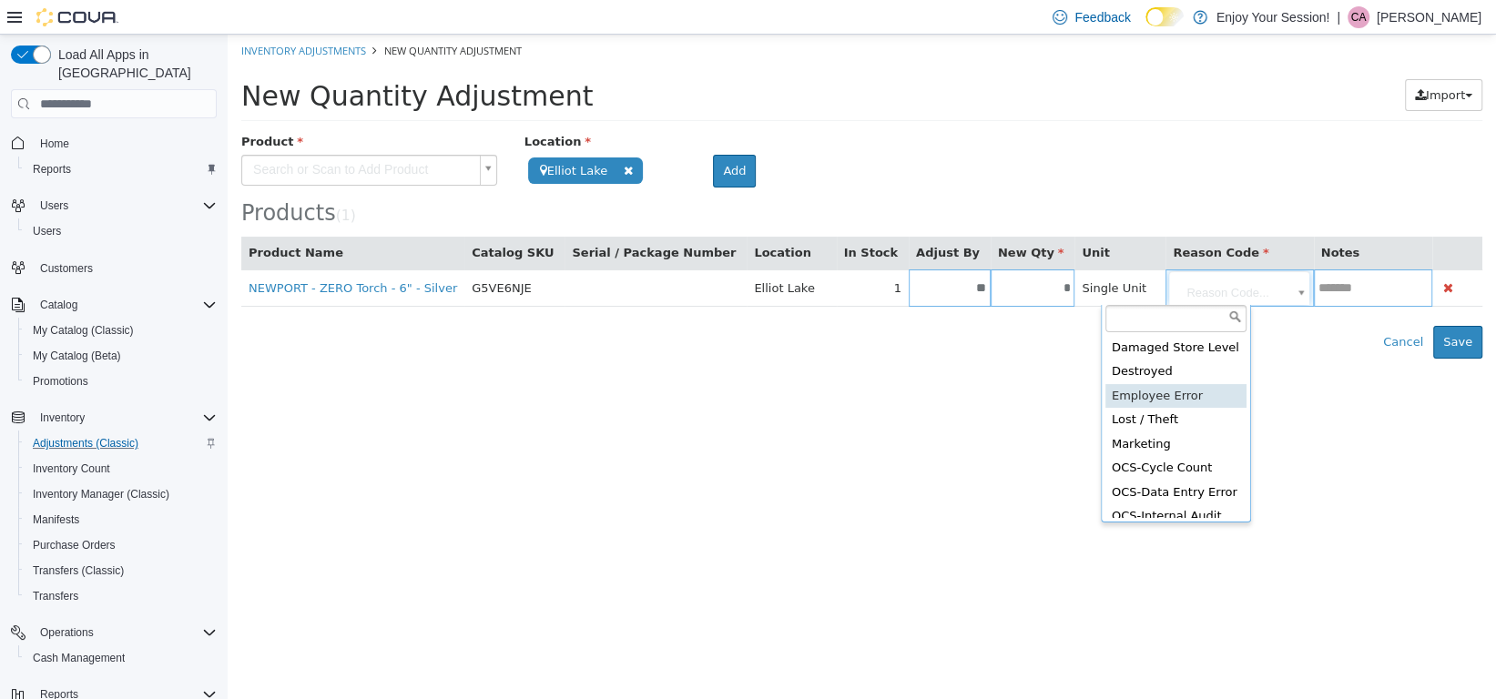
type input "**********"
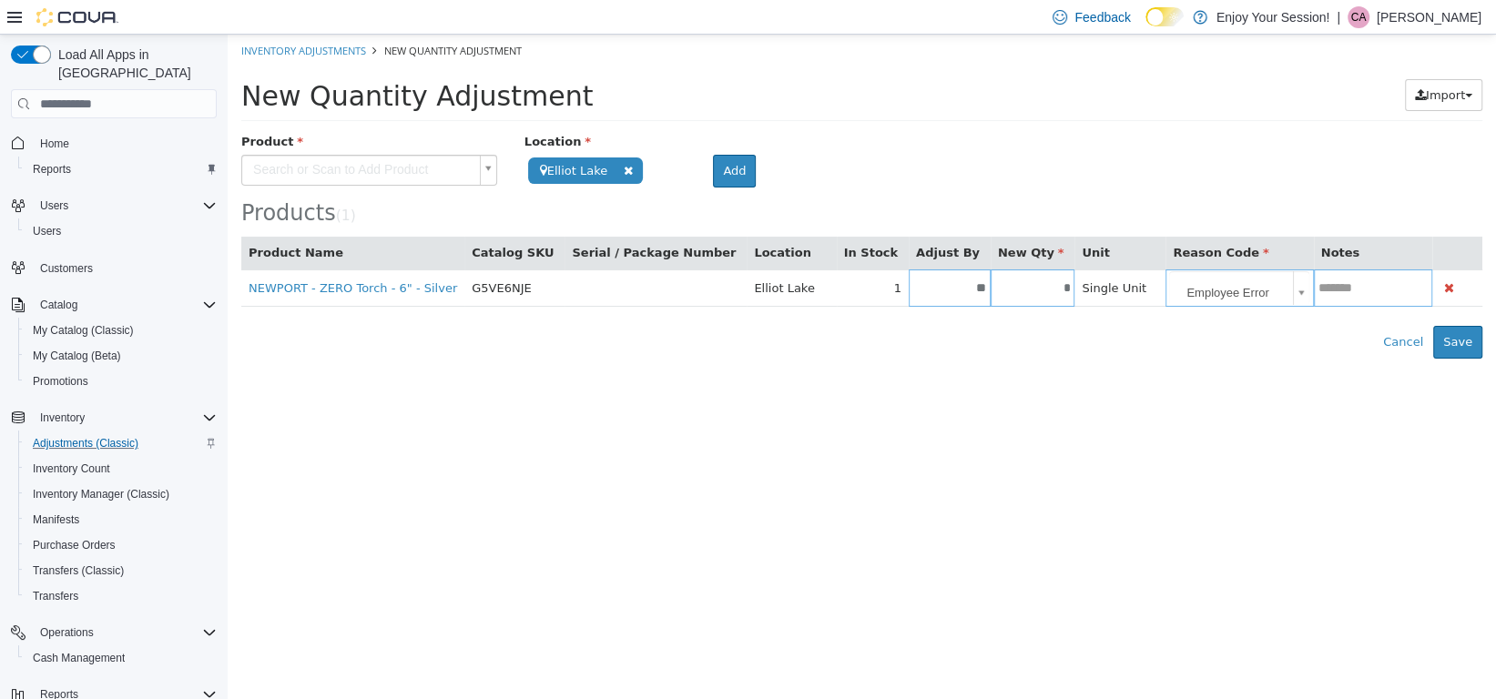
click at [1225, 359] on html "**********" at bounding box center [862, 197] width 1269 height 324
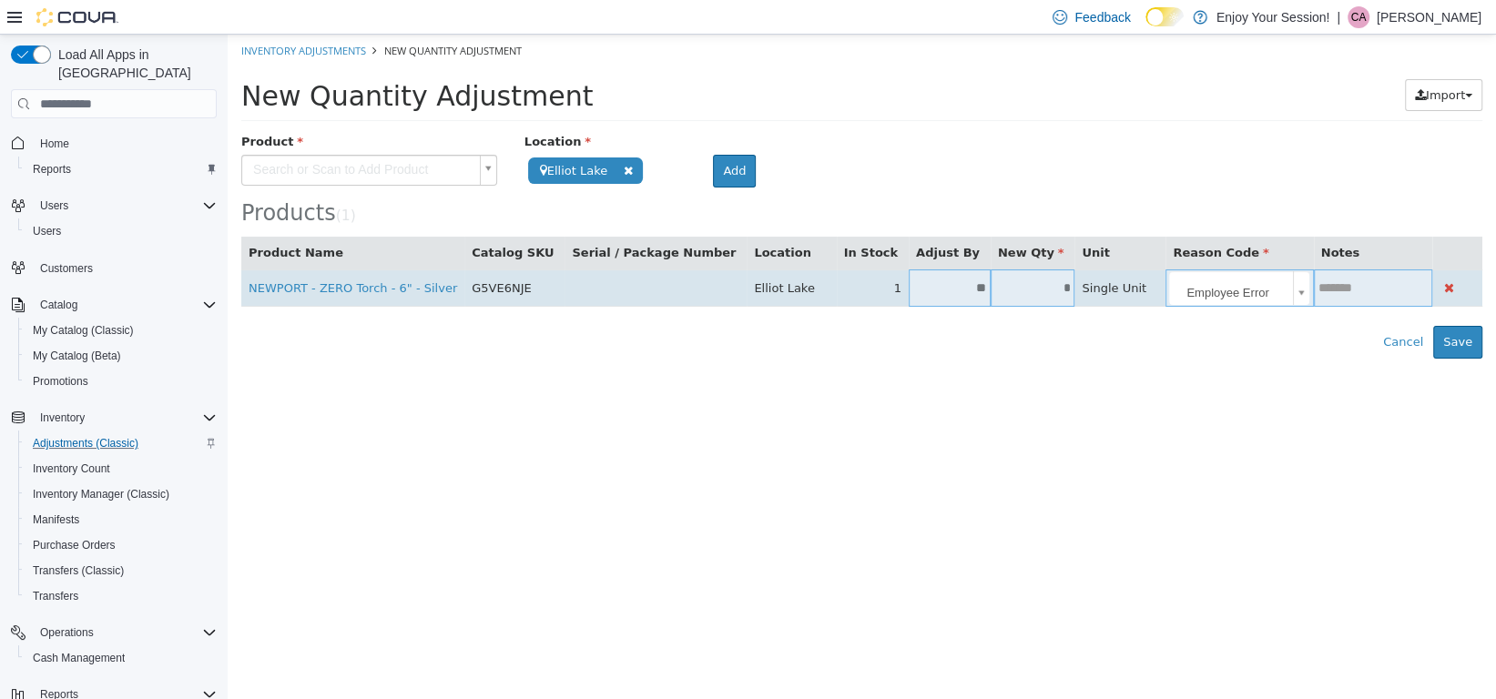
click at [1314, 291] on input "text" at bounding box center [1373, 288] width 119 height 14
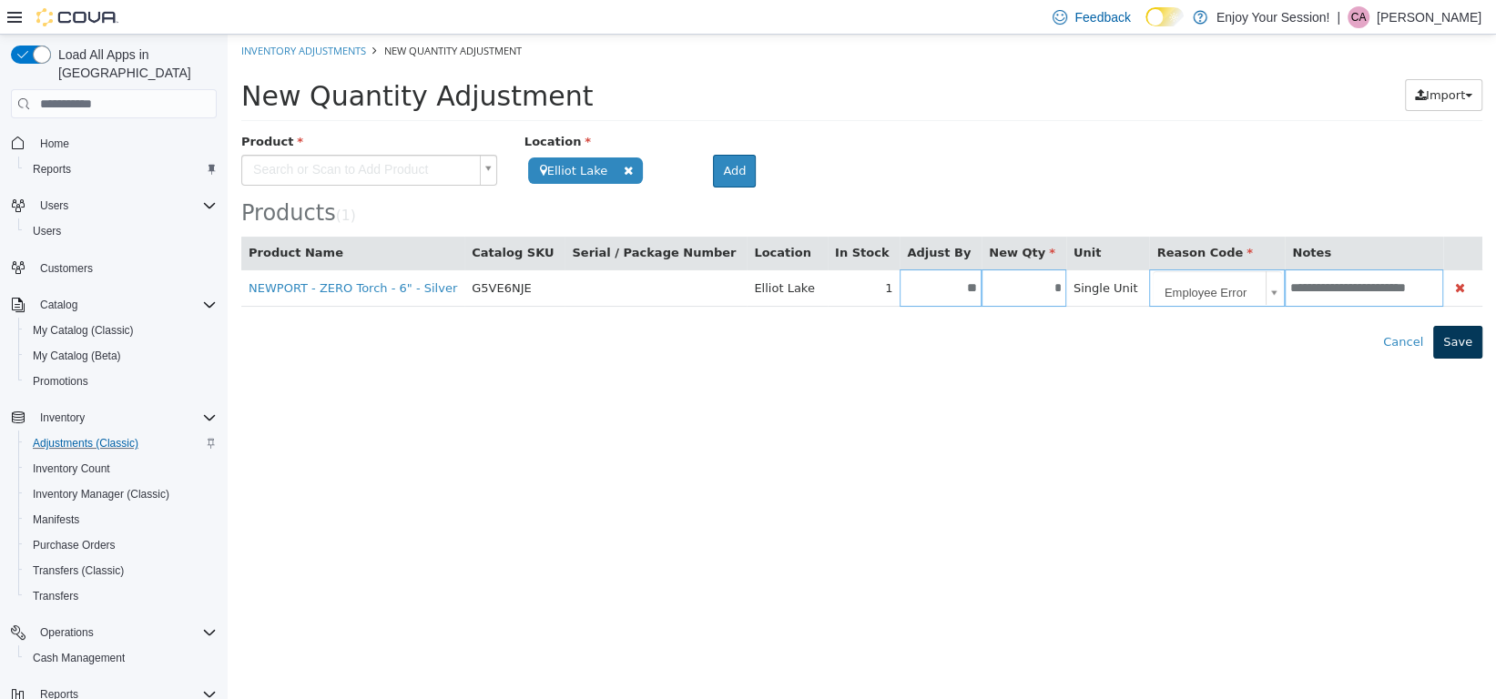
type input "**********"
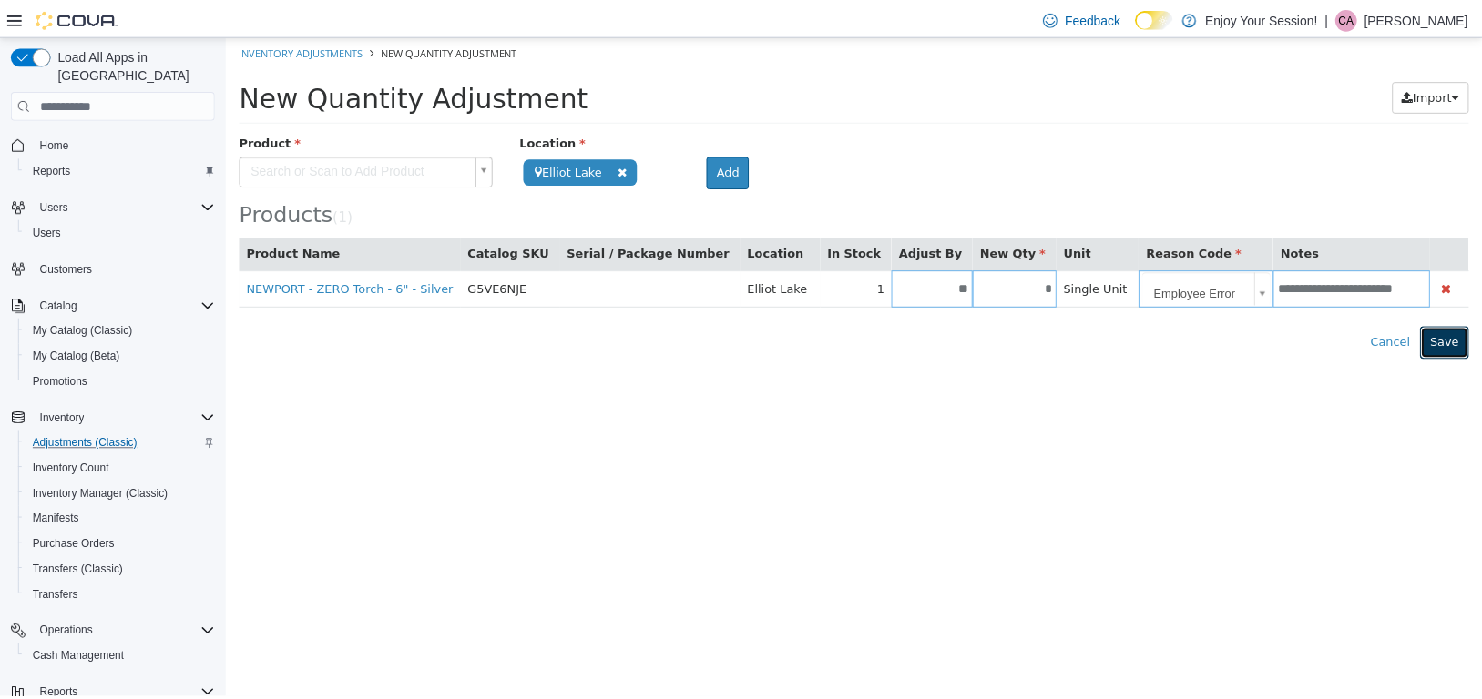
scroll to position [0, 0]
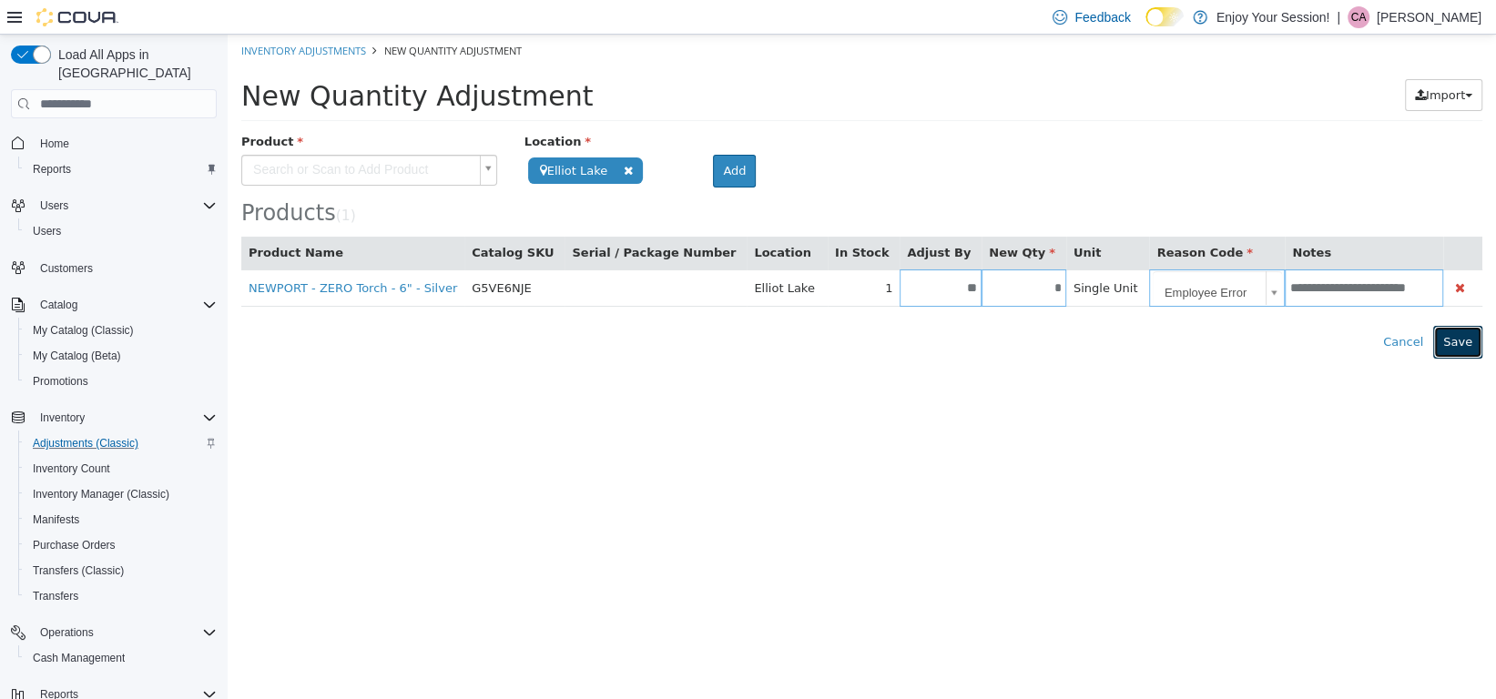
click at [1456, 343] on button "Save" at bounding box center [1457, 342] width 49 height 33
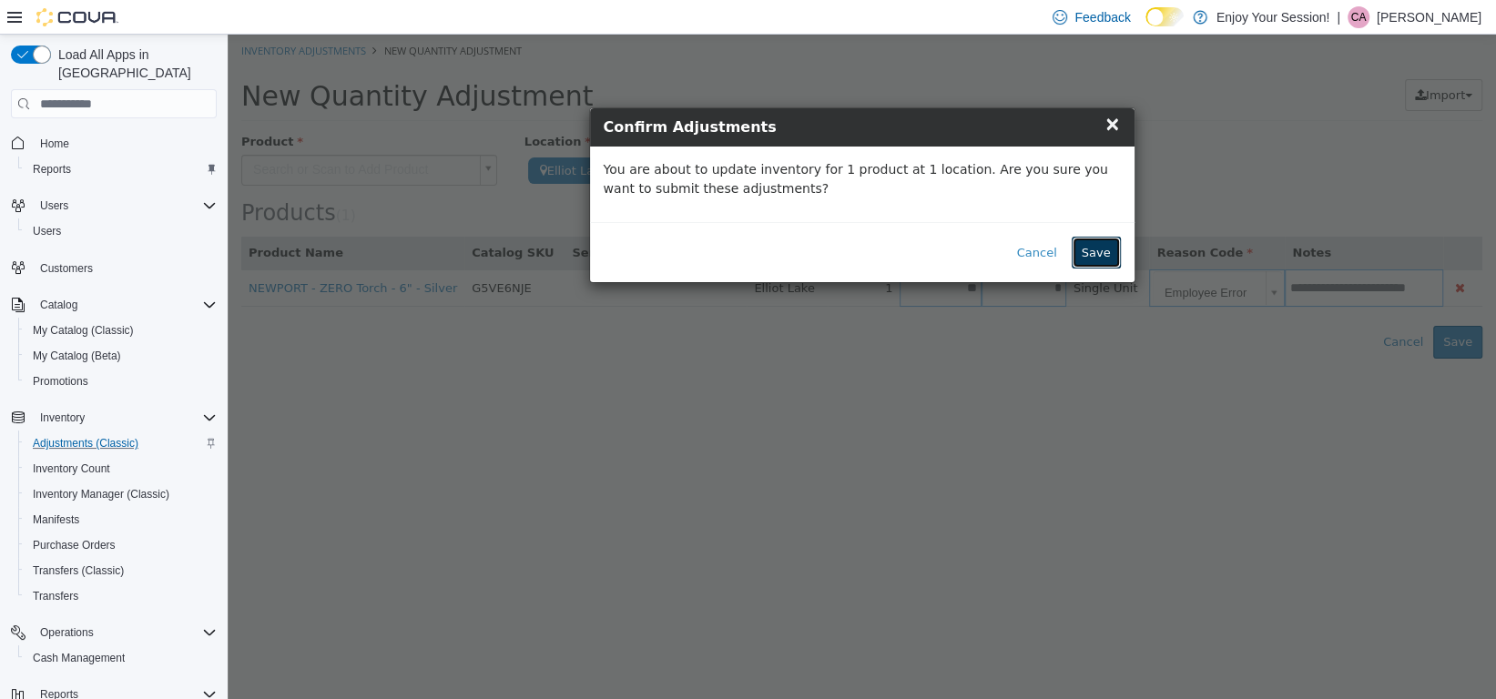
click at [1108, 249] on button "Save" at bounding box center [1096, 253] width 49 height 33
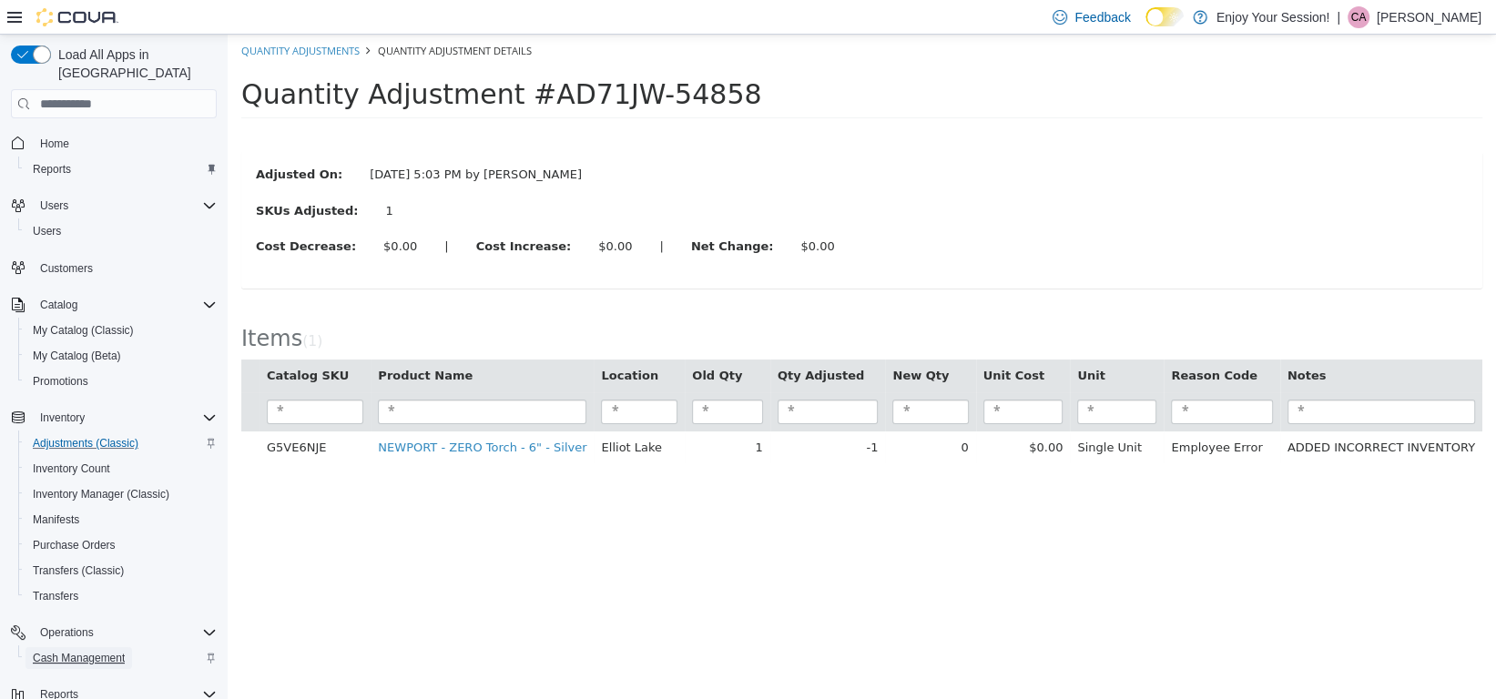
click at [93, 651] on span "Cash Management" at bounding box center [79, 658] width 92 height 15
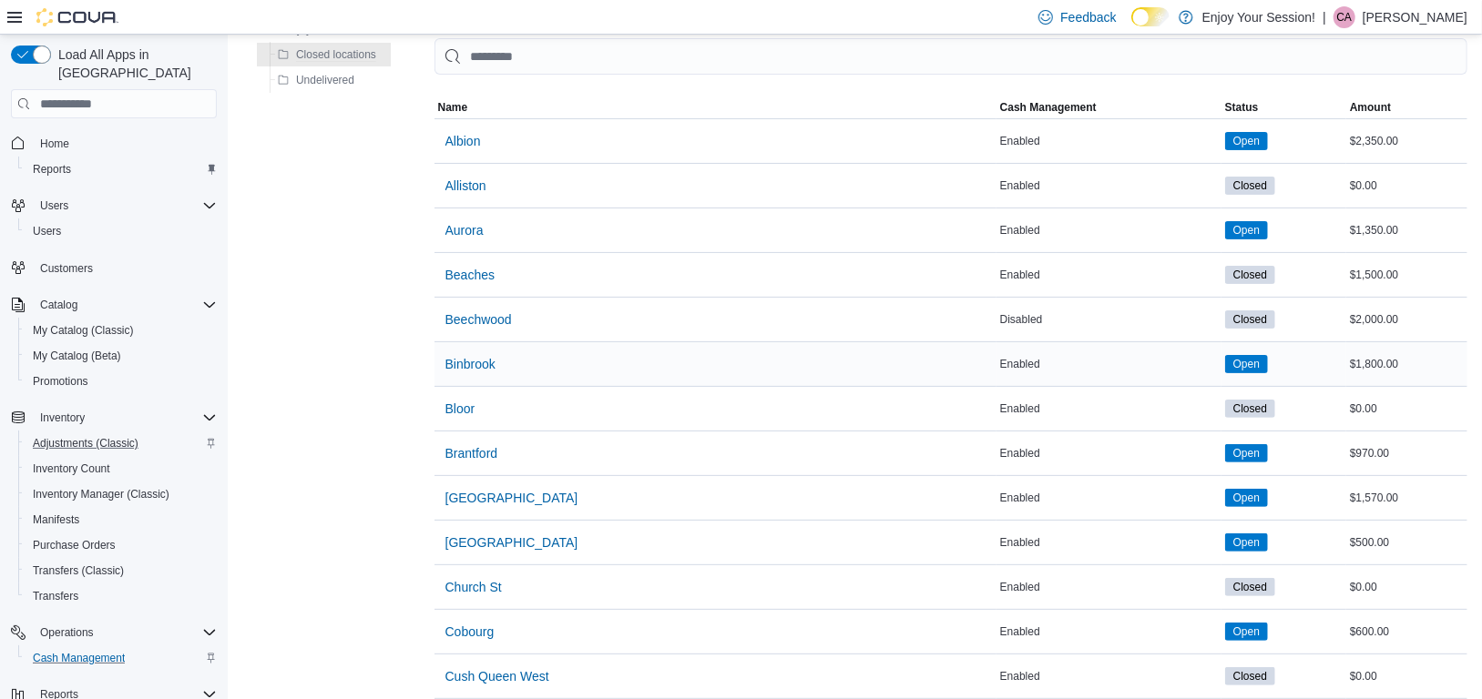
scroll to position [273, 0]
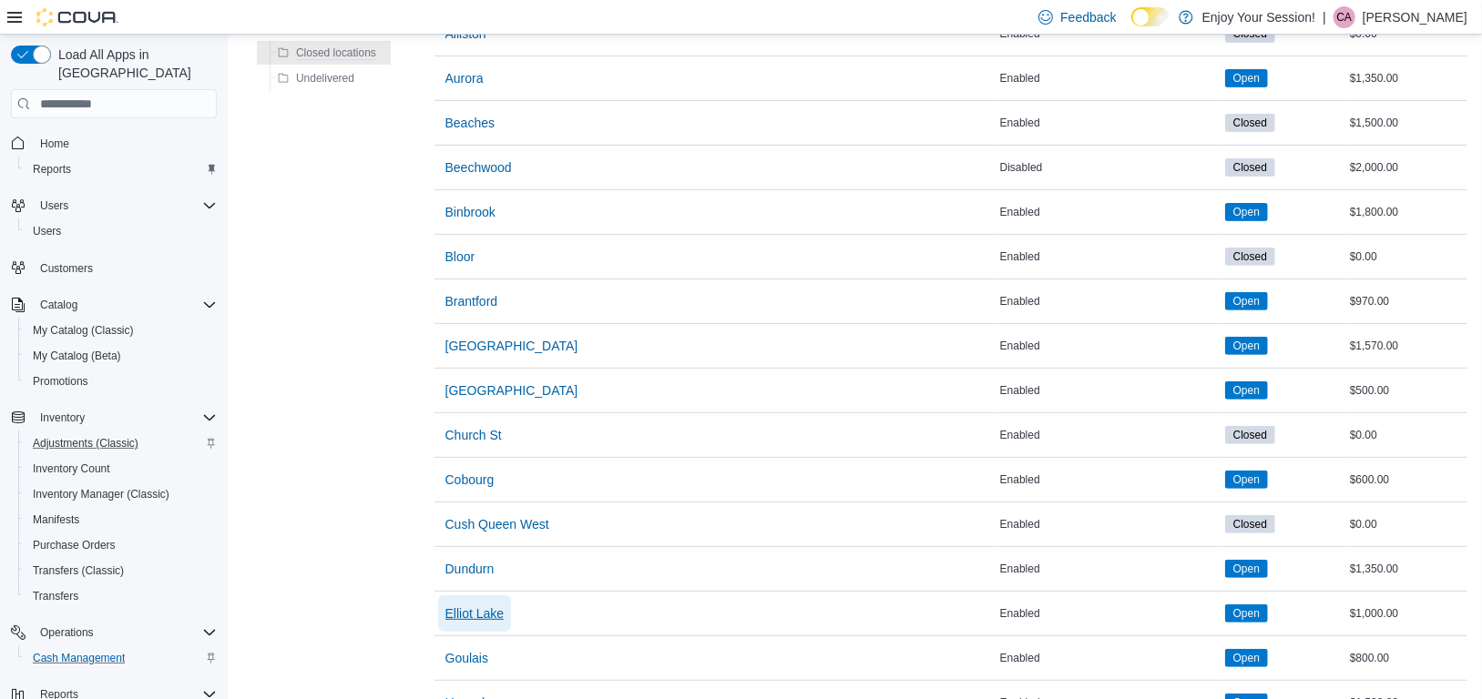
click at [499, 612] on span "Elliot Lake" at bounding box center [474, 614] width 59 height 18
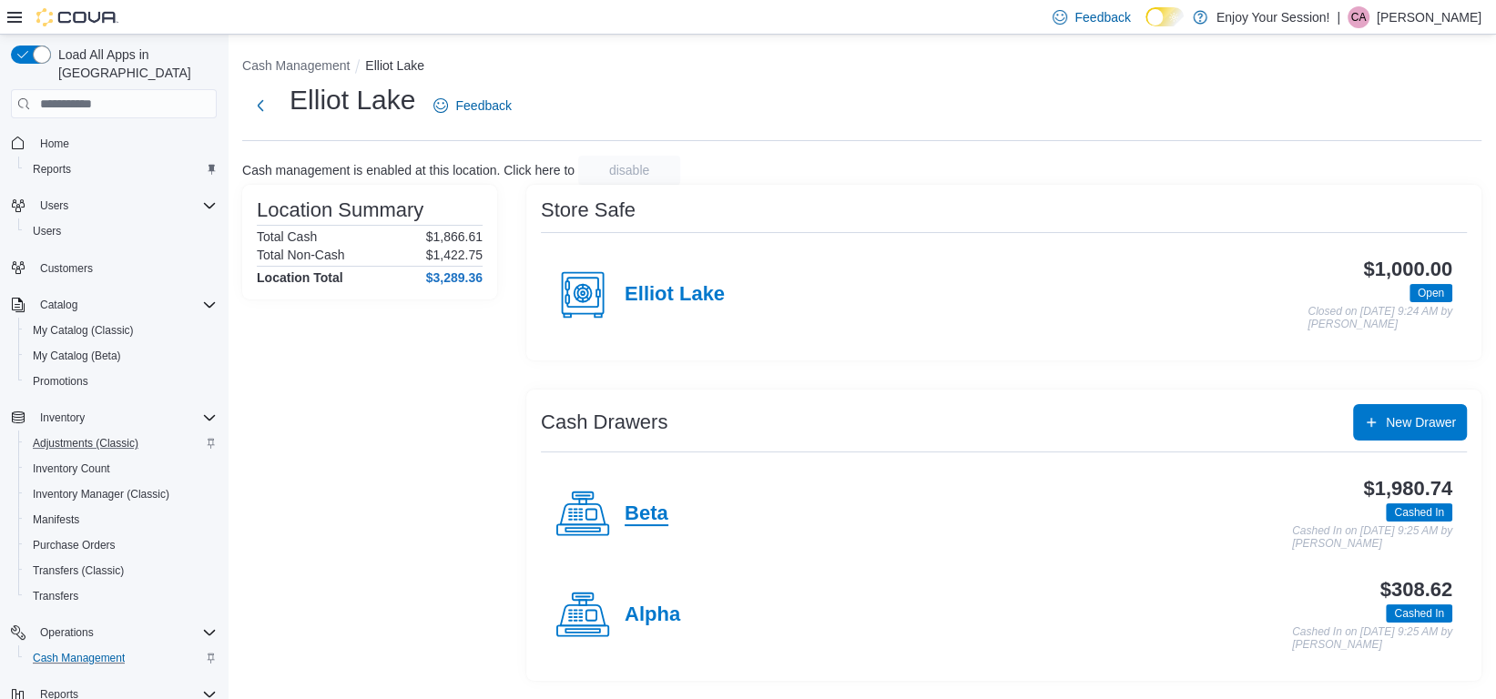
click at [654, 506] on h4 "Beta" at bounding box center [647, 515] width 44 height 24
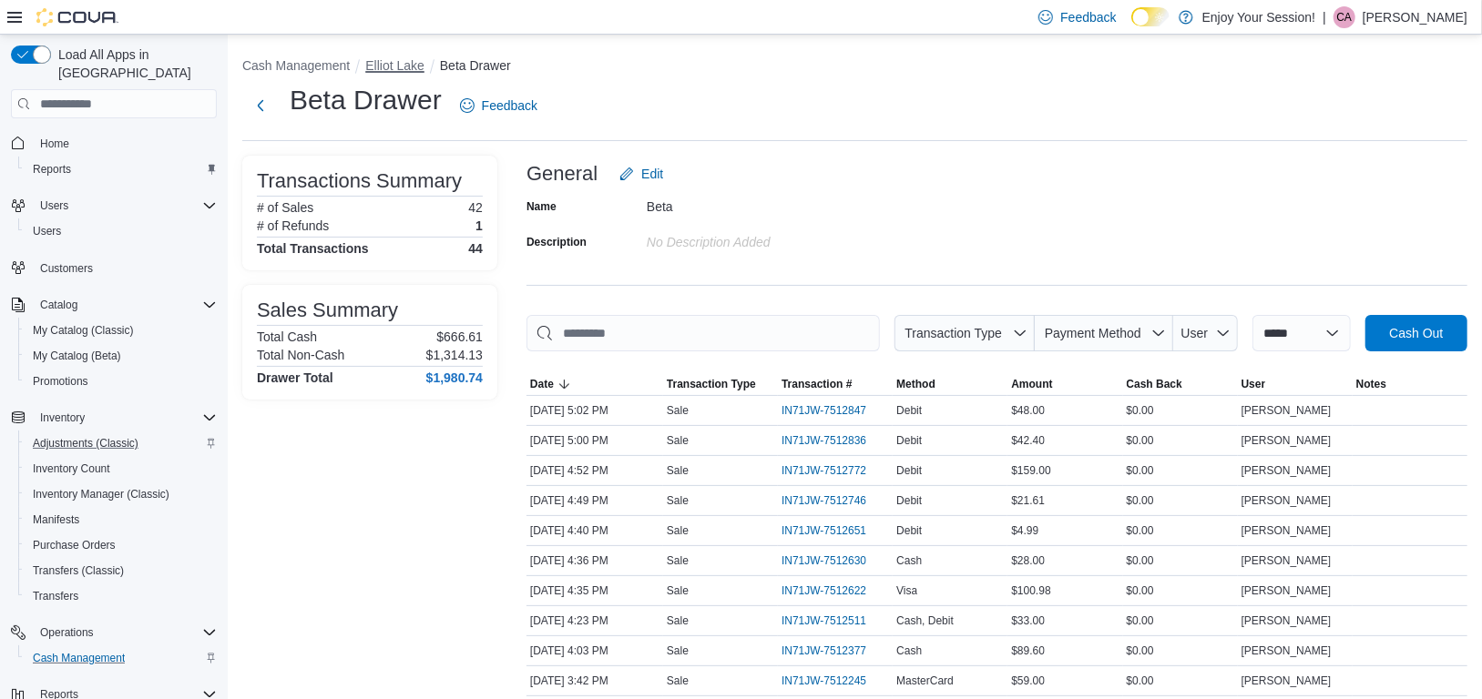
click at [401, 66] on button "Elliot Lake" at bounding box center [394, 65] width 59 height 15
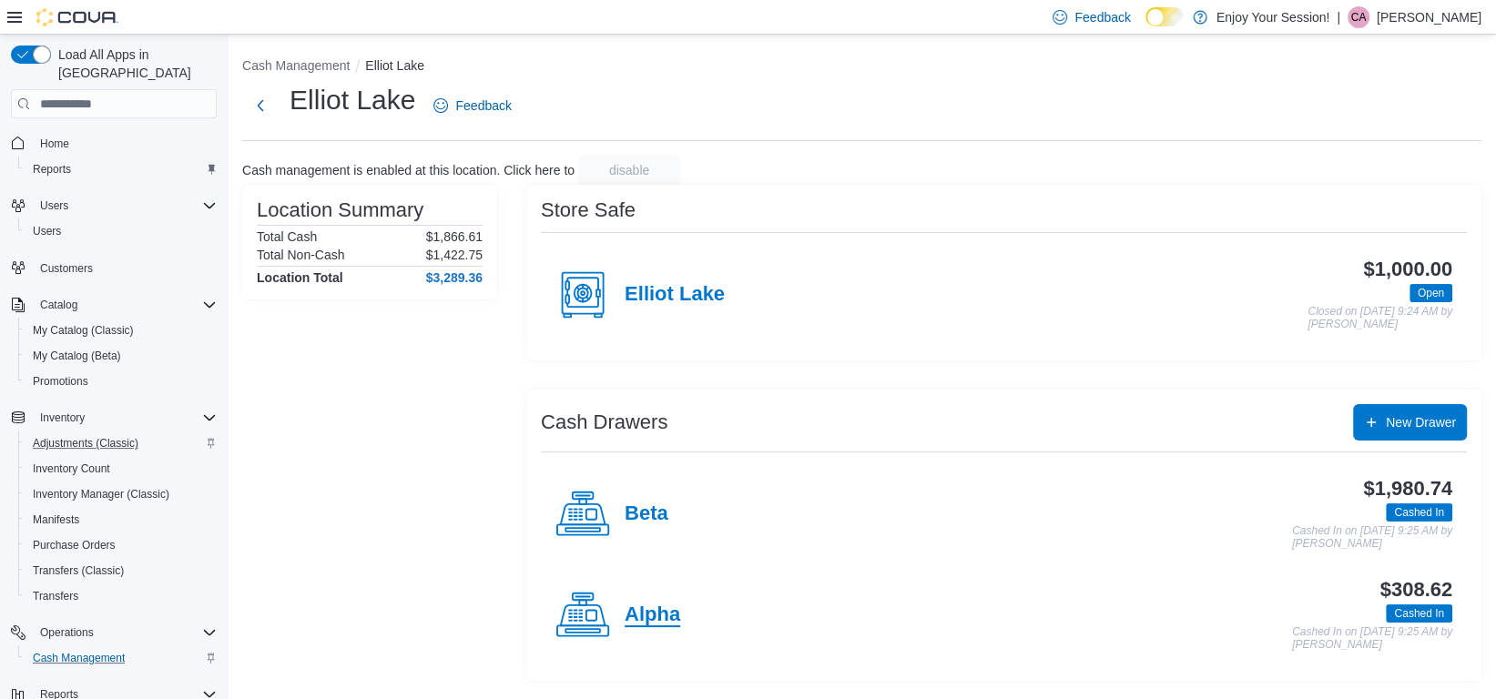
click at [638, 612] on h4 "Alpha" at bounding box center [653, 616] width 56 height 24
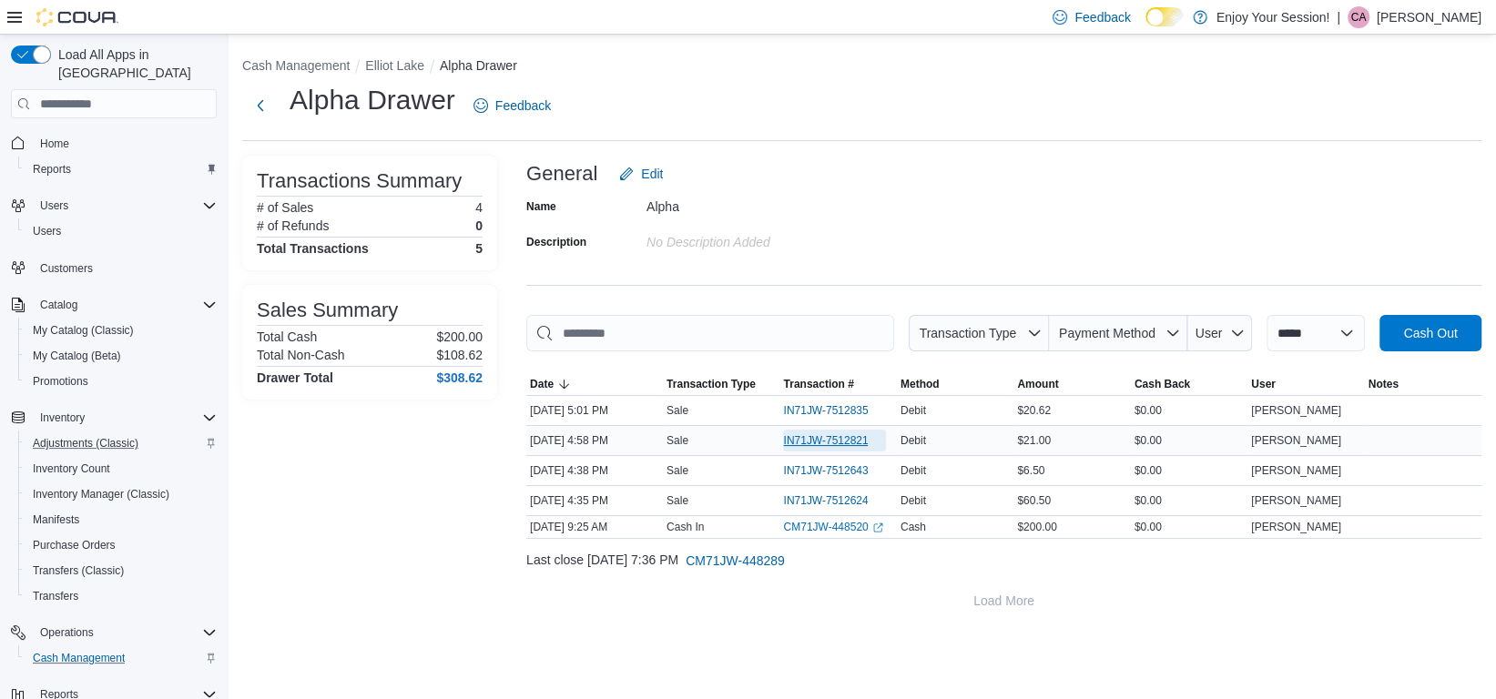
click at [855, 441] on span "IN71JW-7512821" at bounding box center [825, 441] width 85 height 15
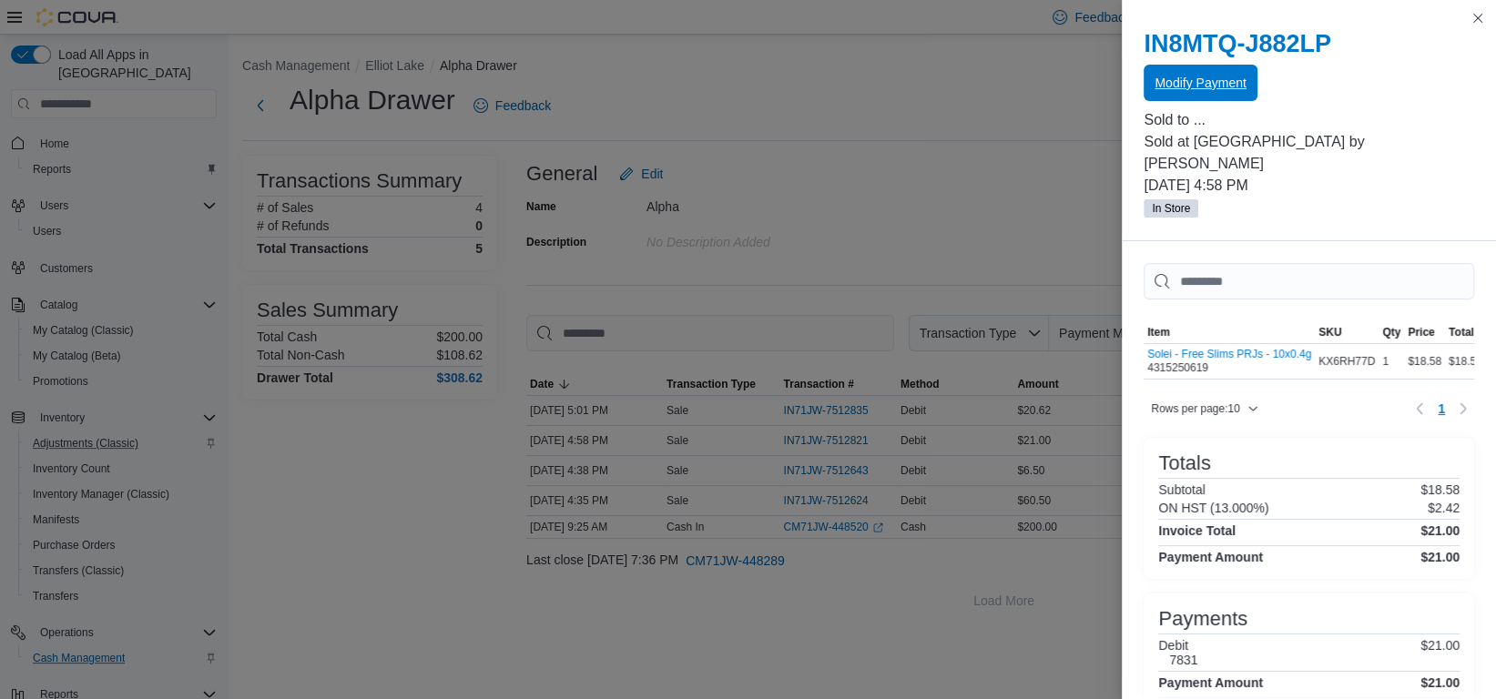
click at [1210, 87] on span "Modify Payment" at bounding box center [1200, 83] width 91 height 18
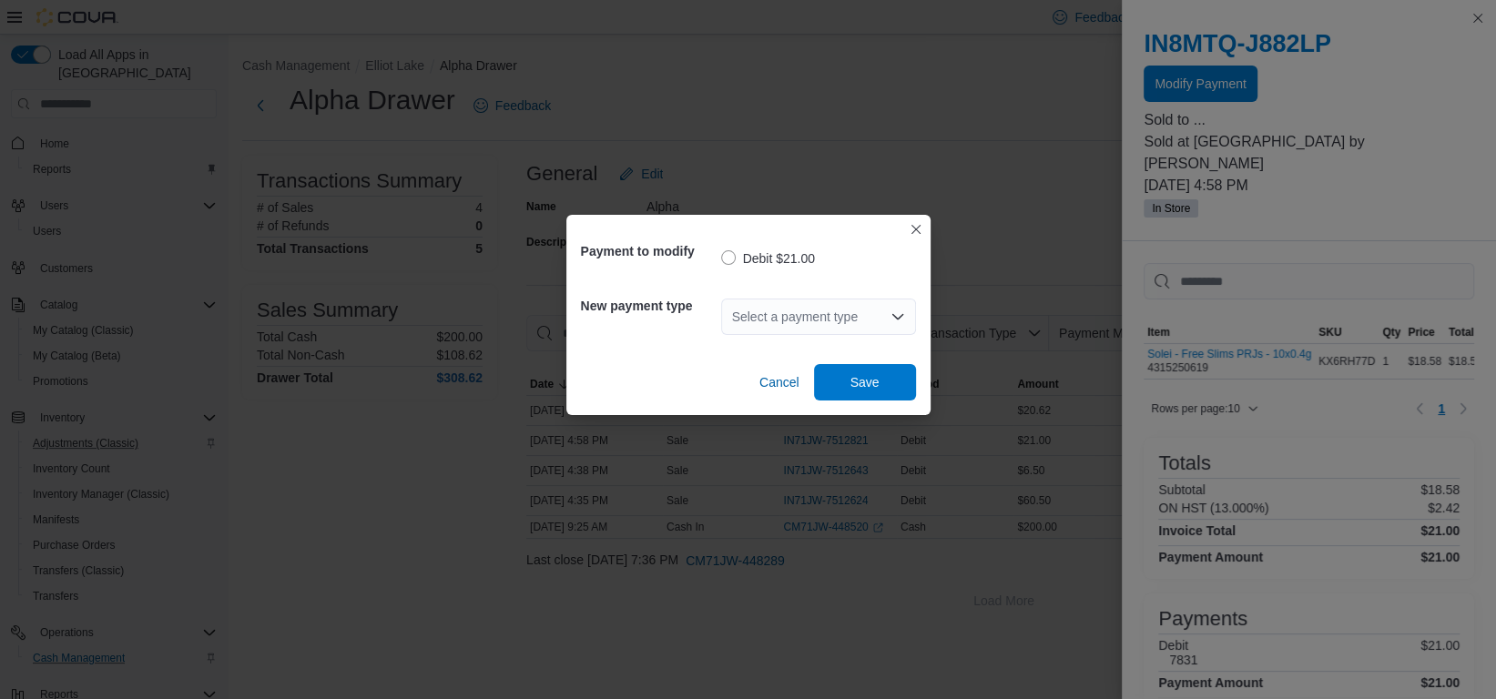
click at [848, 313] on div "Select a payment type" at bounding box center [818, 317] width 195 height 36
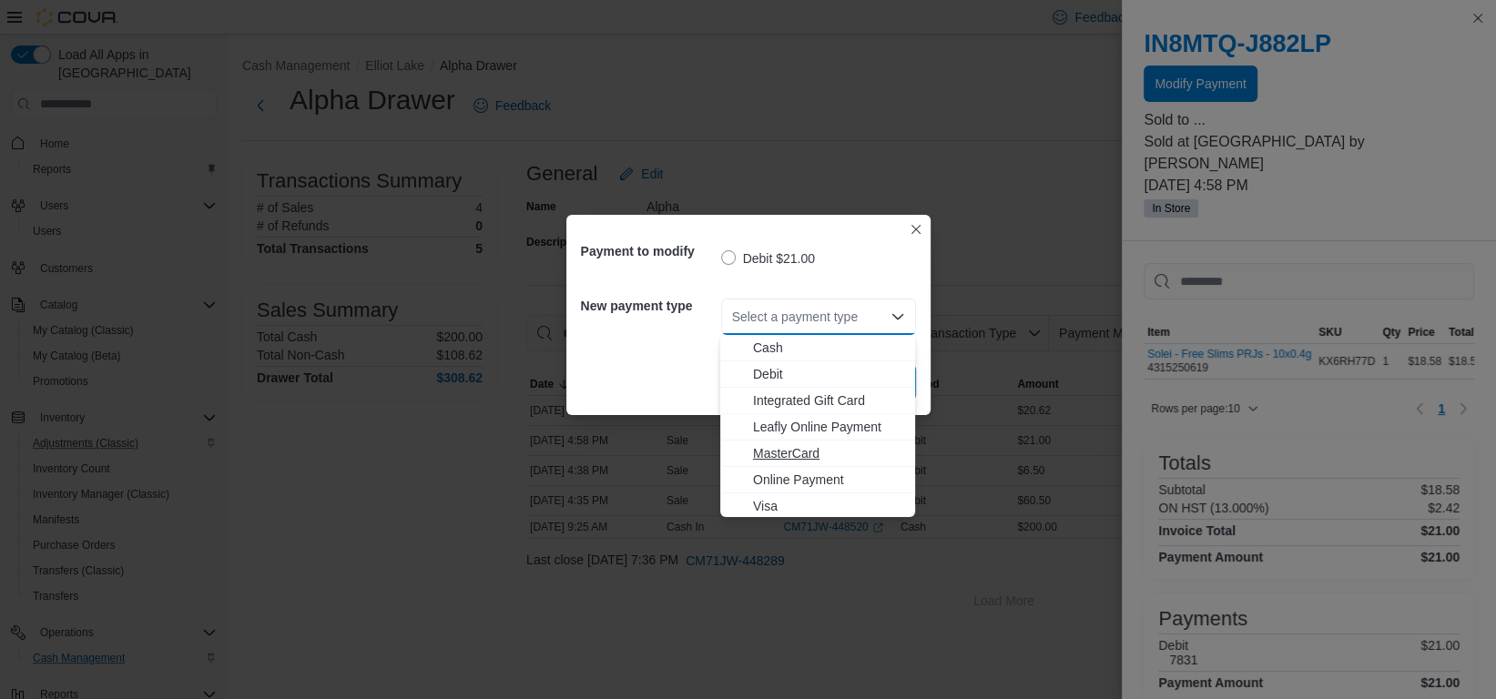
click at [784, 446] on span "MasterCard" at bounding box center [828, 453] width 151 height 18
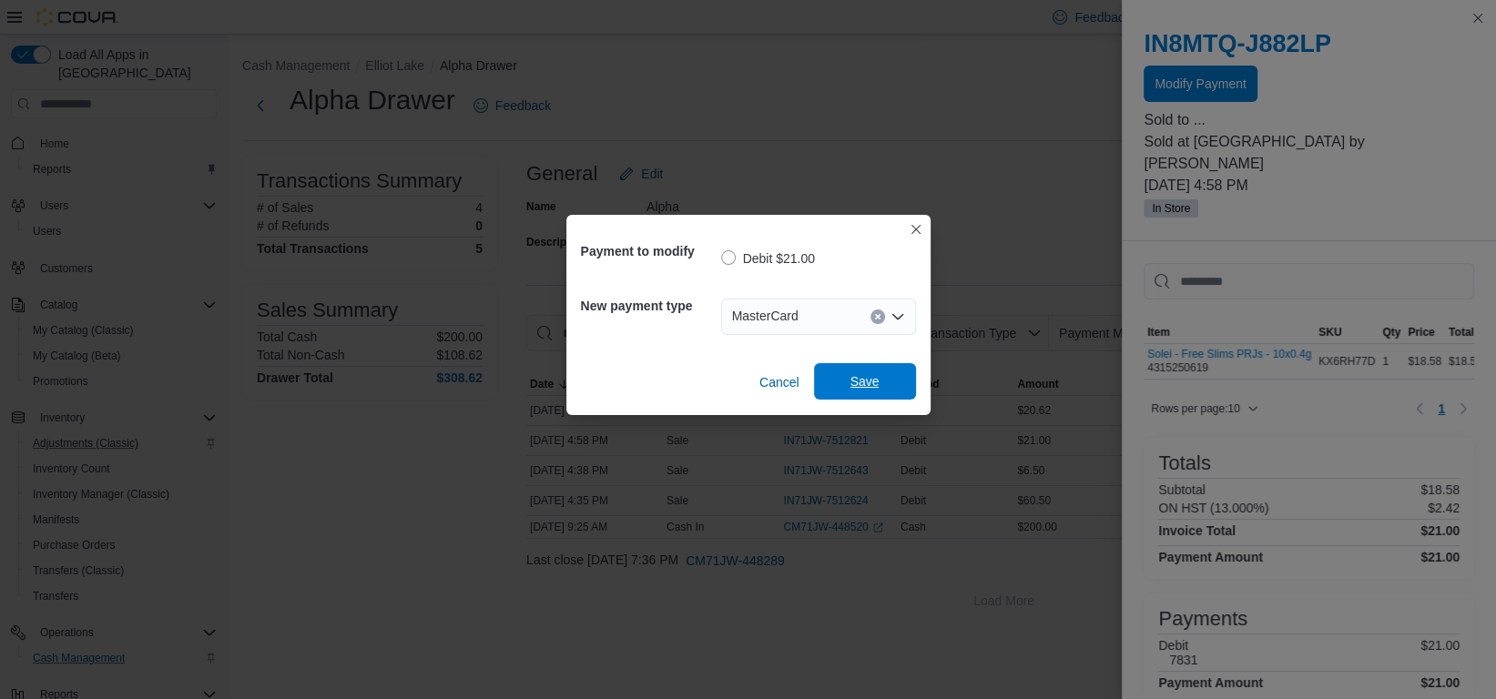
click at [883, 377] on span "Save" at bounding box center [865, 381] width 80 height 36
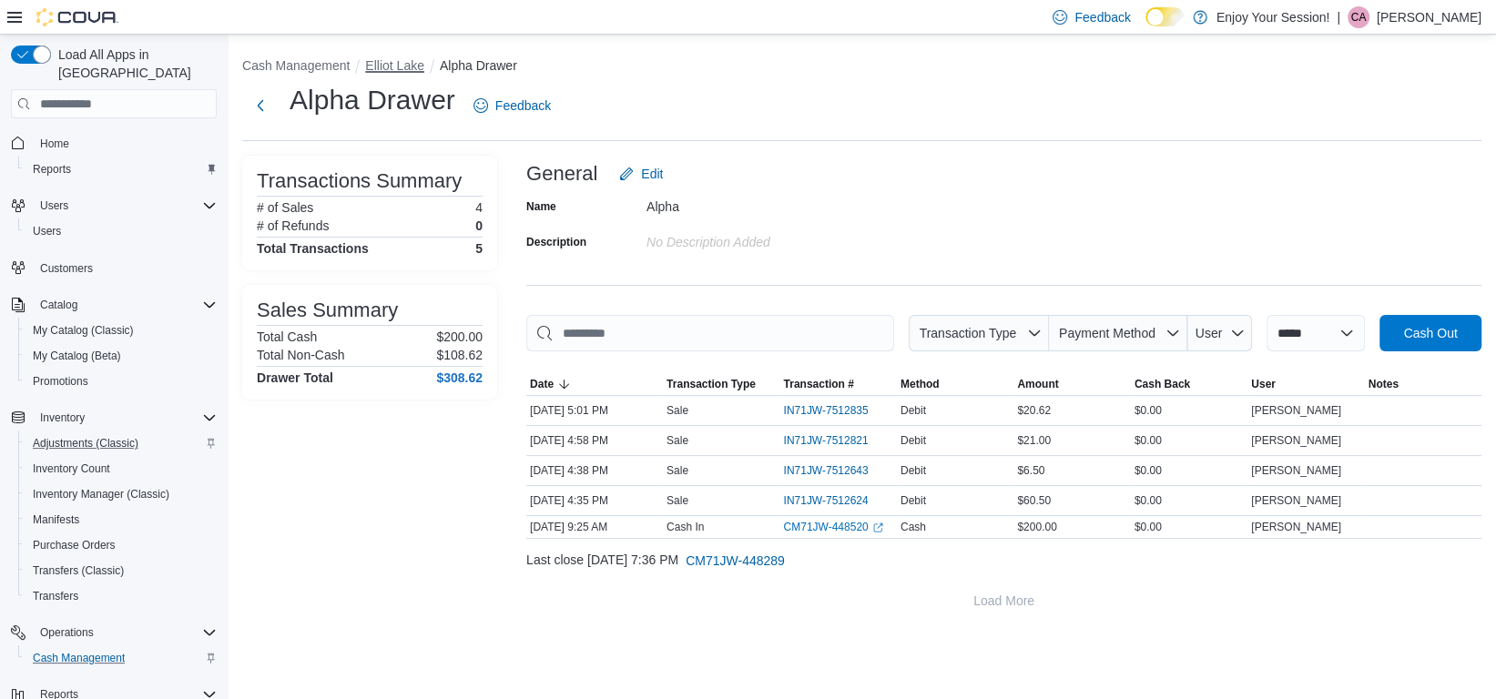
click at [396, 66] on button "Elliot Lake" at bounding box center [394, 65] width 59 height 15
